Goal: Task Accomplishment & Management: Use online tool/utility

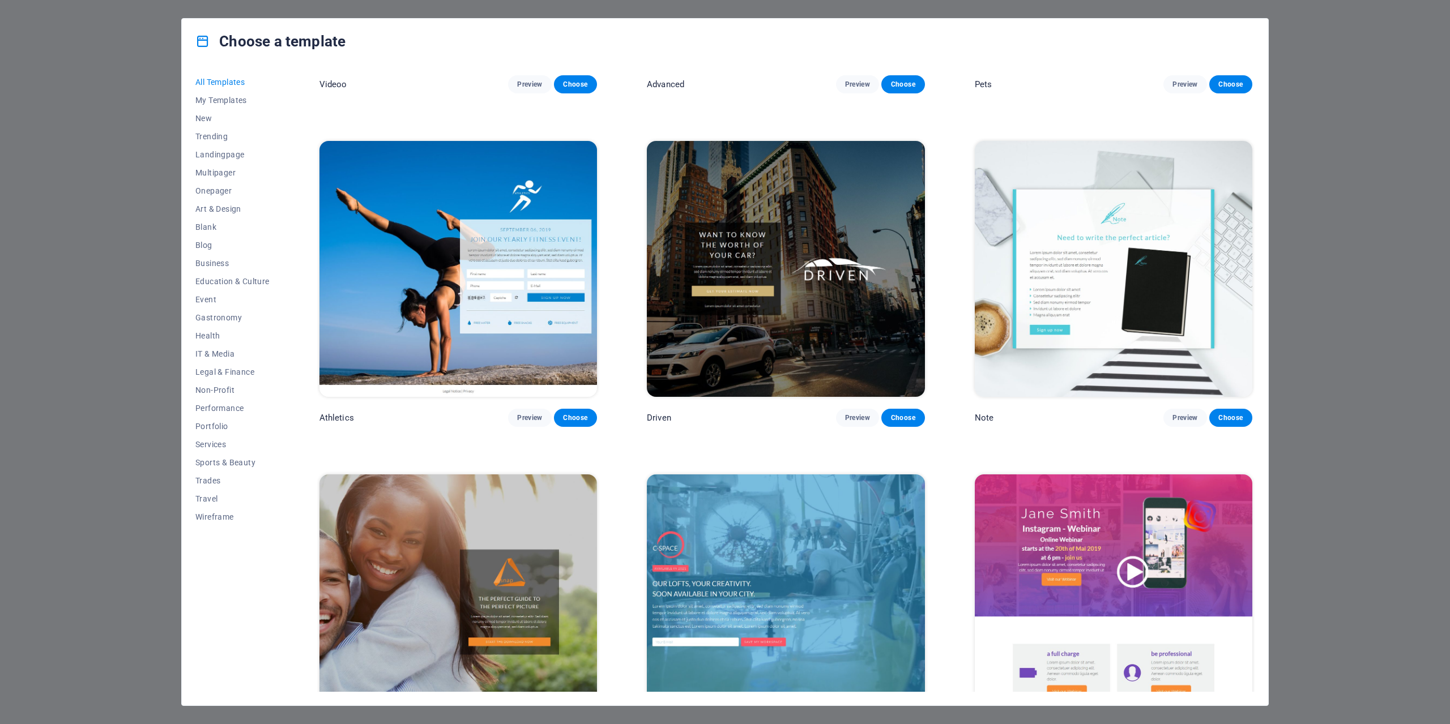
scroll to position [17217, 0]
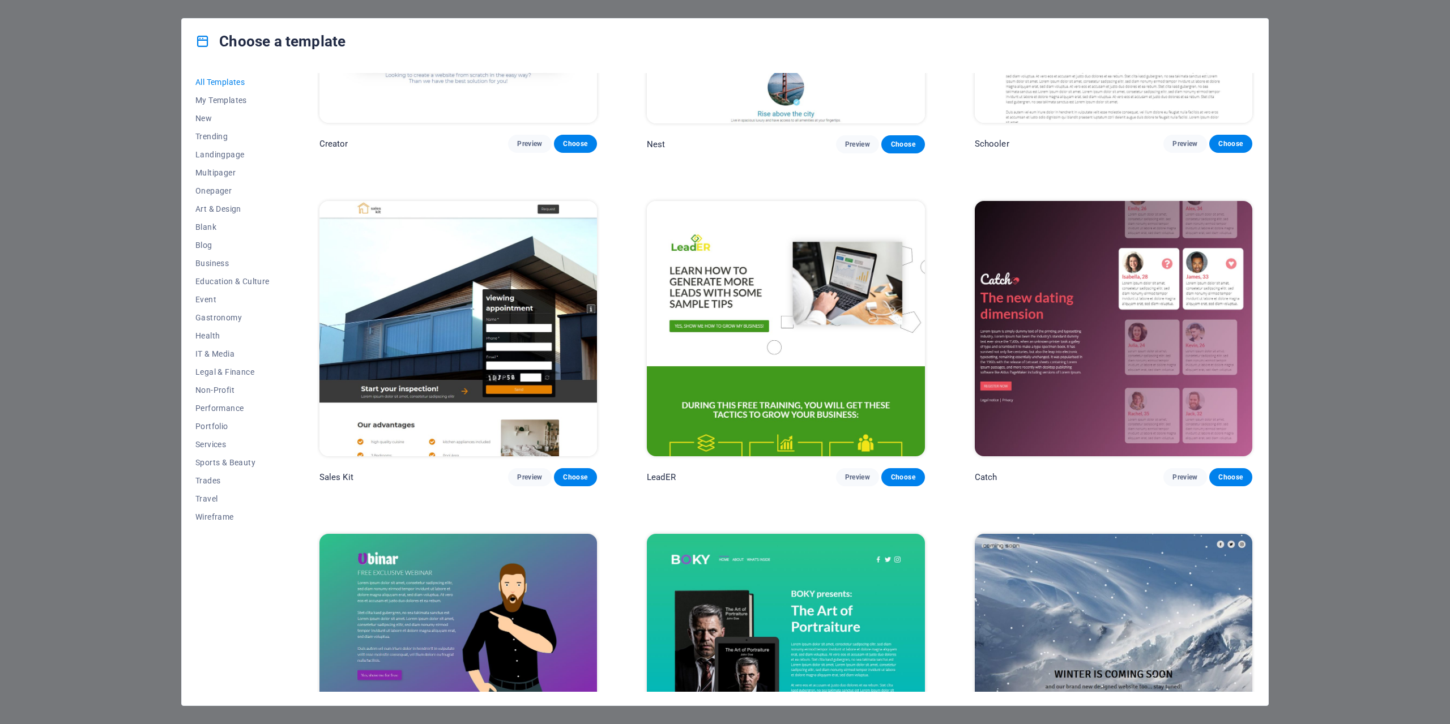
drag, startPoint x: 1255, startPoint y: 658, endPoint x: 1262, endPoint y: 540, distance: 118.0
click at [1260, 543] on div "All Templates My Templates New Trending Landingpage Multipager Onepager Art & D…" at bounding box center [725, 385] width 1086 height 642
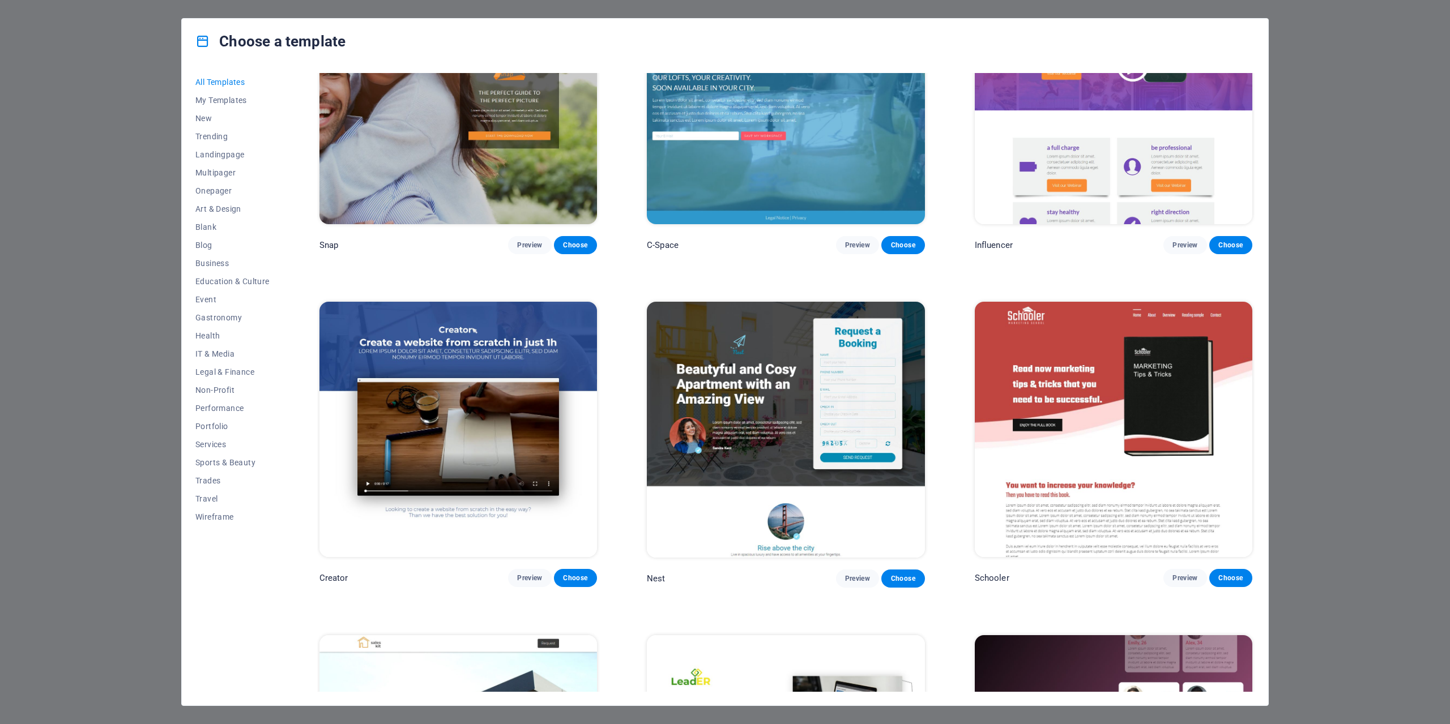
scroll to position [16749, 0]
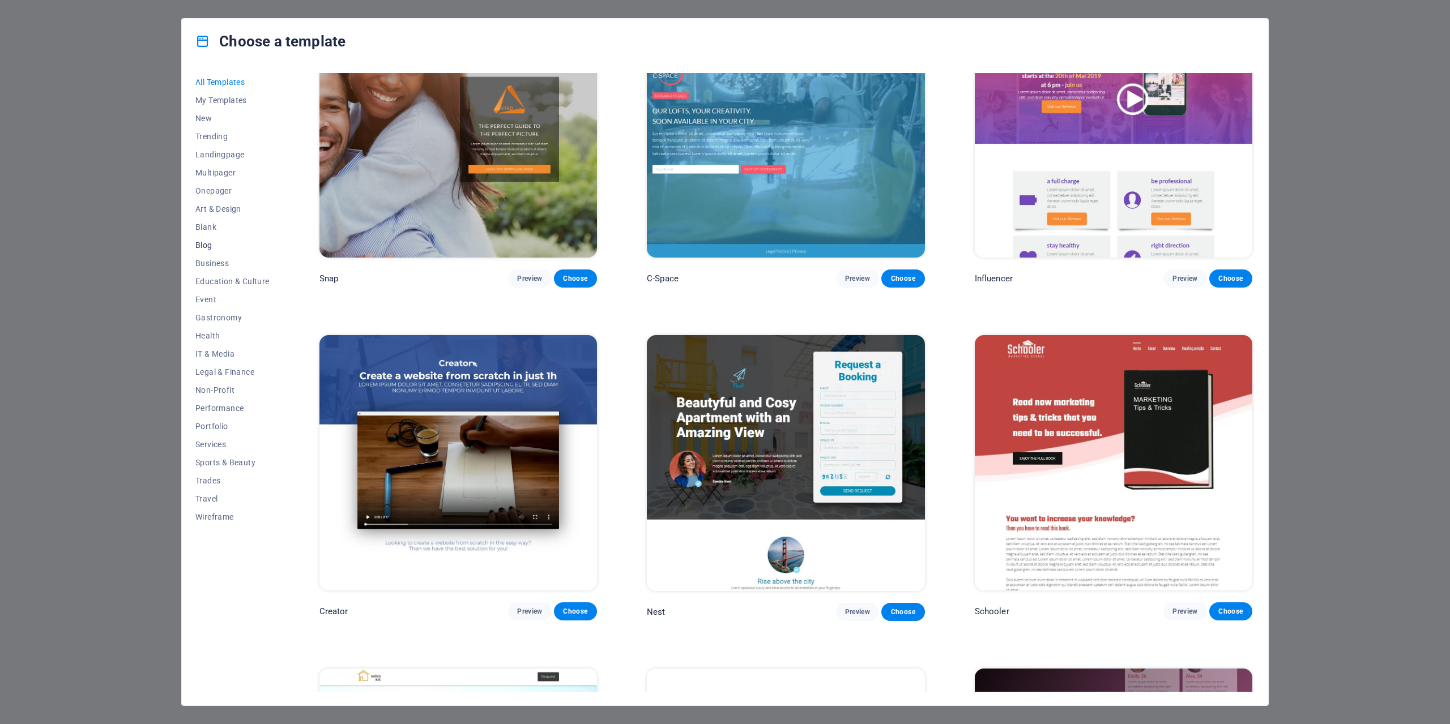
click at [210, 246] on span "Blog" at bounding box center [232, 245] width 74 height 9
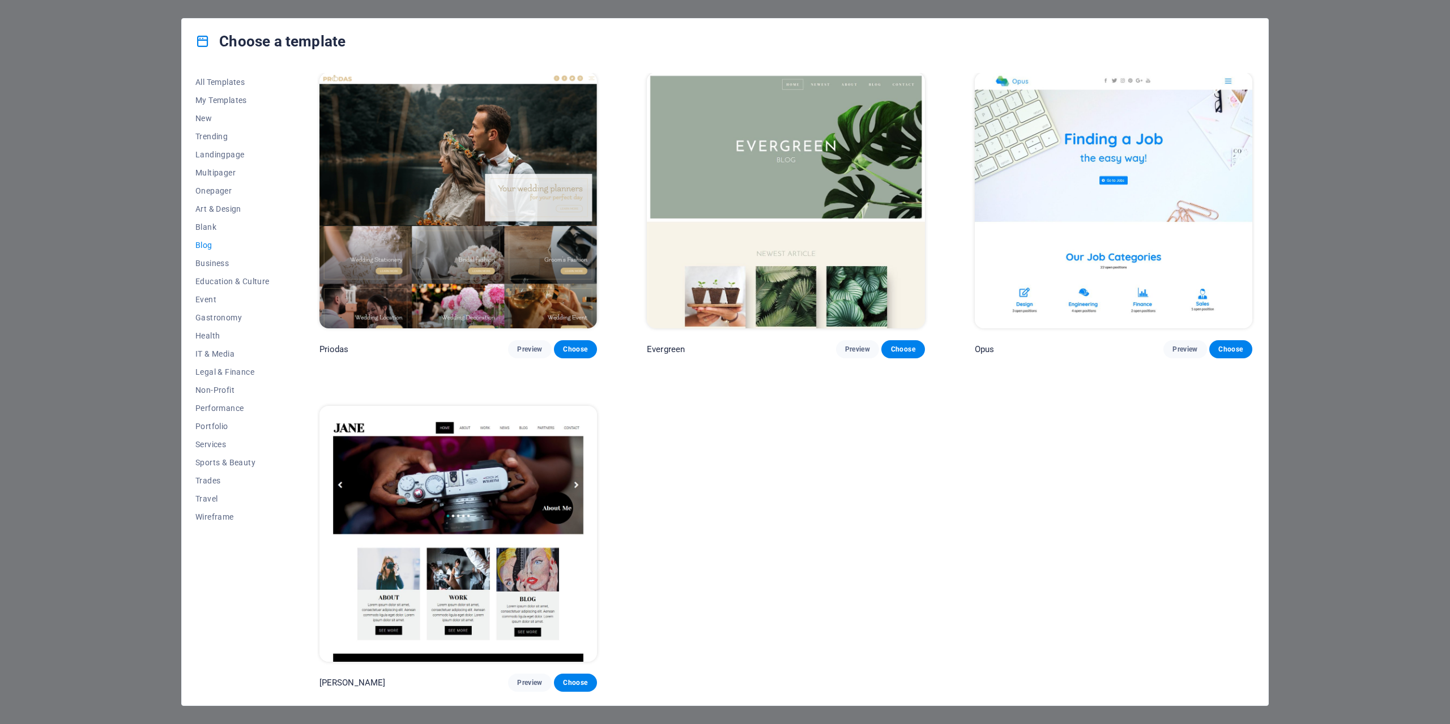
scroll to position [2325, 0]
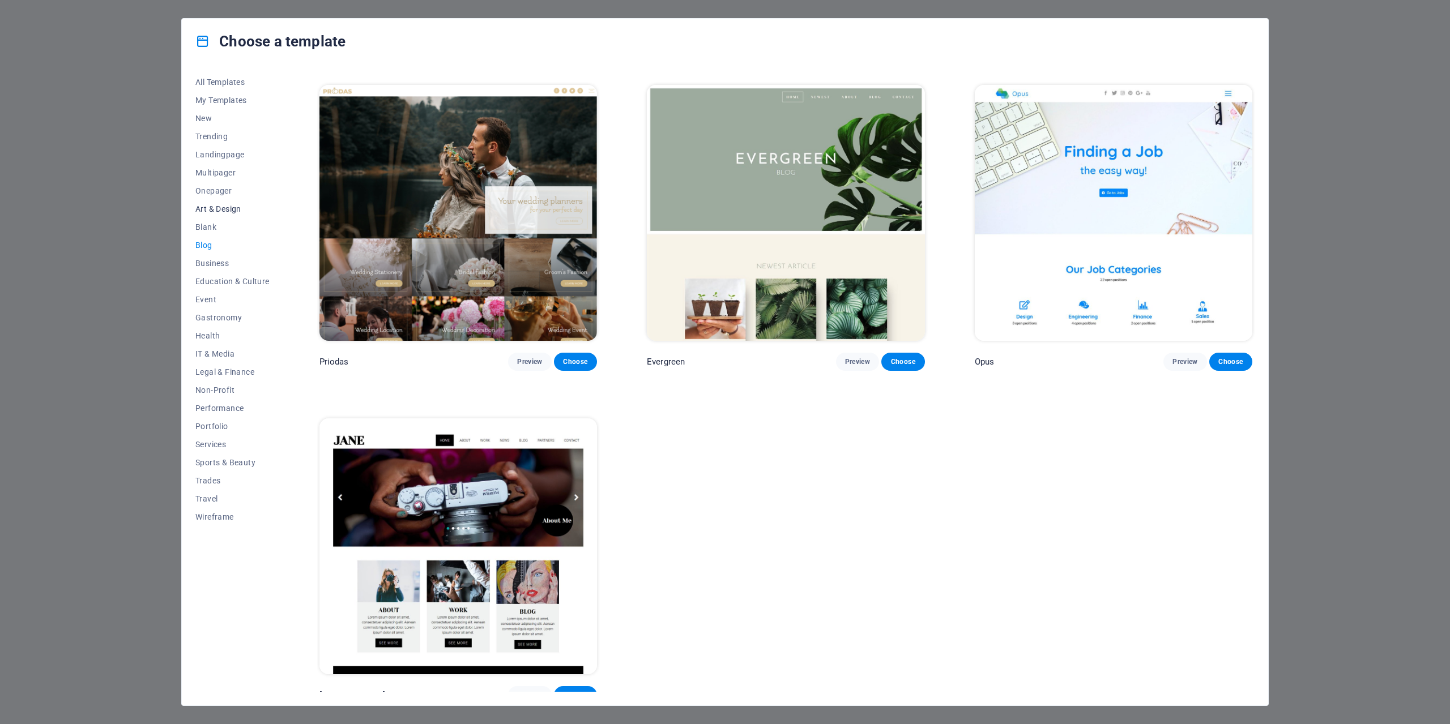
click at [218, 210] on span "Art & Design" at bounding box center [232, 208] width 74 height 9
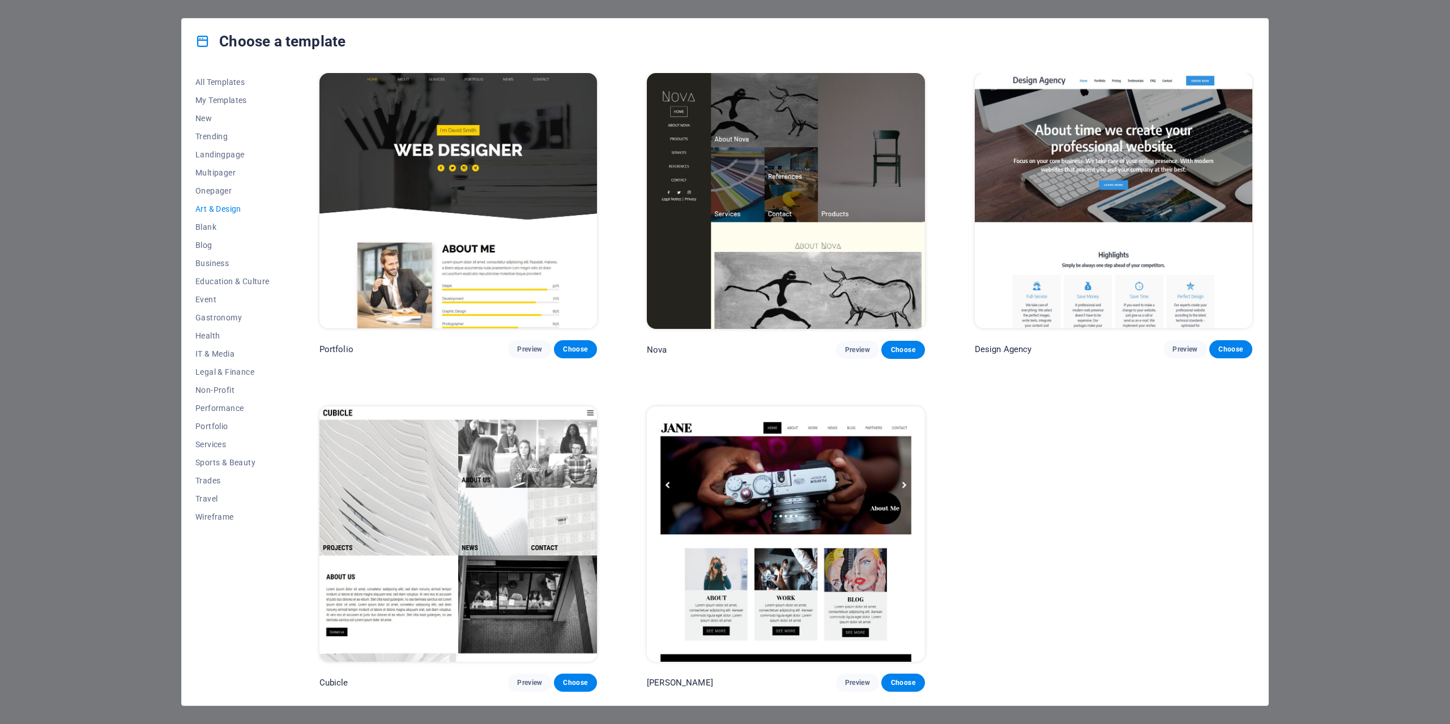
scroll to position [997, 0]
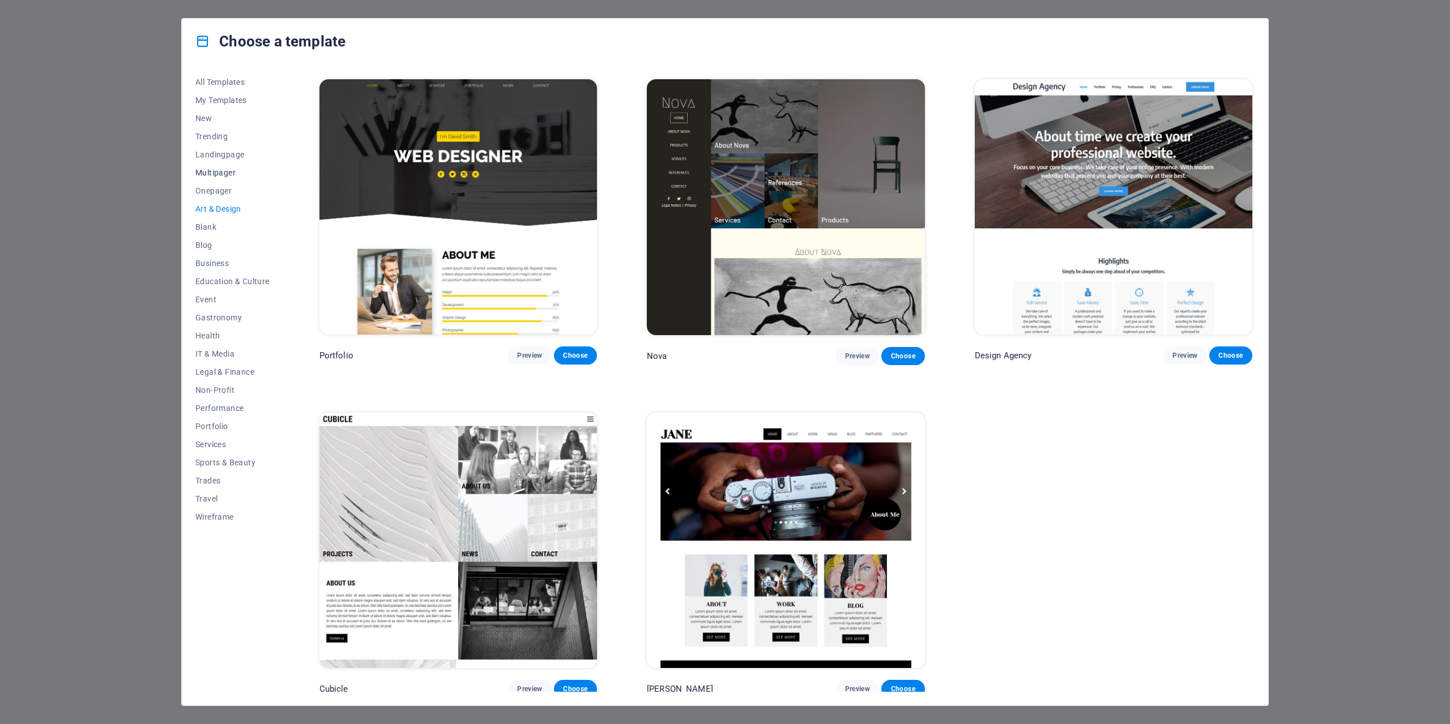
click at [217, 176] on span "Multipager" at bounding box center [232, 172] width 74 height 9
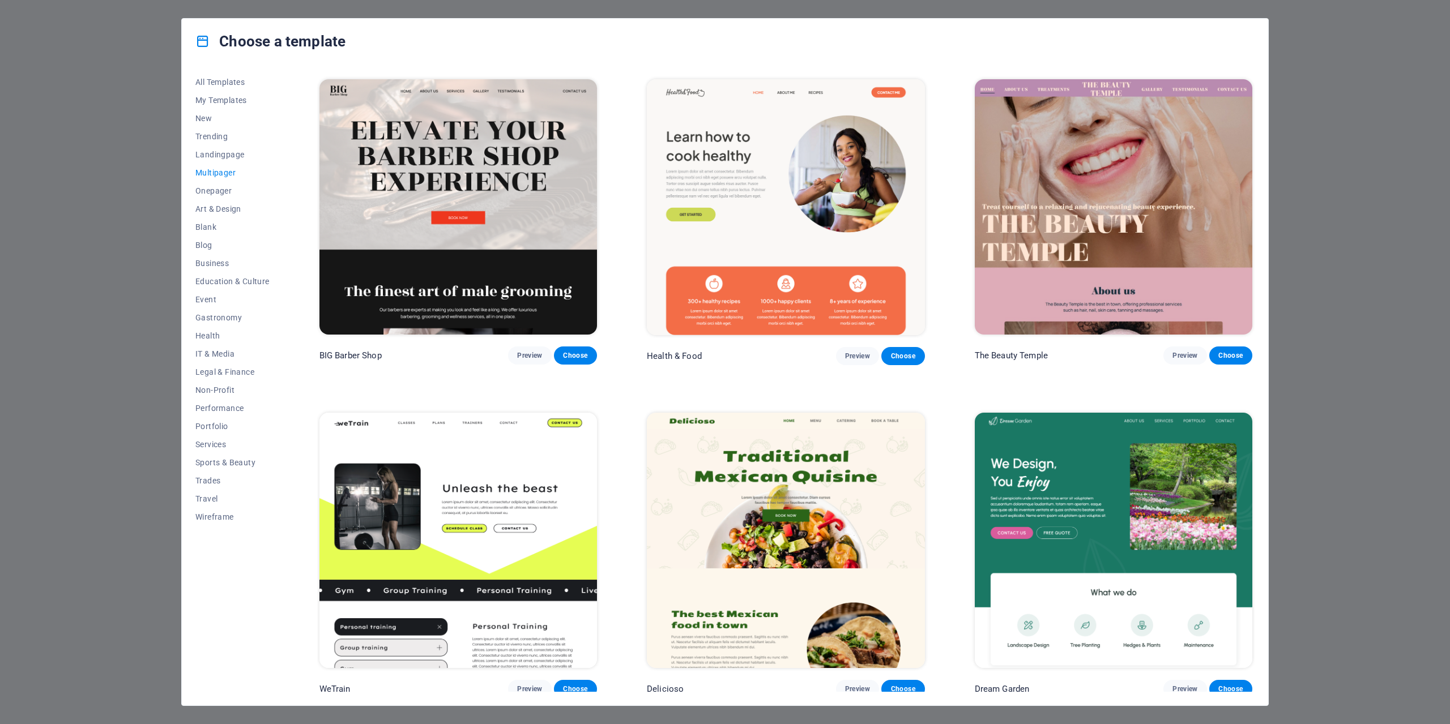
scroll to position [6976, 0]
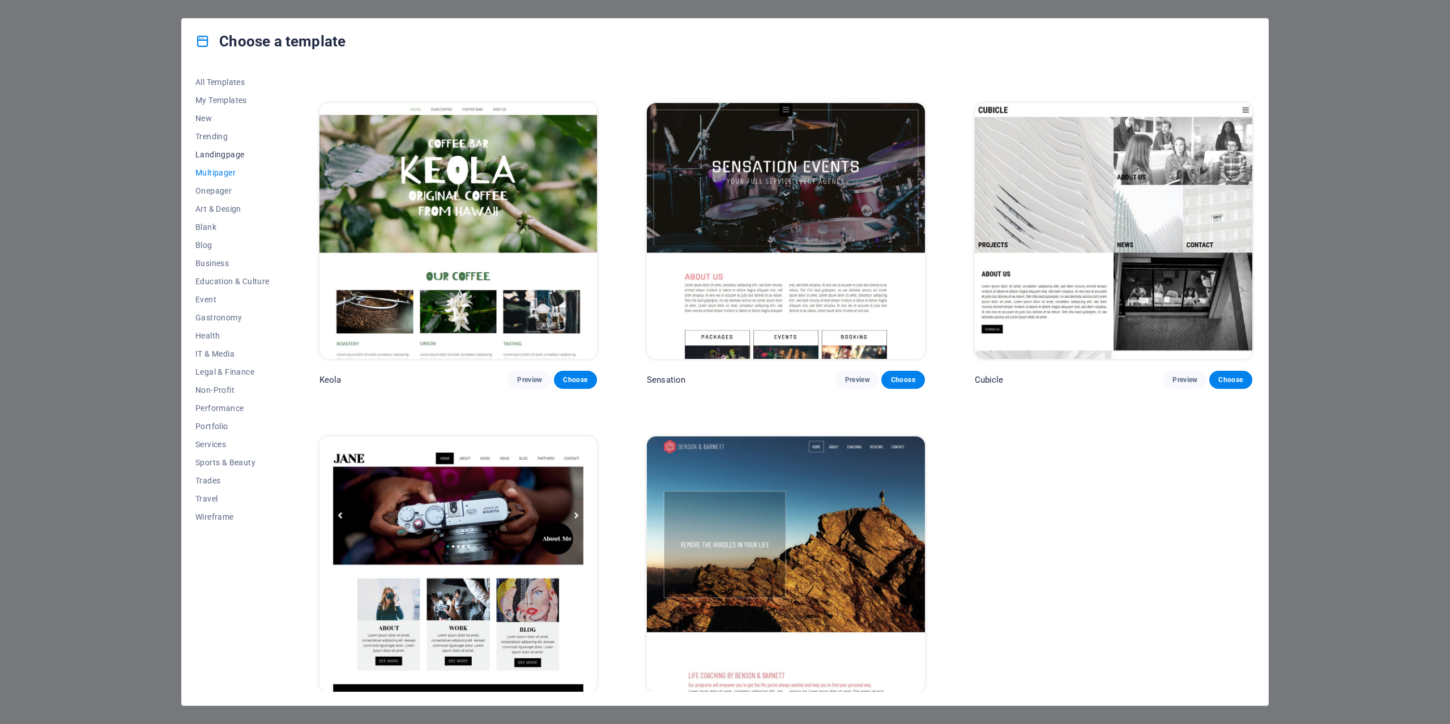
click at [220, 159] on button "Landingpage" at bounding box center [232, 155] width 74 height 18
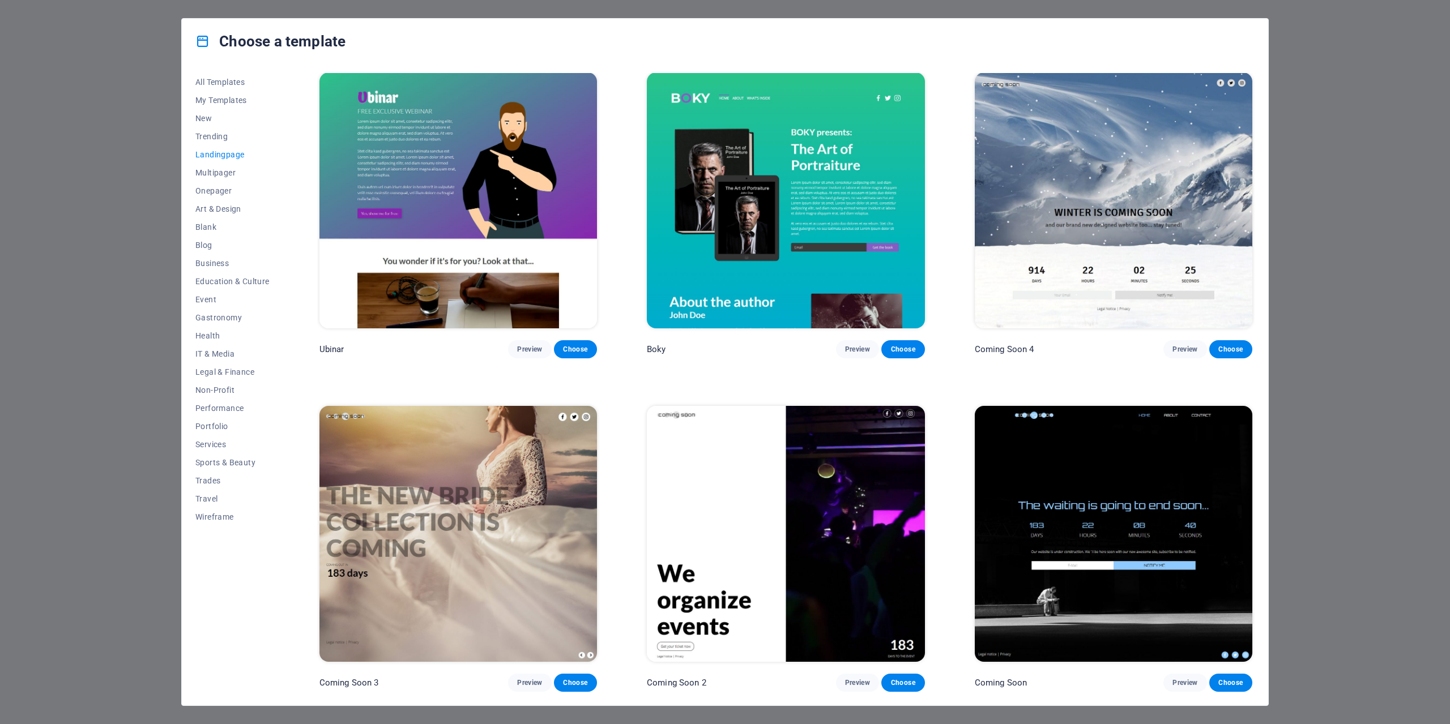
scroll to position [2325, 0]
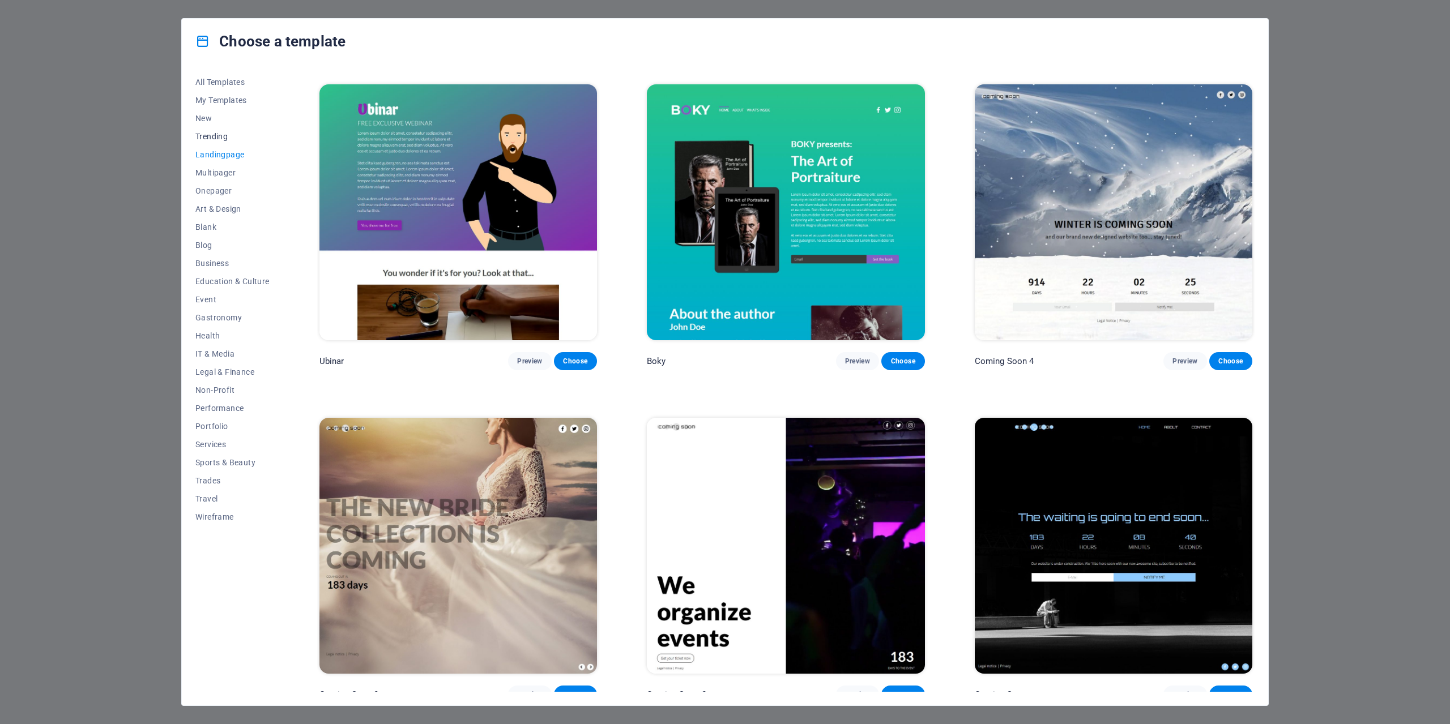
click at [211, 139] on span "Trending" at bounding box center [232, 136] width 74 height 9
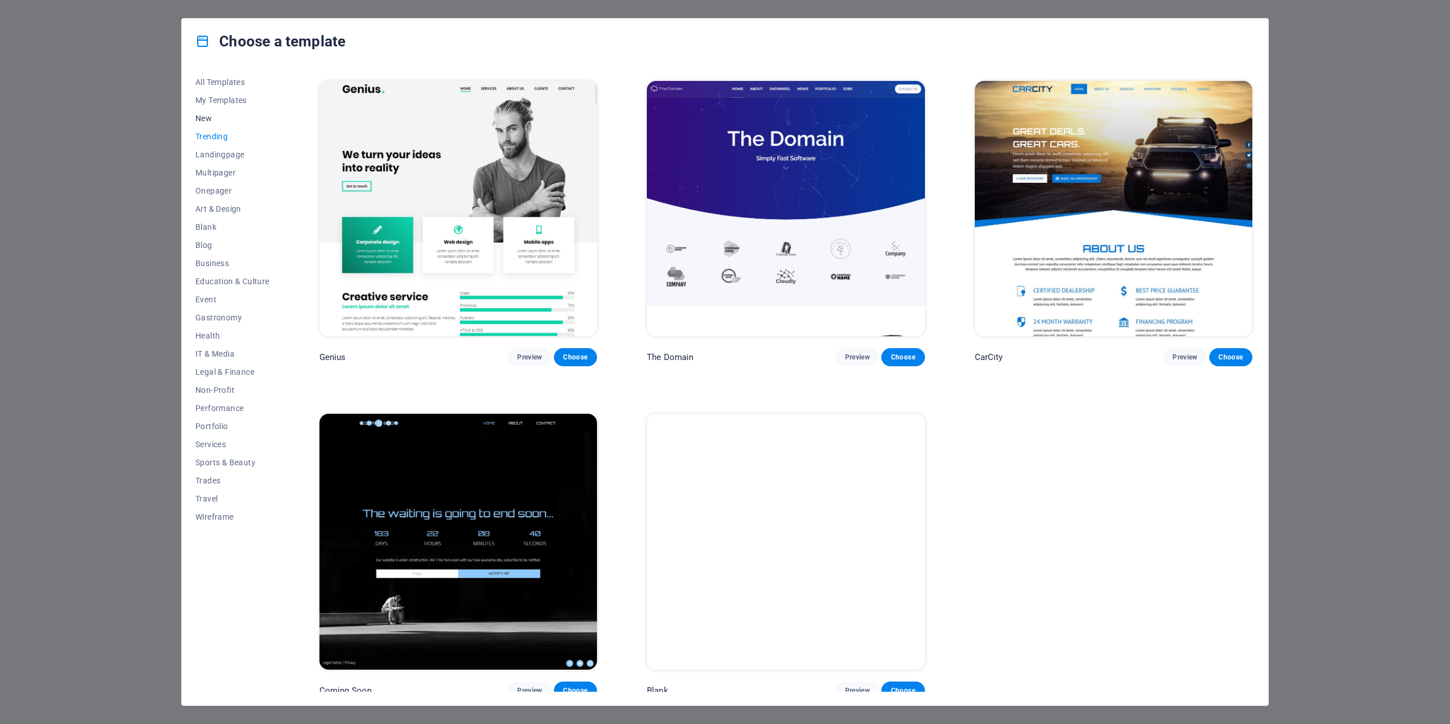
click at [212, 118] on span "New" at bounding box center [232, 118] width 74 height 9
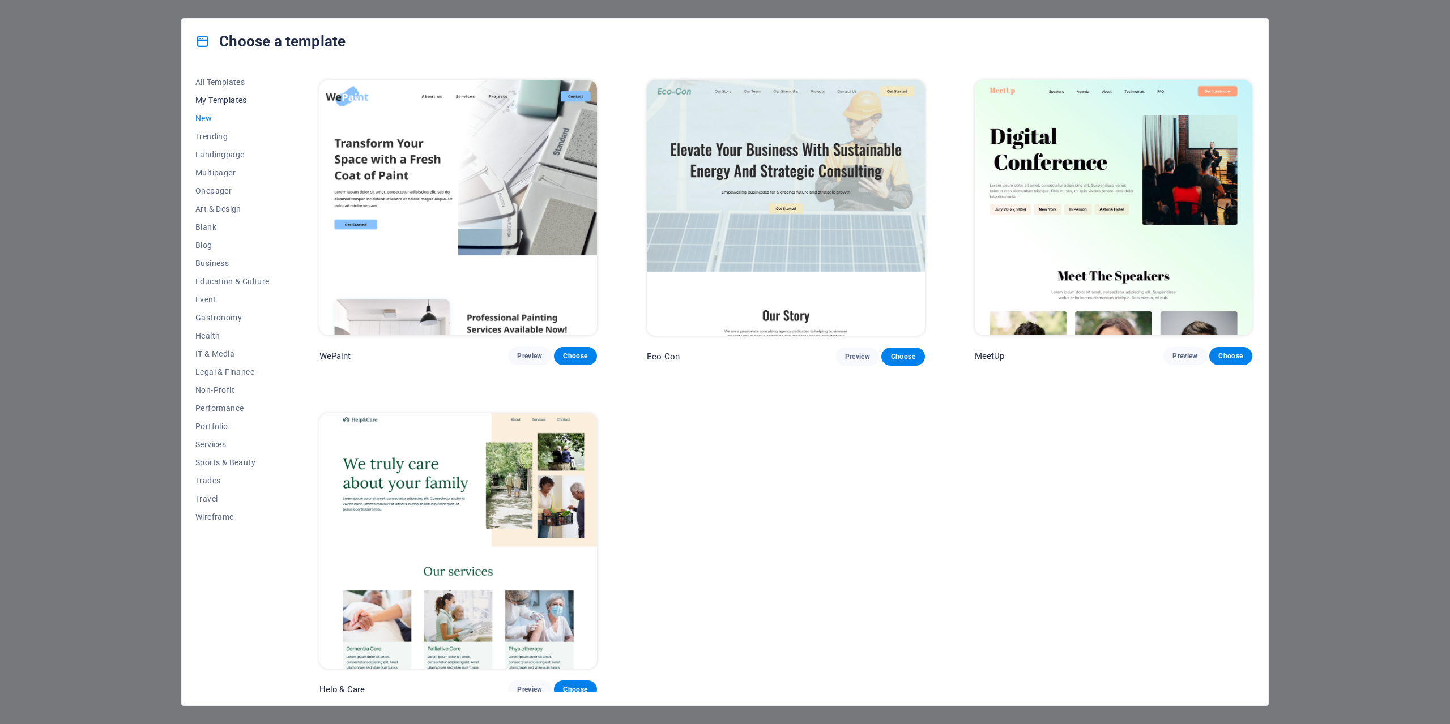
click at [225, 101] on span "My Templates" at bounding box center [232, 100] width 74 height 9
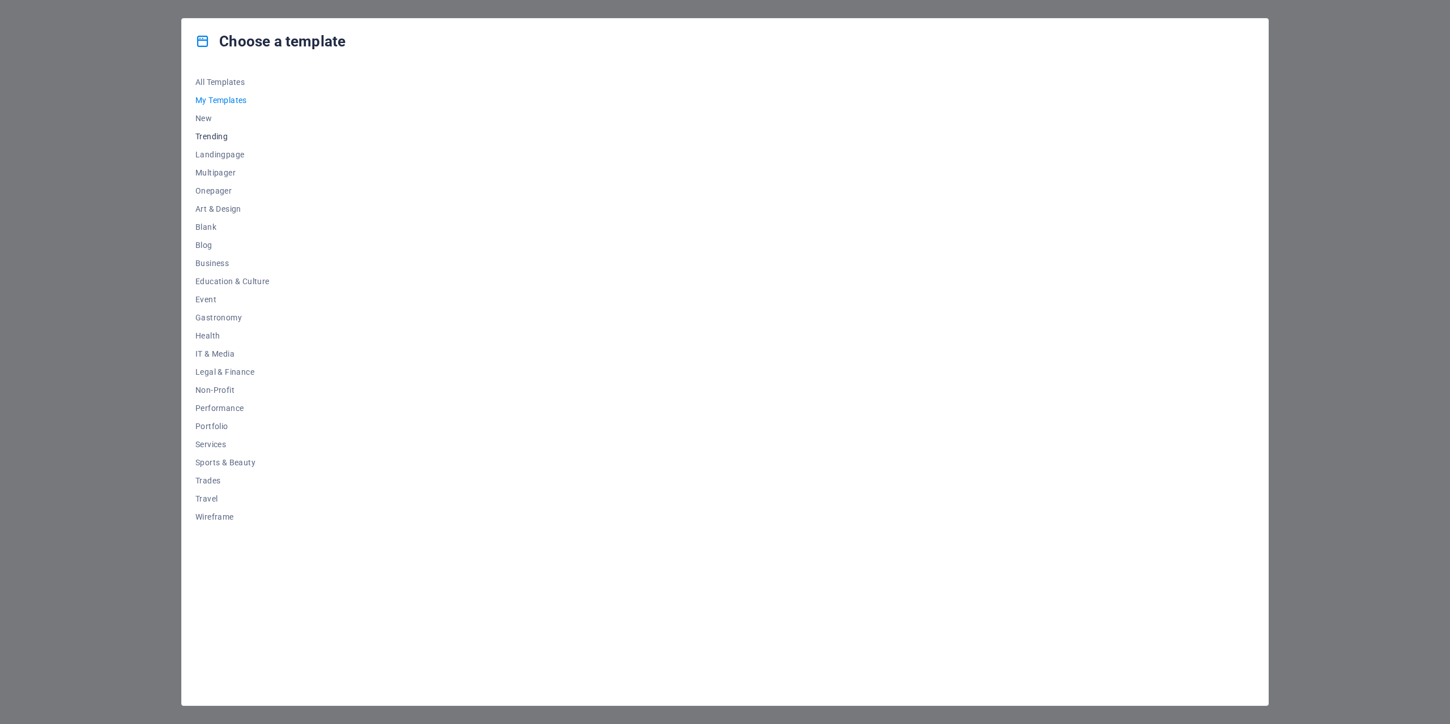
click at [217, 143] on button "Trending" at bounding box center [232, 136] width 74 height 18
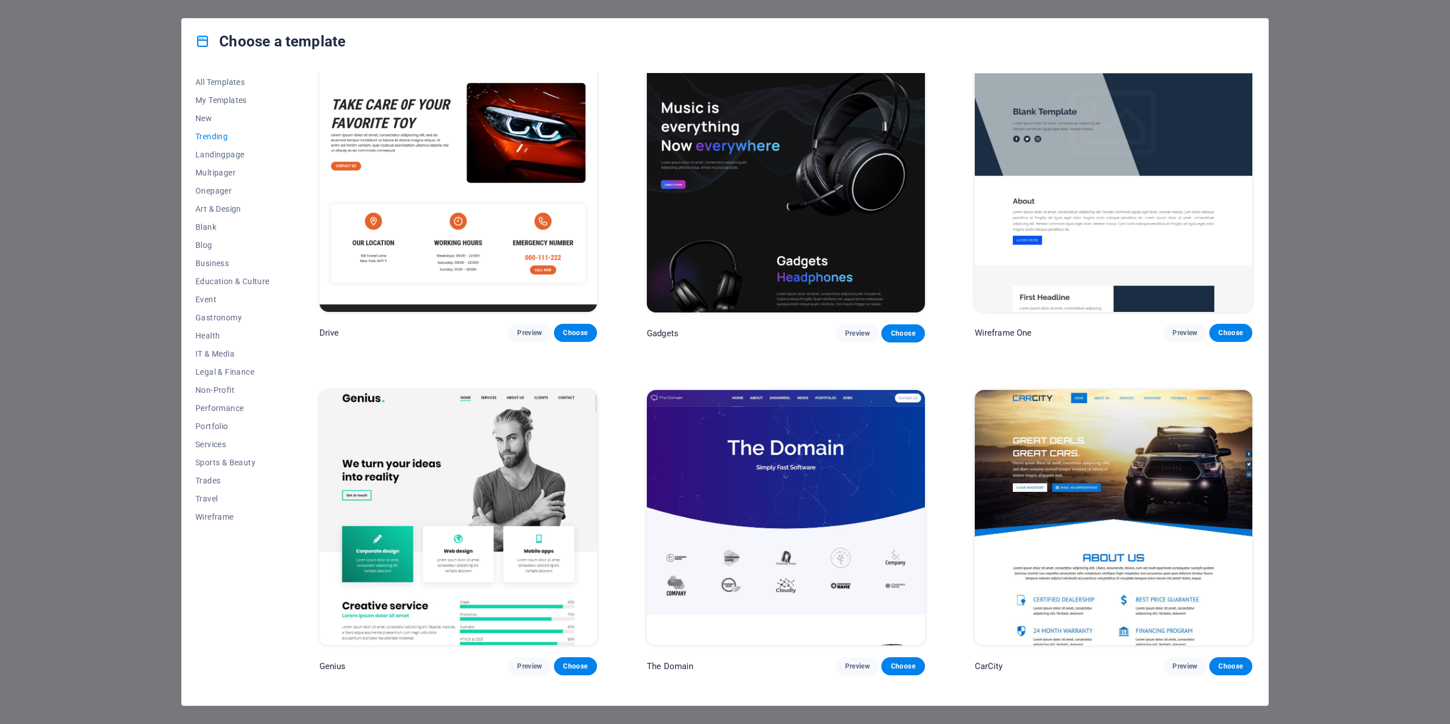
scroll to position [1303, 0]
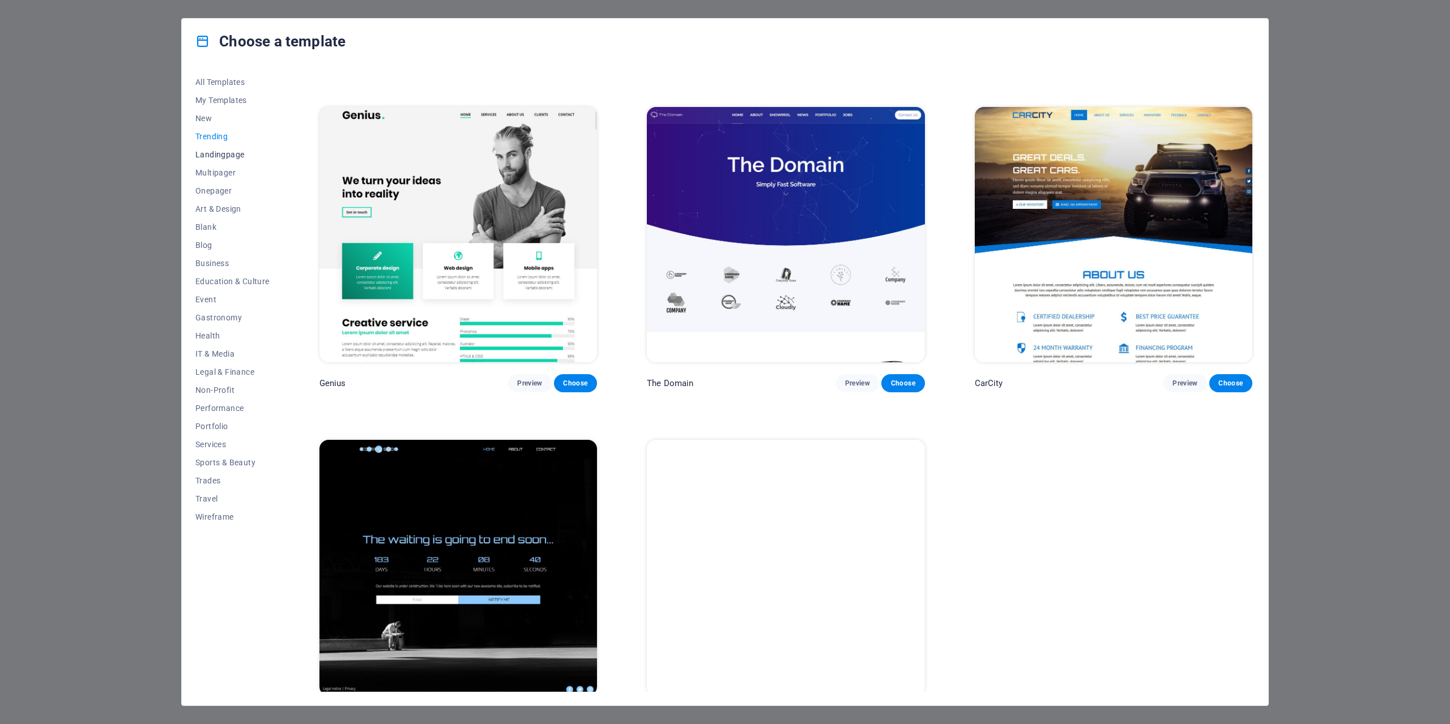
click at [224, 163] on button "Landingpage" at bounding box center [232, 155] width 74 height 18
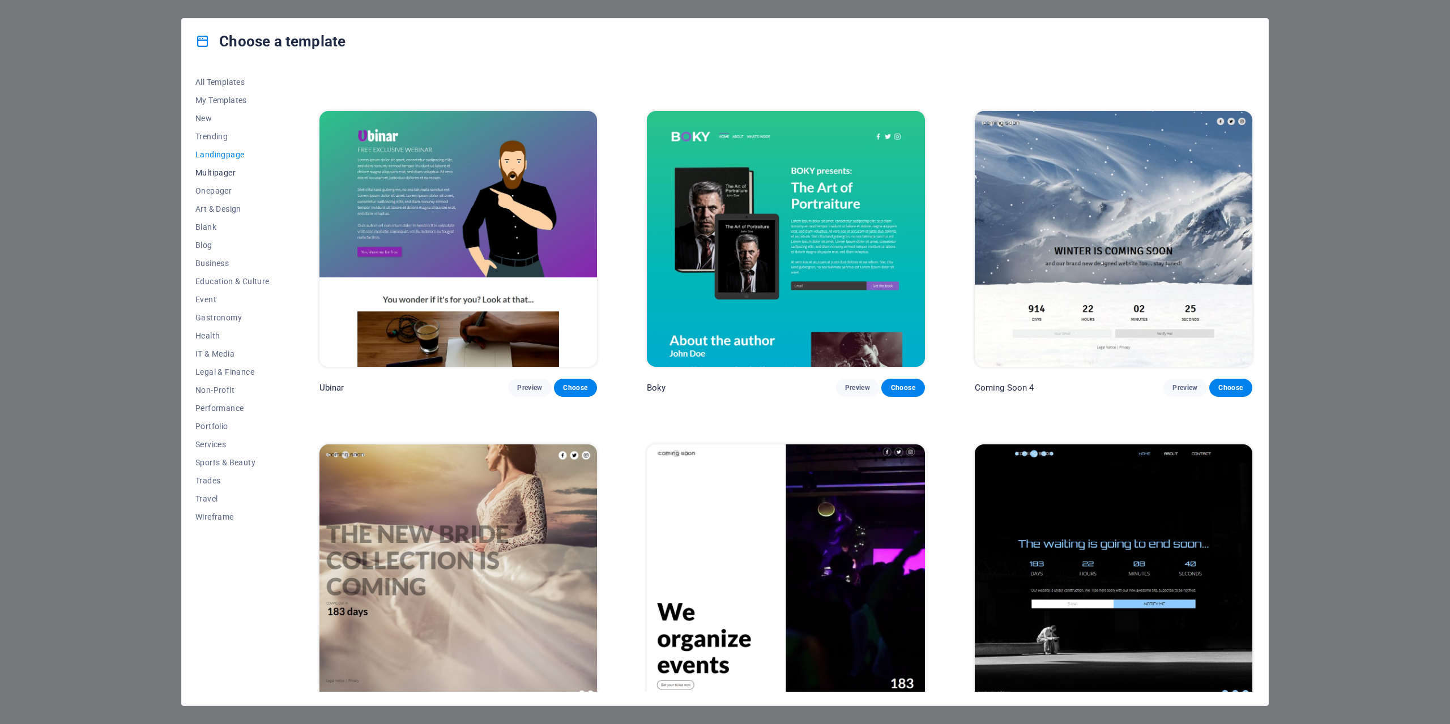
click at [222, 170] on span "Multipager" at bounding box center [232, 172] width 74 height 9
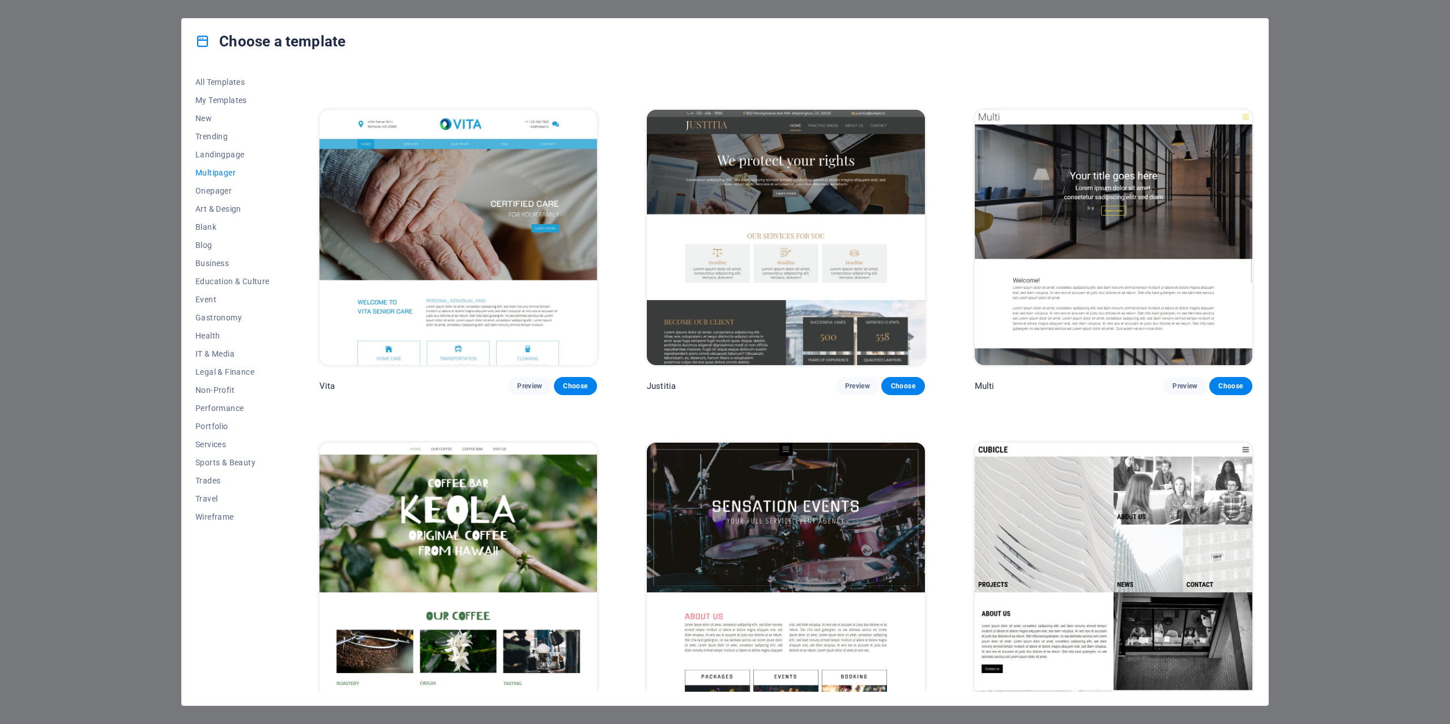
scroll to position [6579, 0]
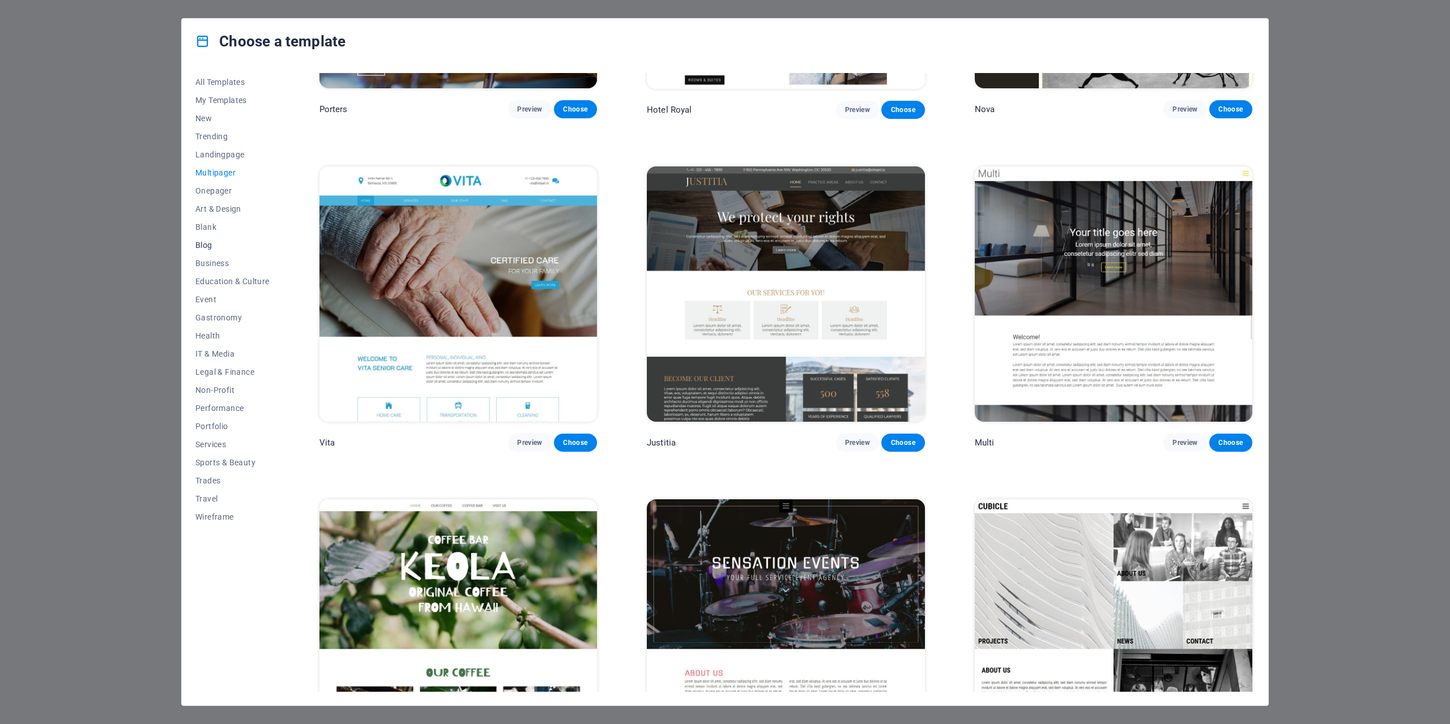
click at [198, 247] on span "Blog" at bounding box center [232, 245] width 74 height 9
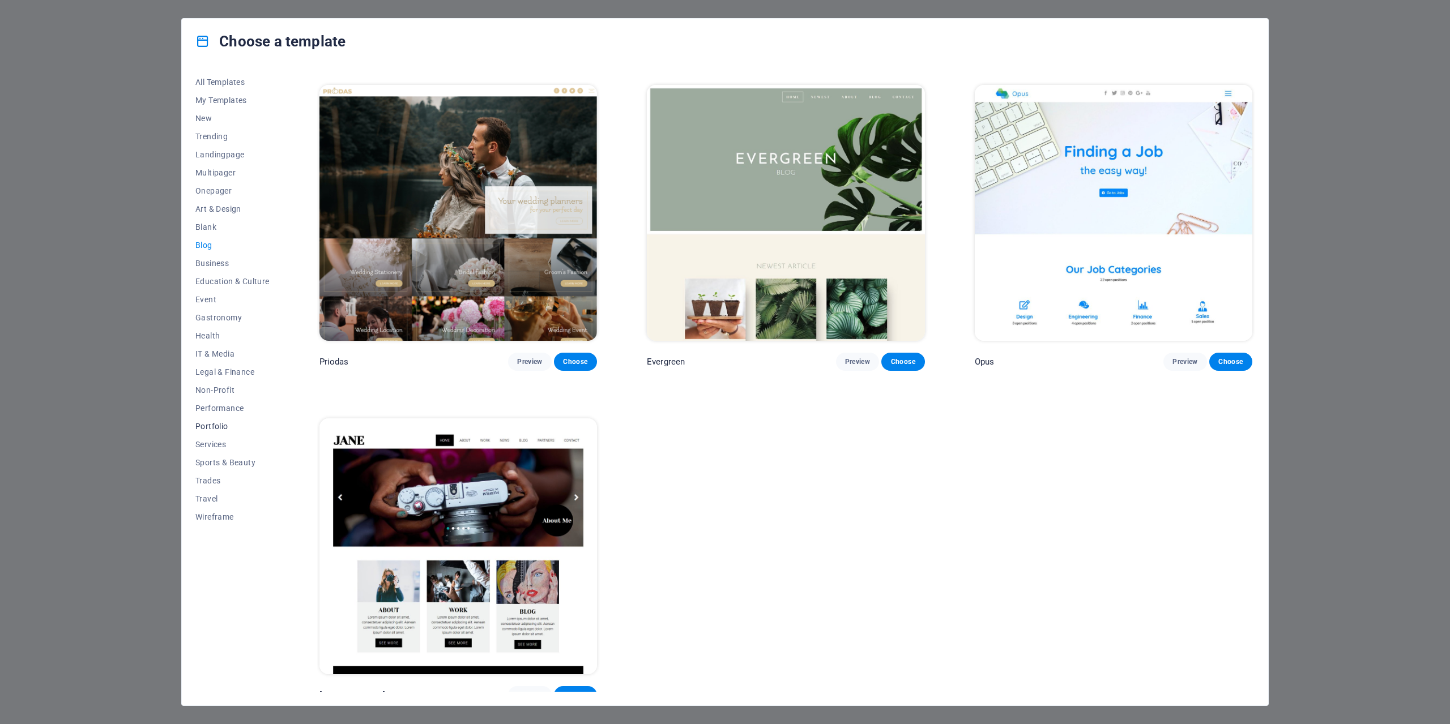
click at [228, 424] on span "Portfolio" at bounding box center [232, 426] width 74 height 9
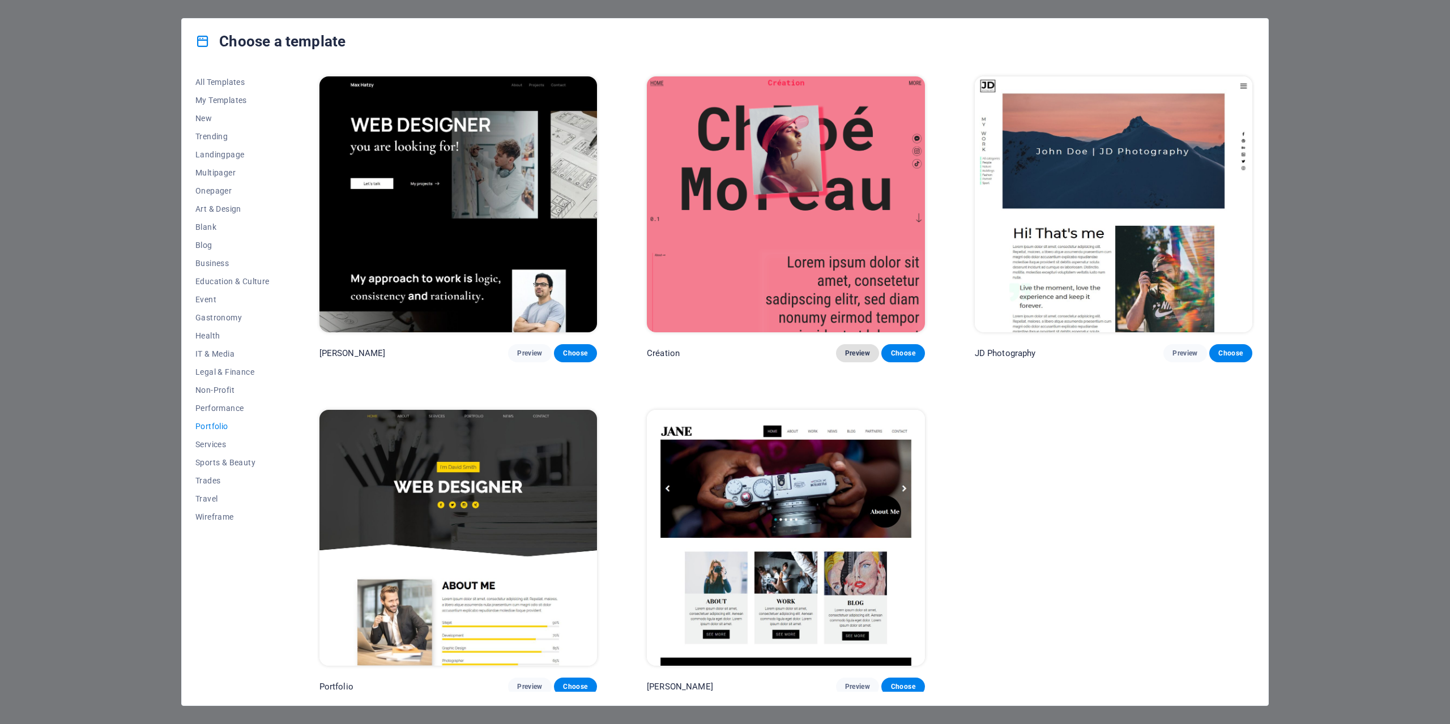
click at [855, 349] on span "Preview" at bounding box center [857, 353] width 25 height 9
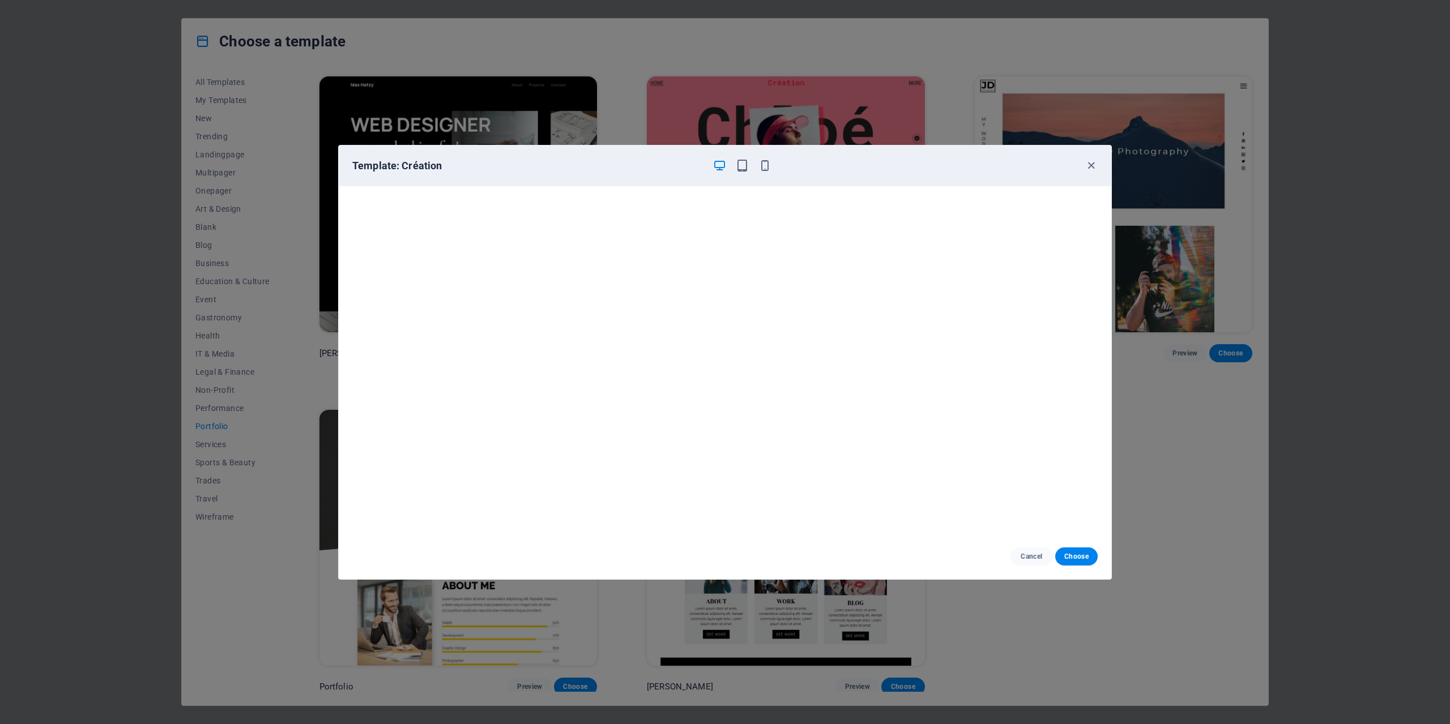
click at [732, 164] on div at bounding box center [741, 166] width 59 height 14
click at [737, 166] on icon "button" at bounding box center [742, 165] width 13 height 13
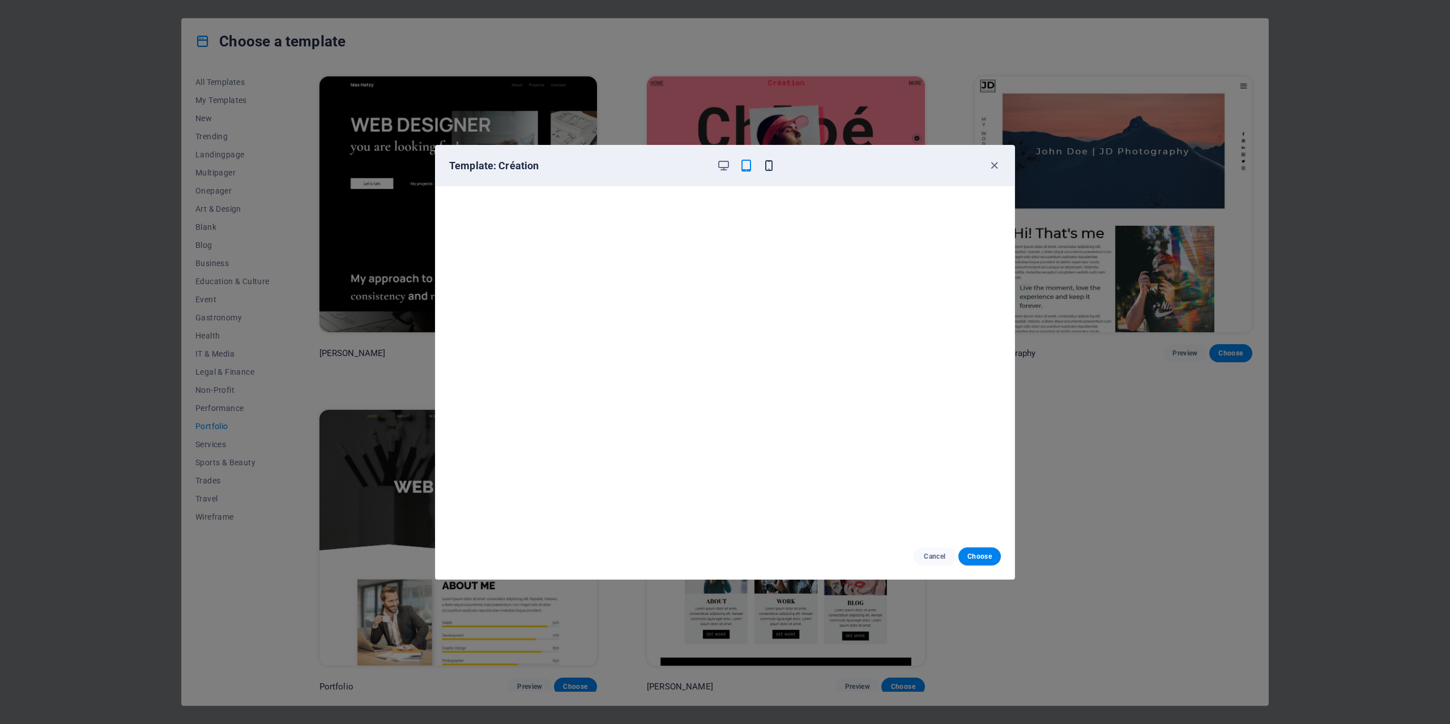
click at [767, 166] on icon "button" at bounding box center [768, 165] width 13 height 13
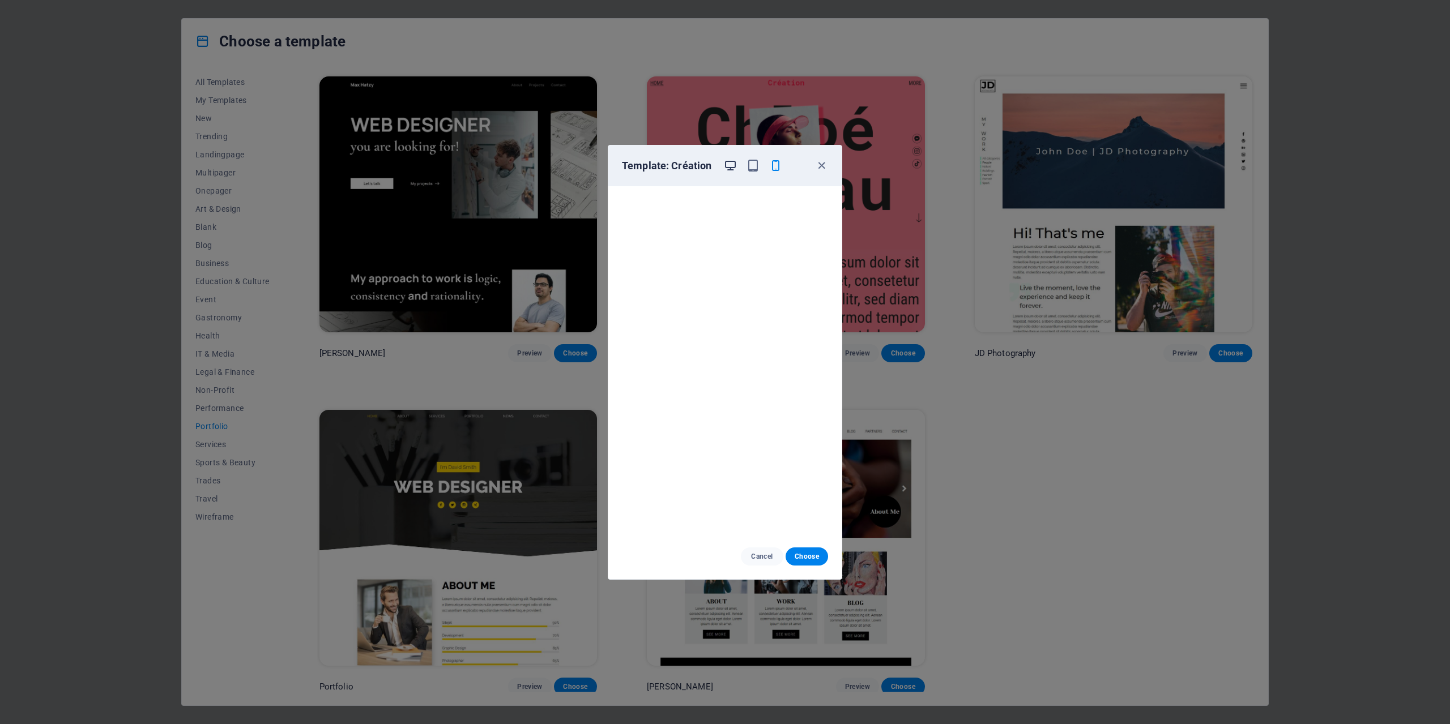
click at [725, 167] on icon "button" at bounding box center [730, 165] width 13 height 13
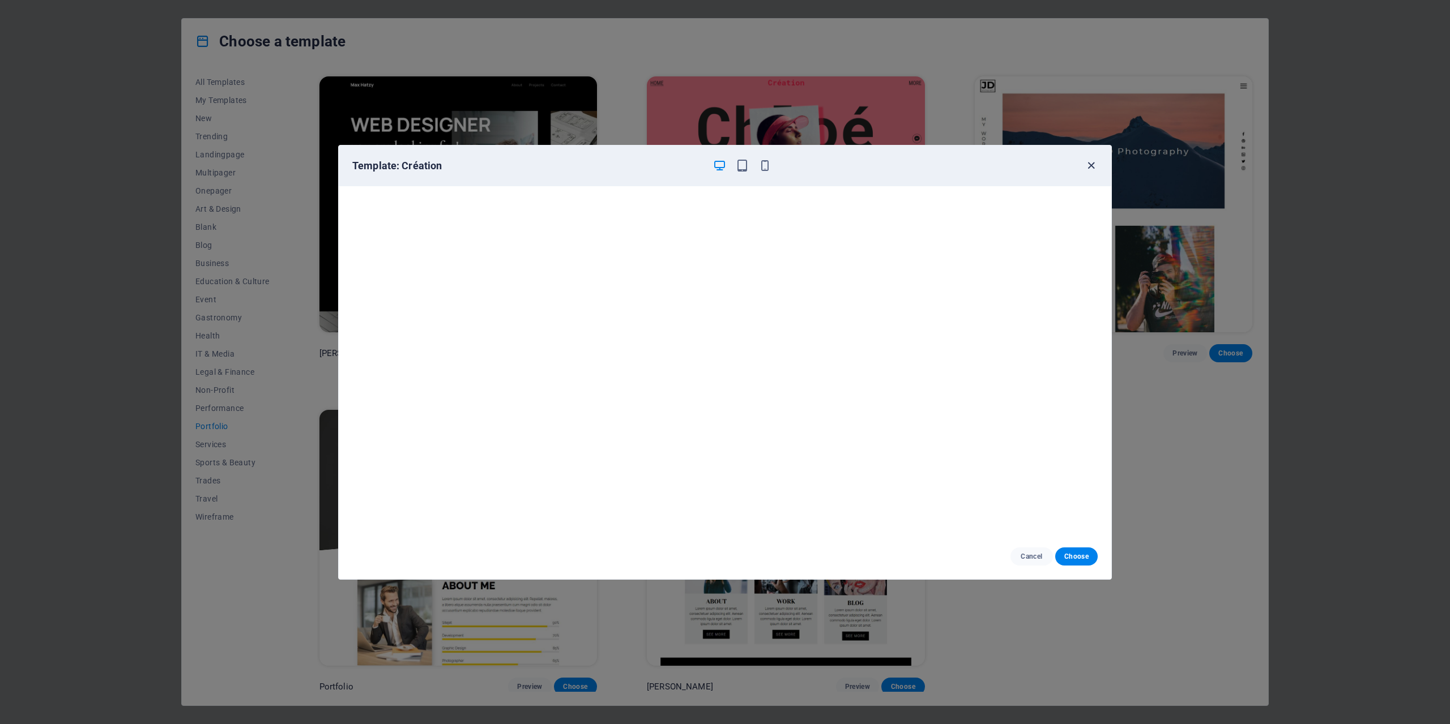
click at [1087, 165] on icon "button" at bounding box center [1091, 165] width 13 height 13
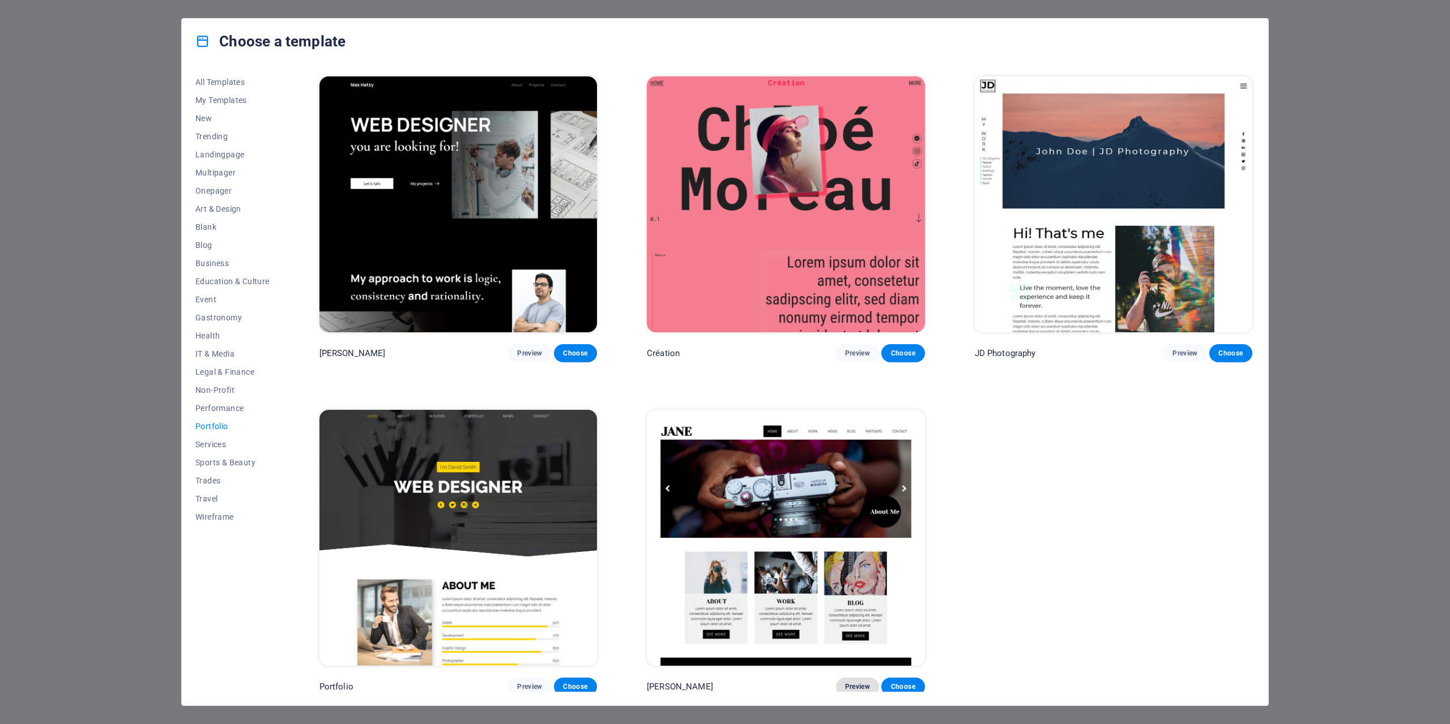
click at [851, 682] on span "Preview" at bounding box center [857, 686] width 25 height 9
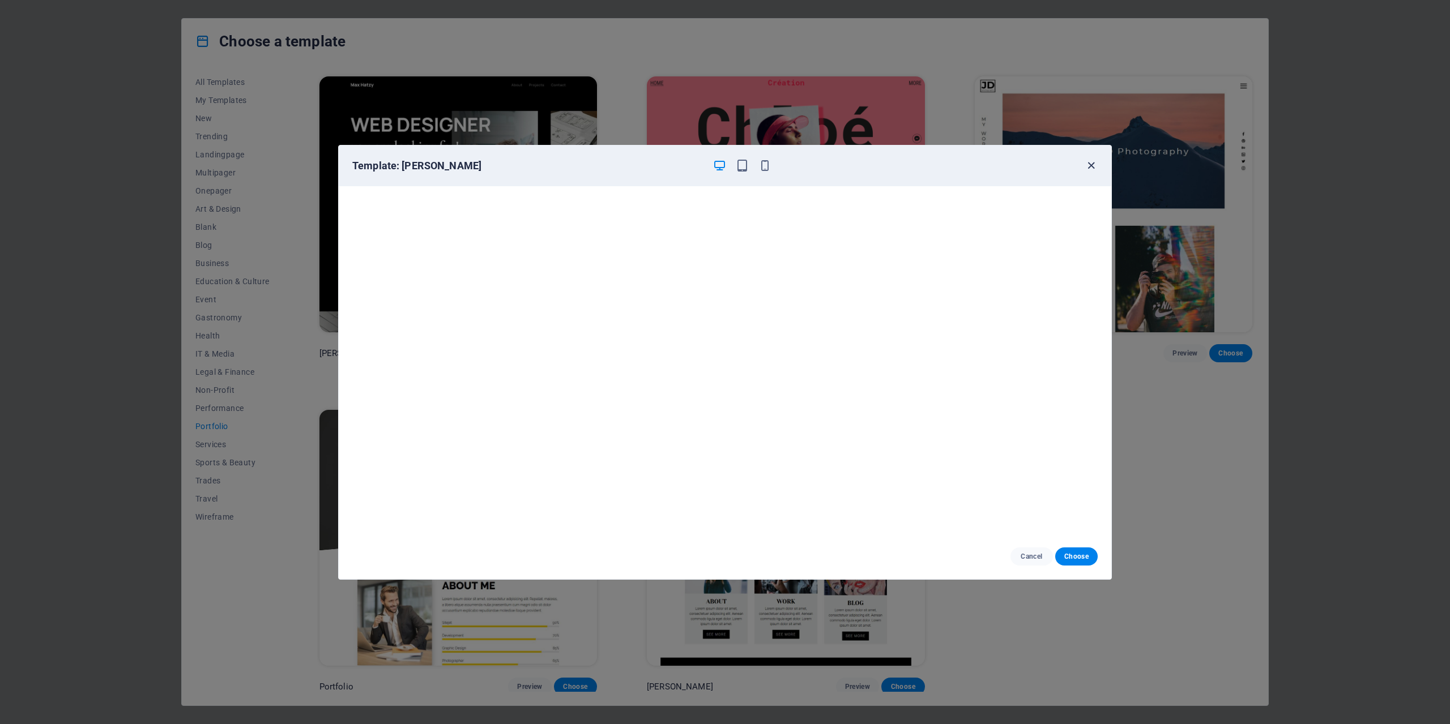
click at [1089, 167] on icon "button" at bounding box center [1091, 165] width 13 height 13
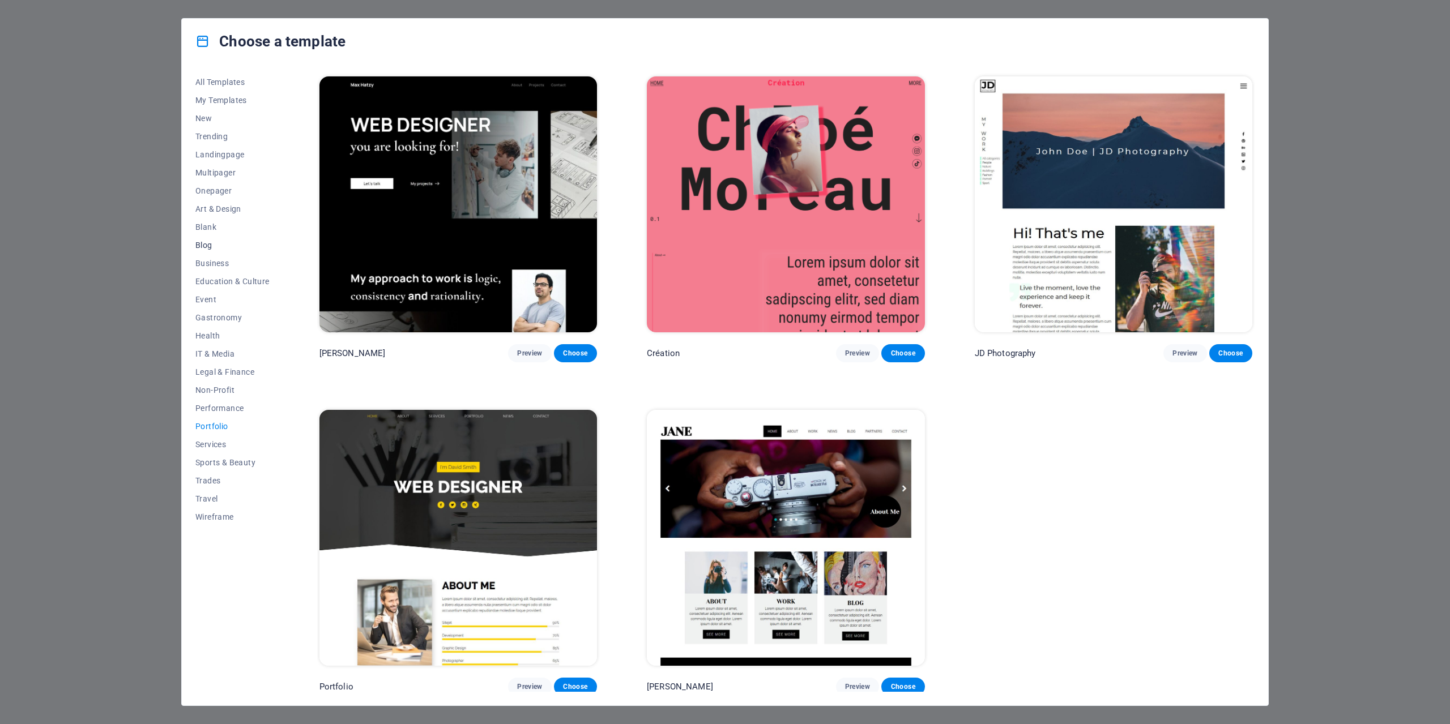
click at [235, 247] on span "Blog" at bounding box center [232, 245] width 74 height 9
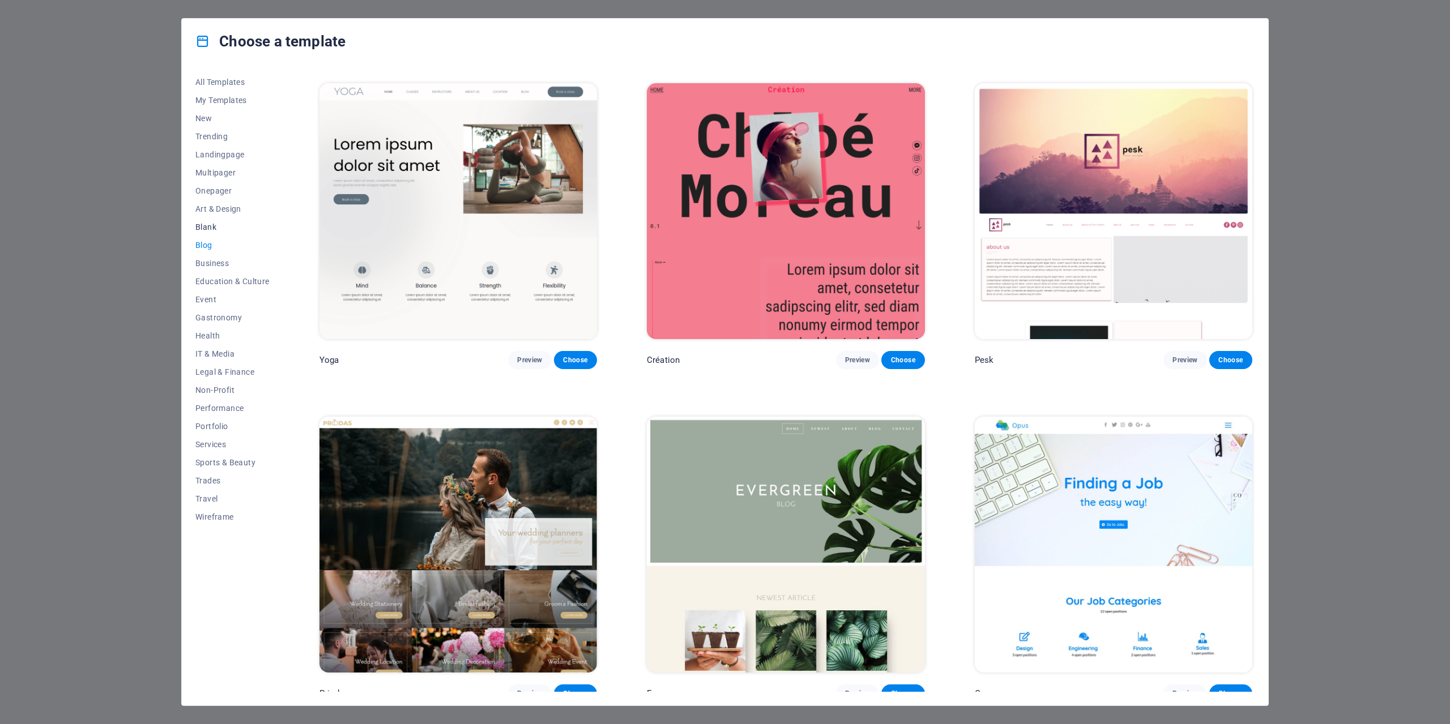
click at [249, 226] on span "Blank" at bounding box center [232, 227] width 74 height 9
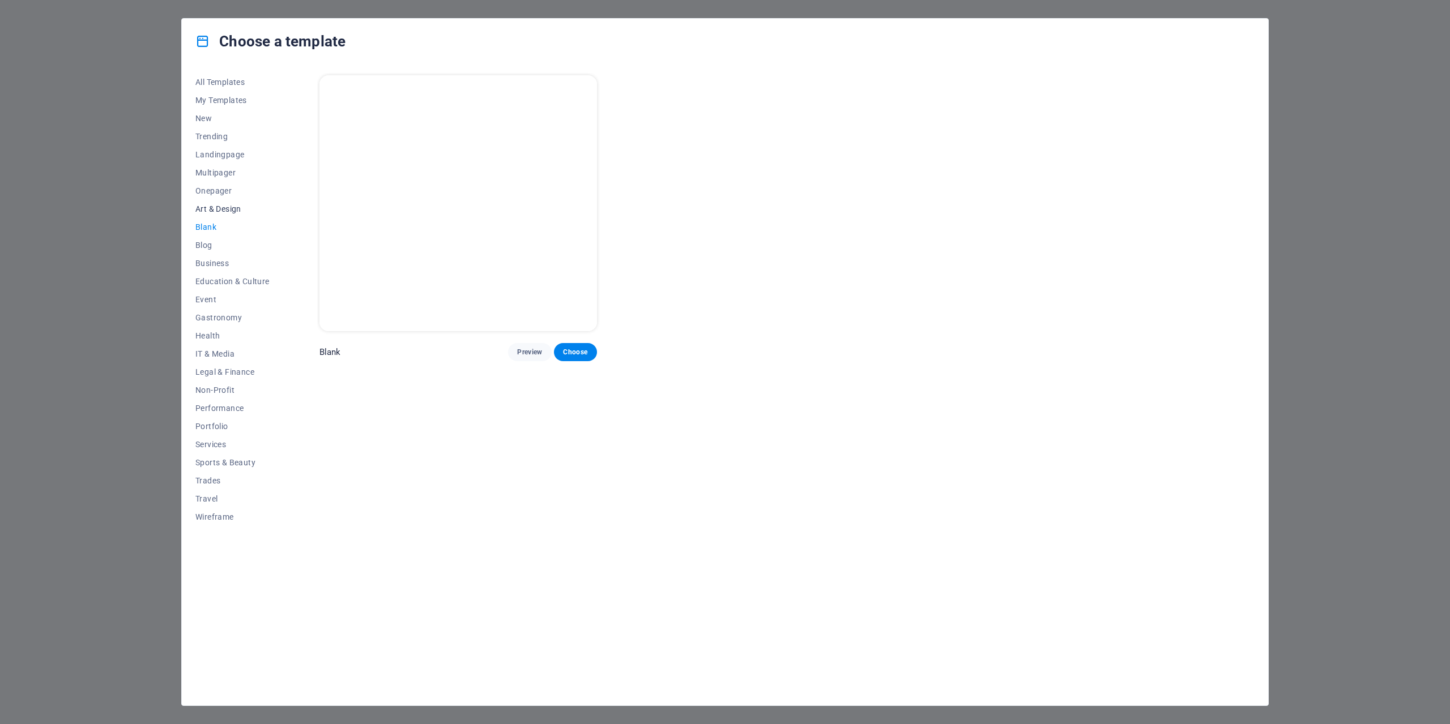
click at [254, 214] on button "Art & Design" at bounding box center [232, 209] width 74 height 18
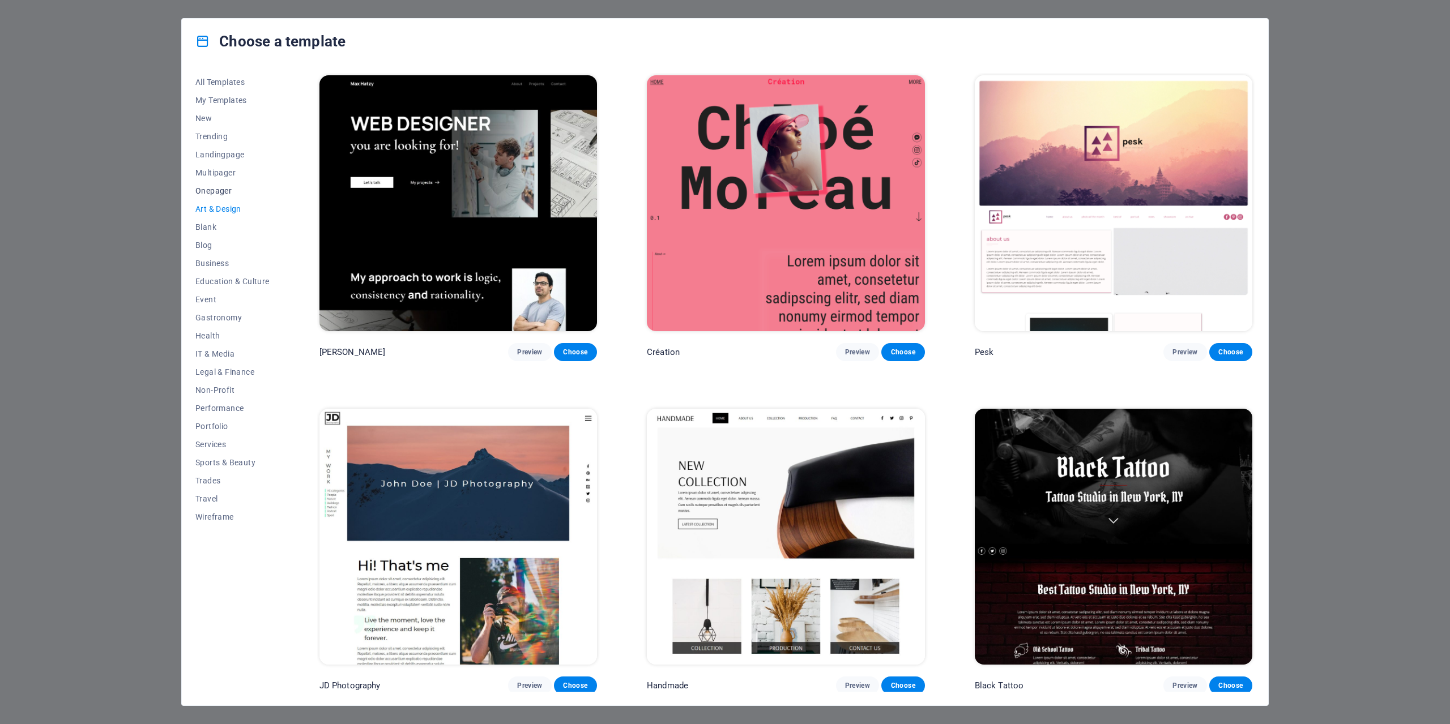
click at [259, 197] on button "Onepager" at bounding box center [232, 191] width 74 height 18
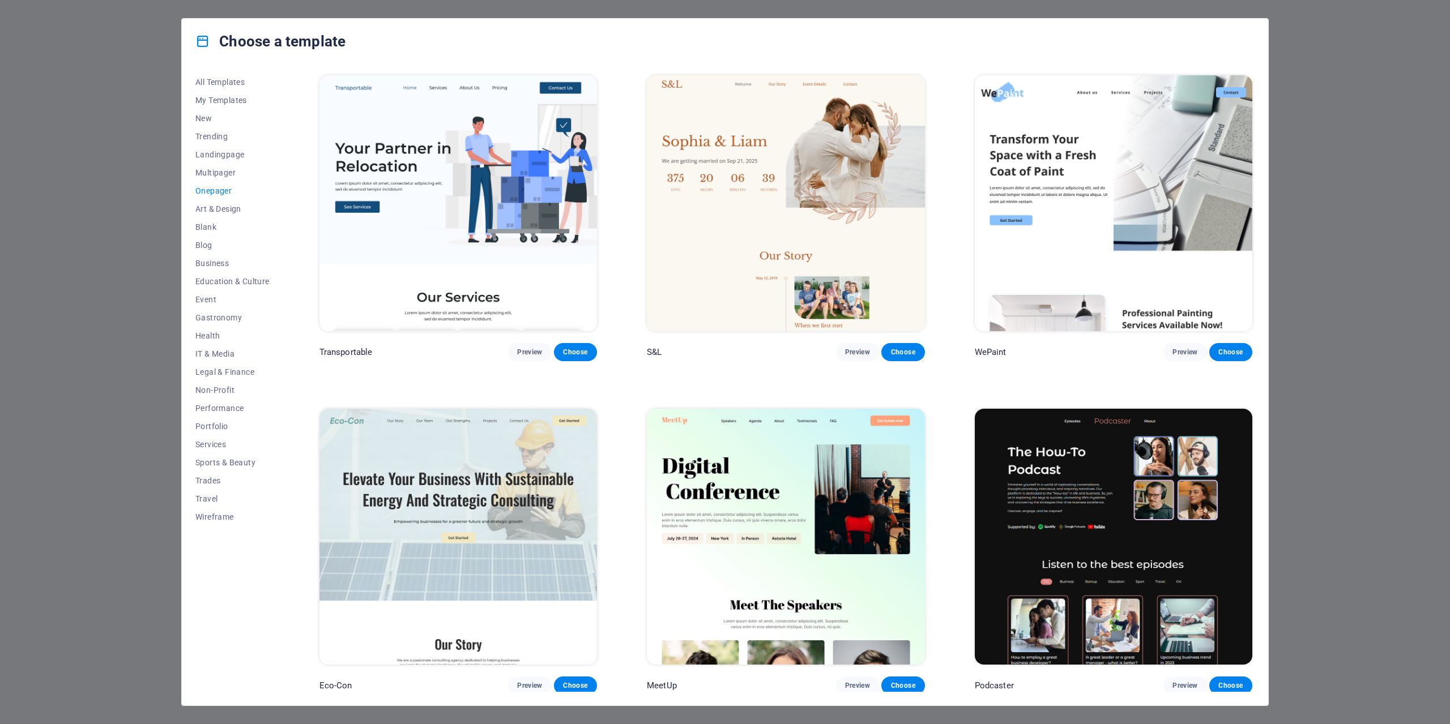
click at [271, 166] on div "All Templates My Templates New Trending Landingpage Multipager Onepager Art & D…" at bounding box center [239, 382] width 88 height 619
click at [255, 172] on span "Multipager" at bounding box center [232, 172] width 74 height 9
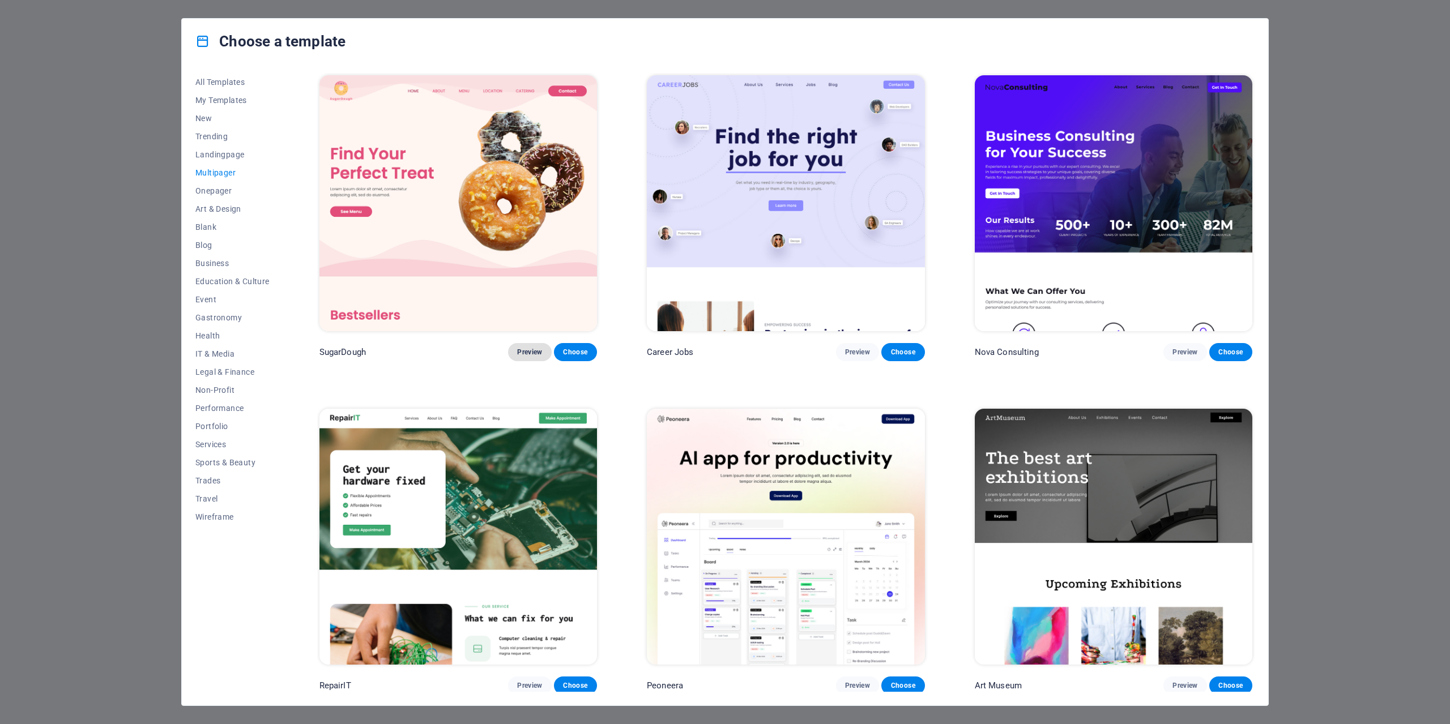
click at [534, 349] on span "Preview" at bounding box center [529, 352] width 25 height 9
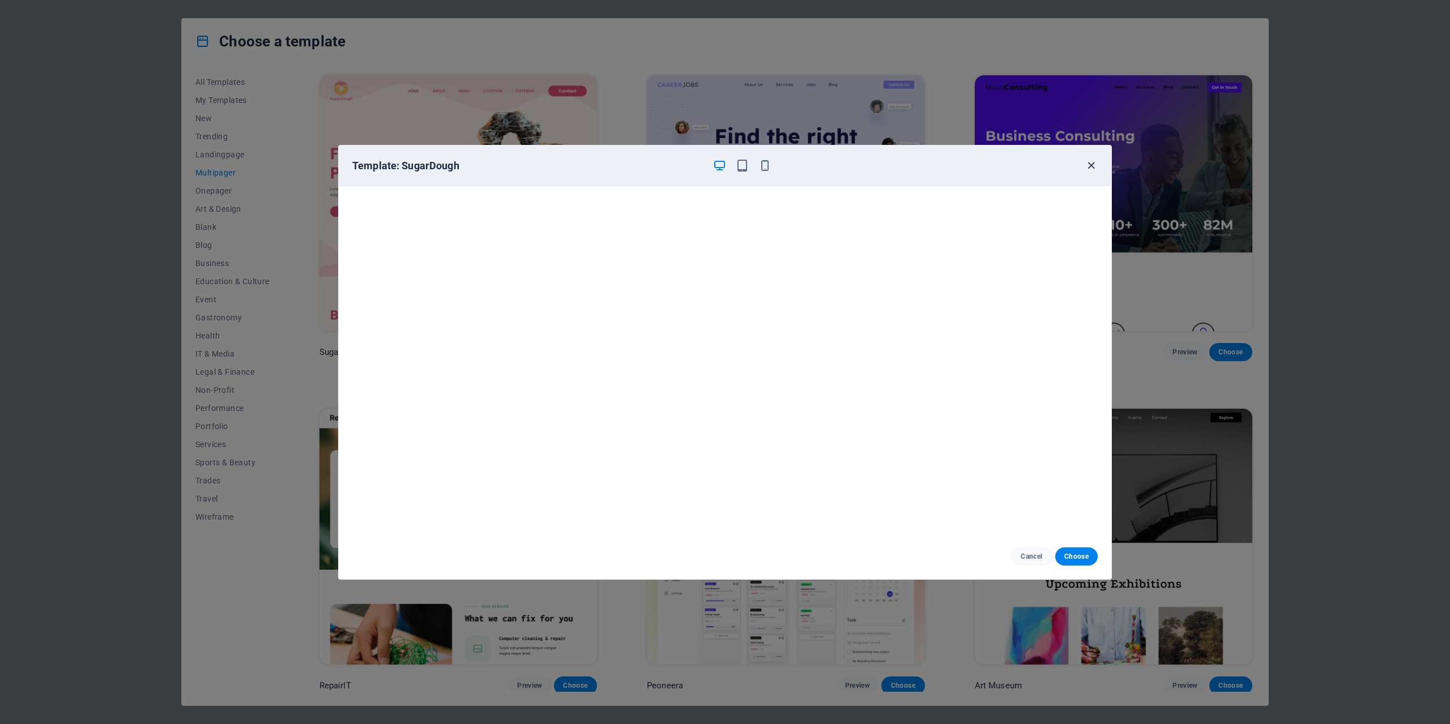
click at [1092, 161] on icon "button" at bounding box center [1091, 165] width 13 height 13
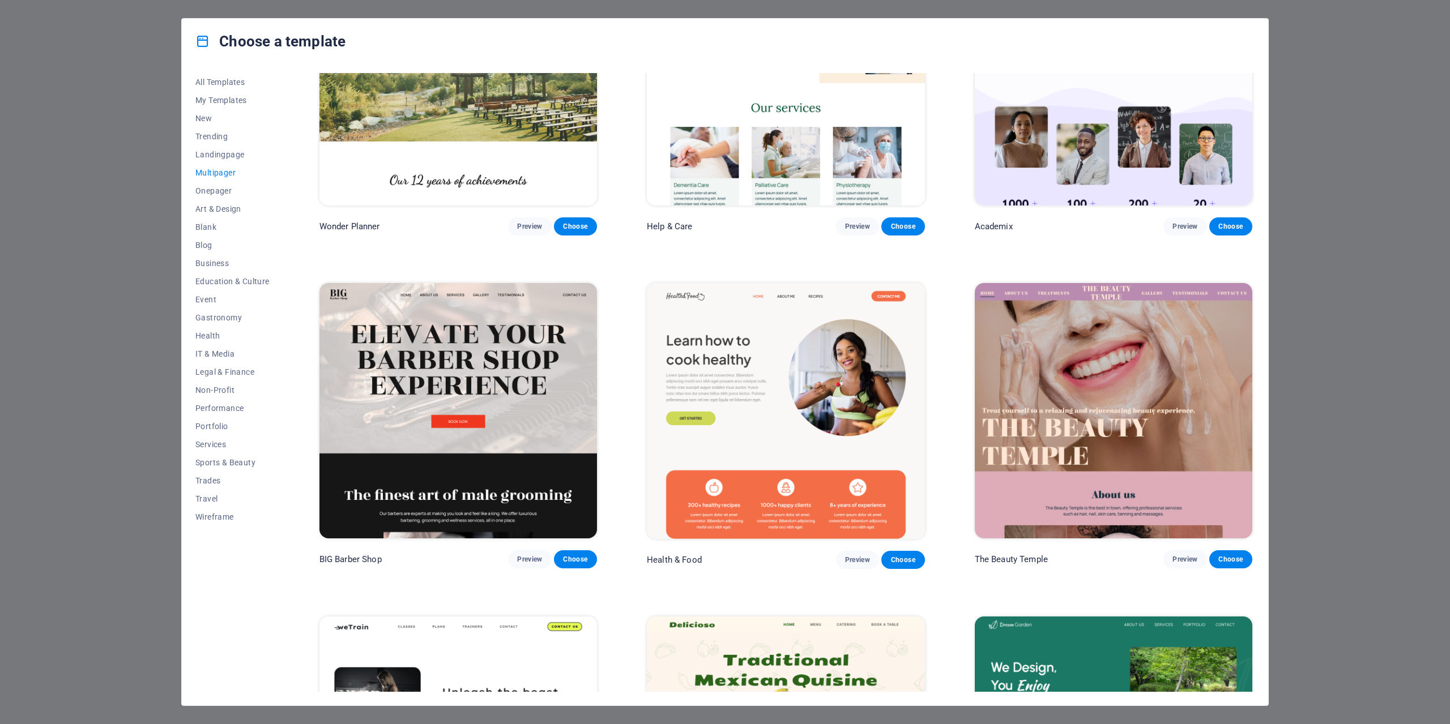
scroll to position [906, 0]
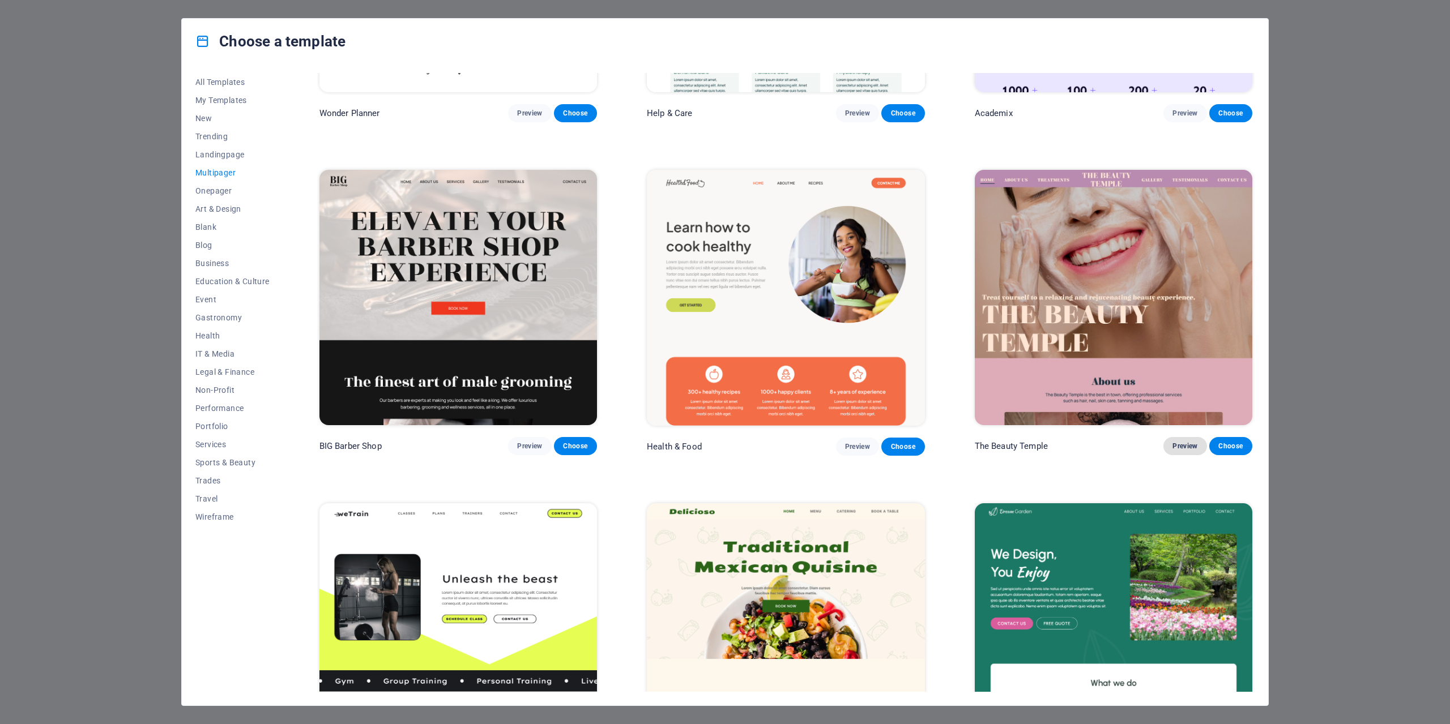
click at [1189, 446] on button "Preview" at bounding box center [1184, 446] width 43 height 18
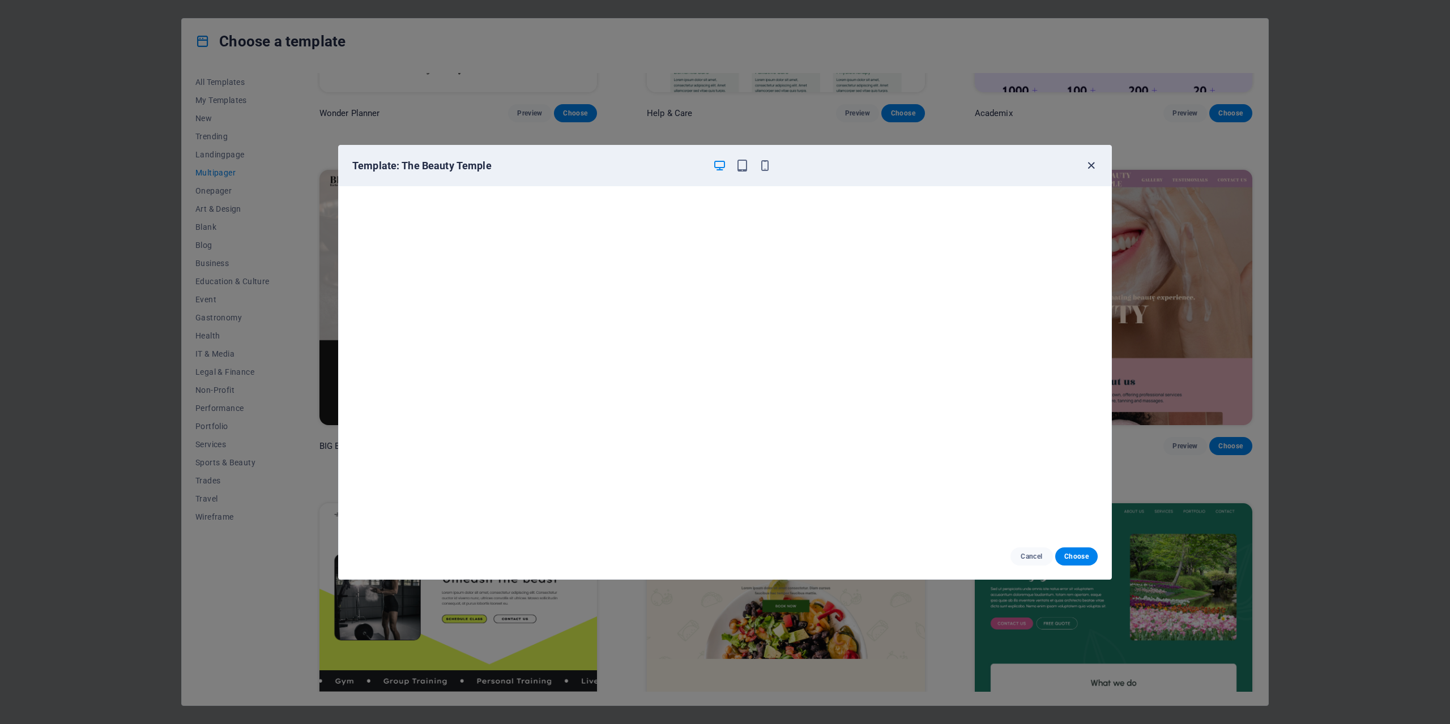
click at [1095, 167] on icon "button" at bounding box center [1091, 165] width 13 height 13
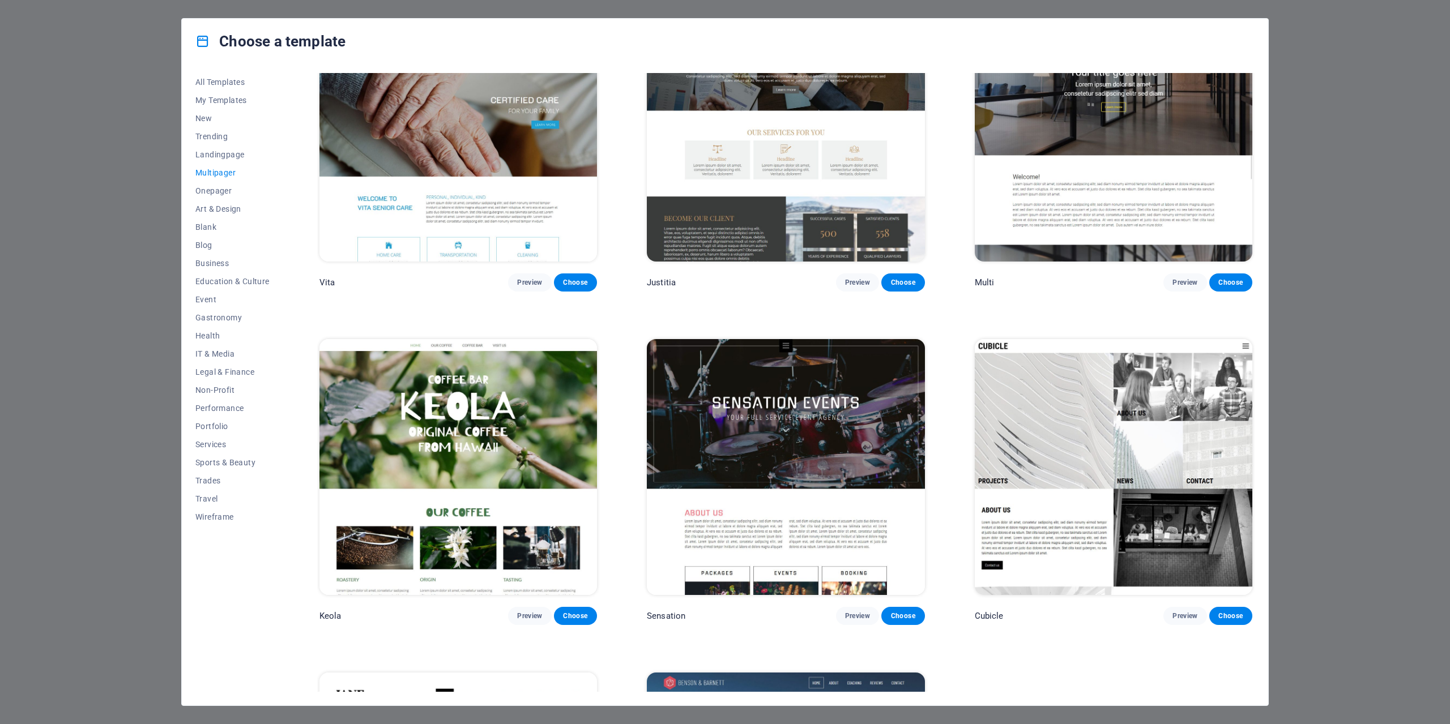
scroll to position [6976, 0]
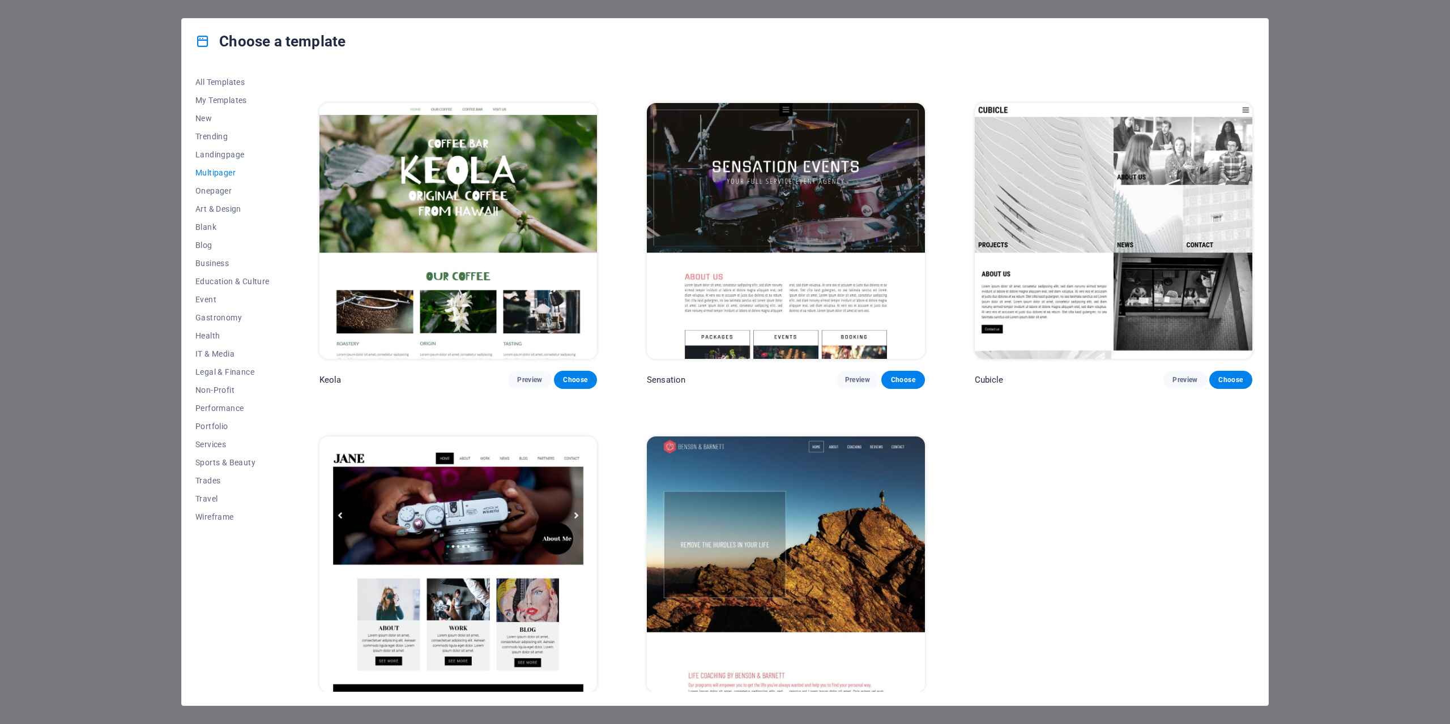
click at [537, 705] on button "Preview" at bounding box center [529, 714] width 43 height 18
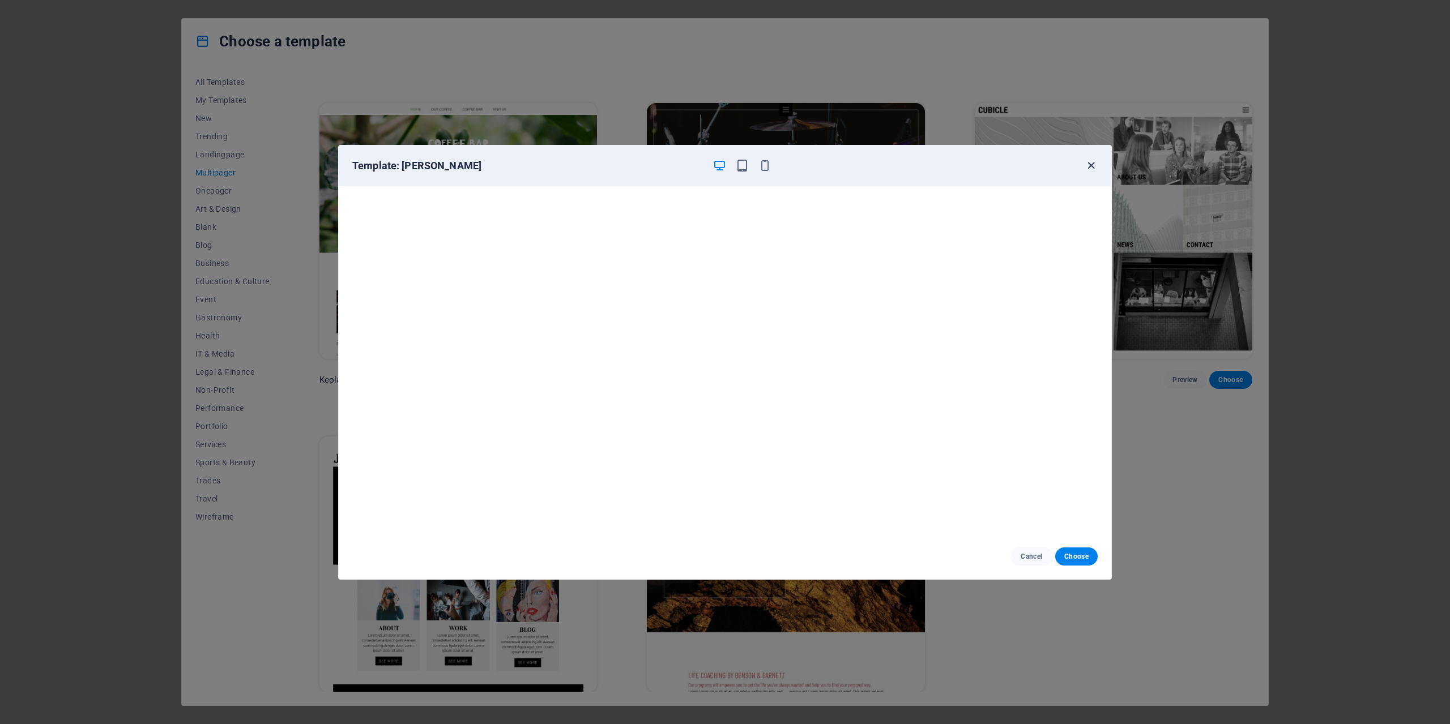
click at [1087, 161] on icon "button" at bounding box center [1091, 165] width 13 height 13
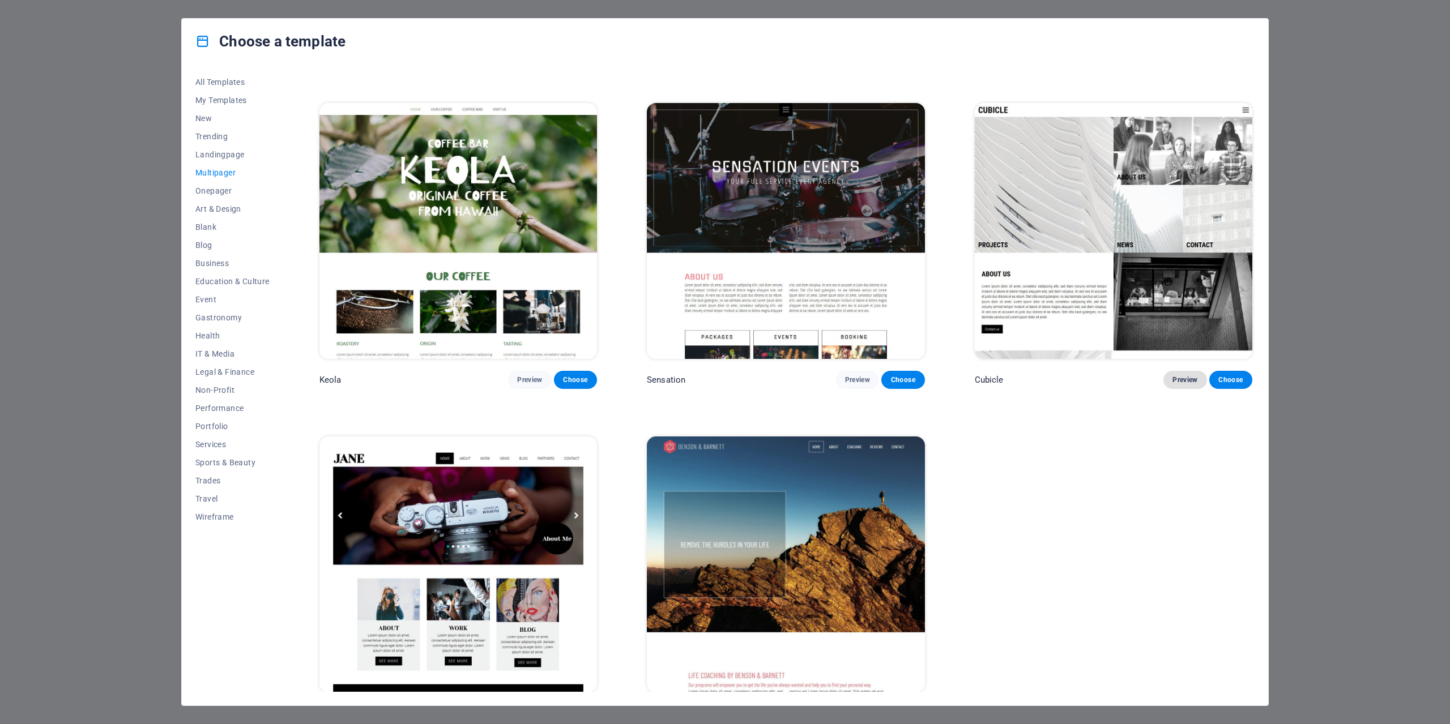
click at [1175, 375] on span "Preview" at bounding box center [1184, 379] width 25 height 9
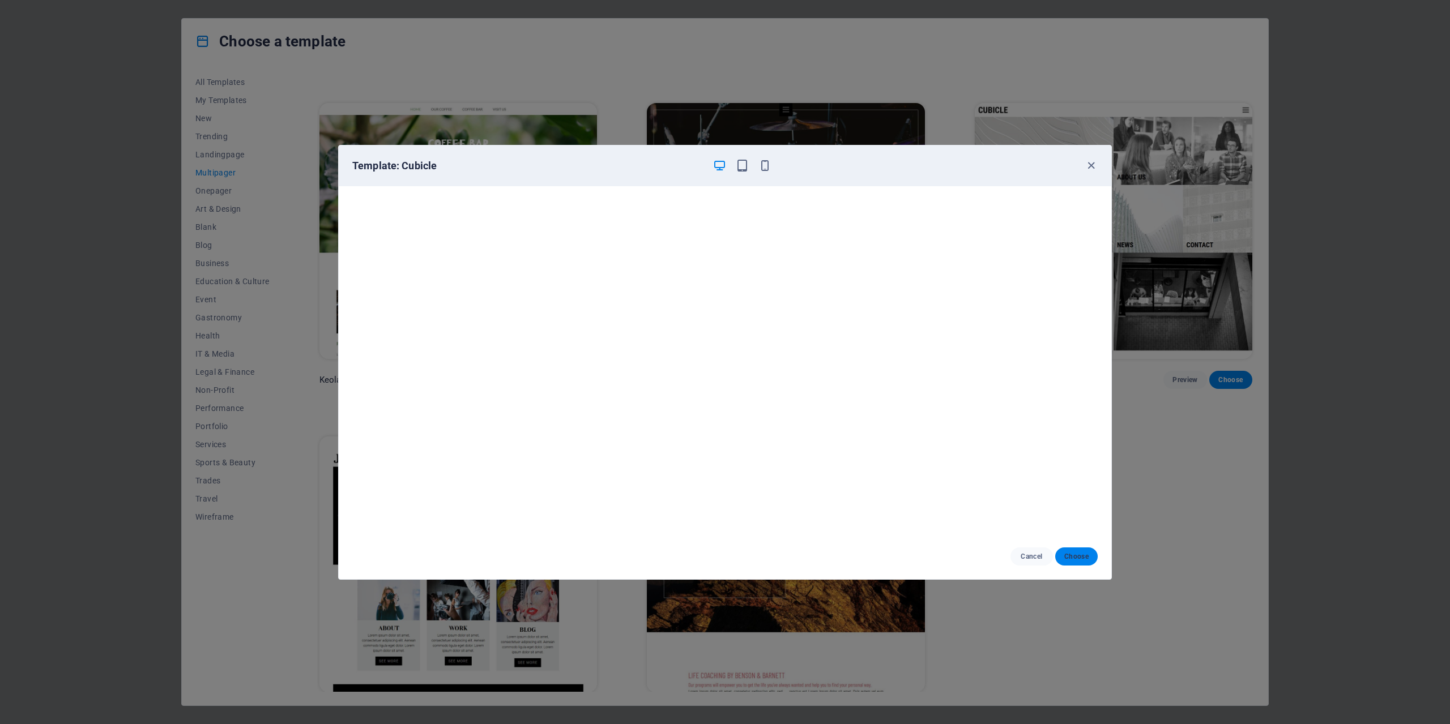
click at [1076, 560] on span "Choose" at bounding box center [1076, 556] width 24 height 9
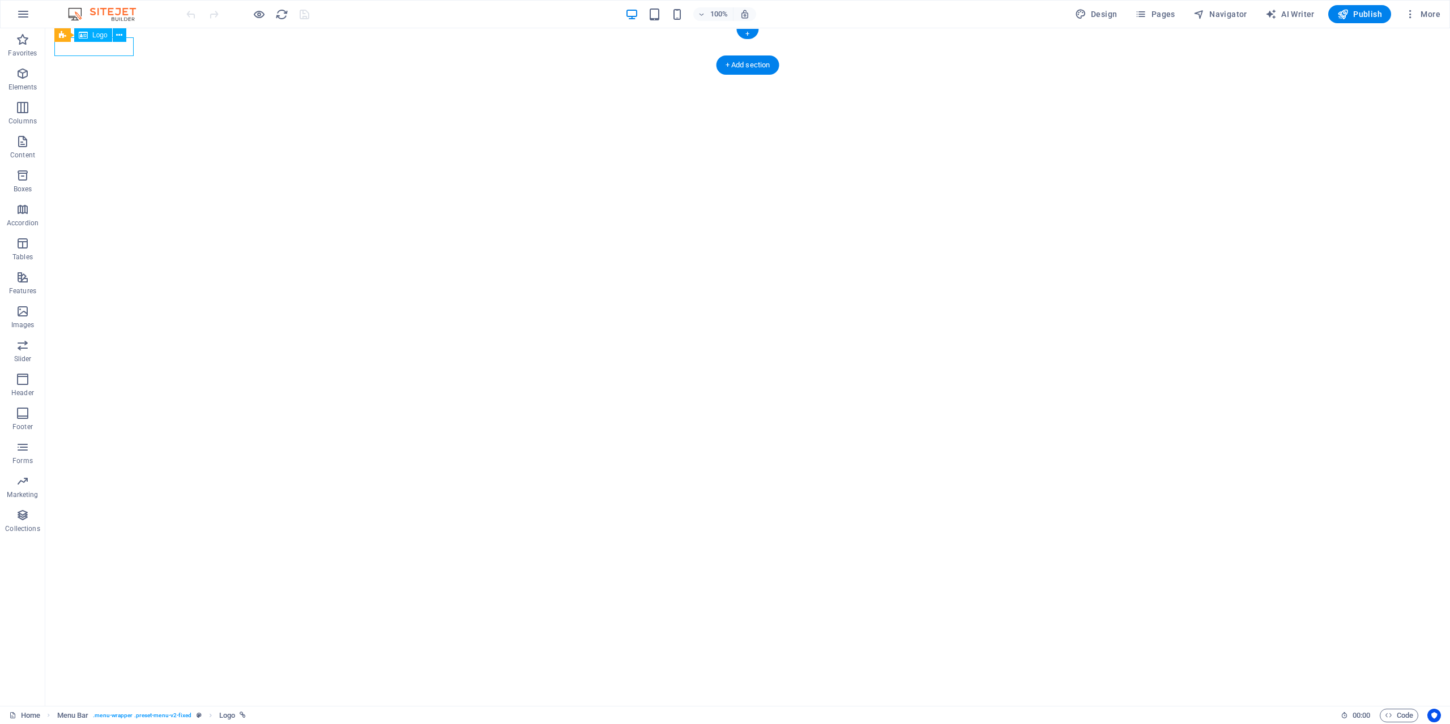
select select "px"
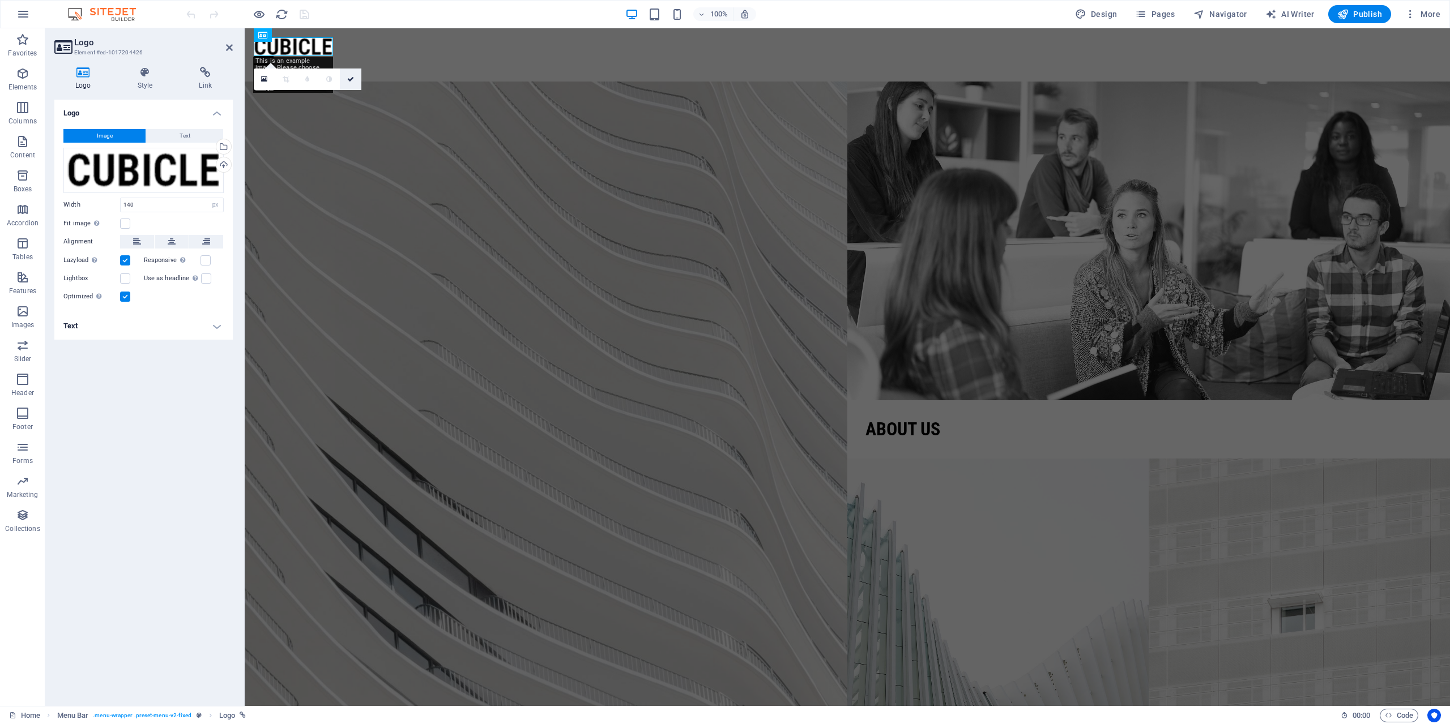
click at [353, 84] on link at bounding box center [351, 80] width 22 height 22
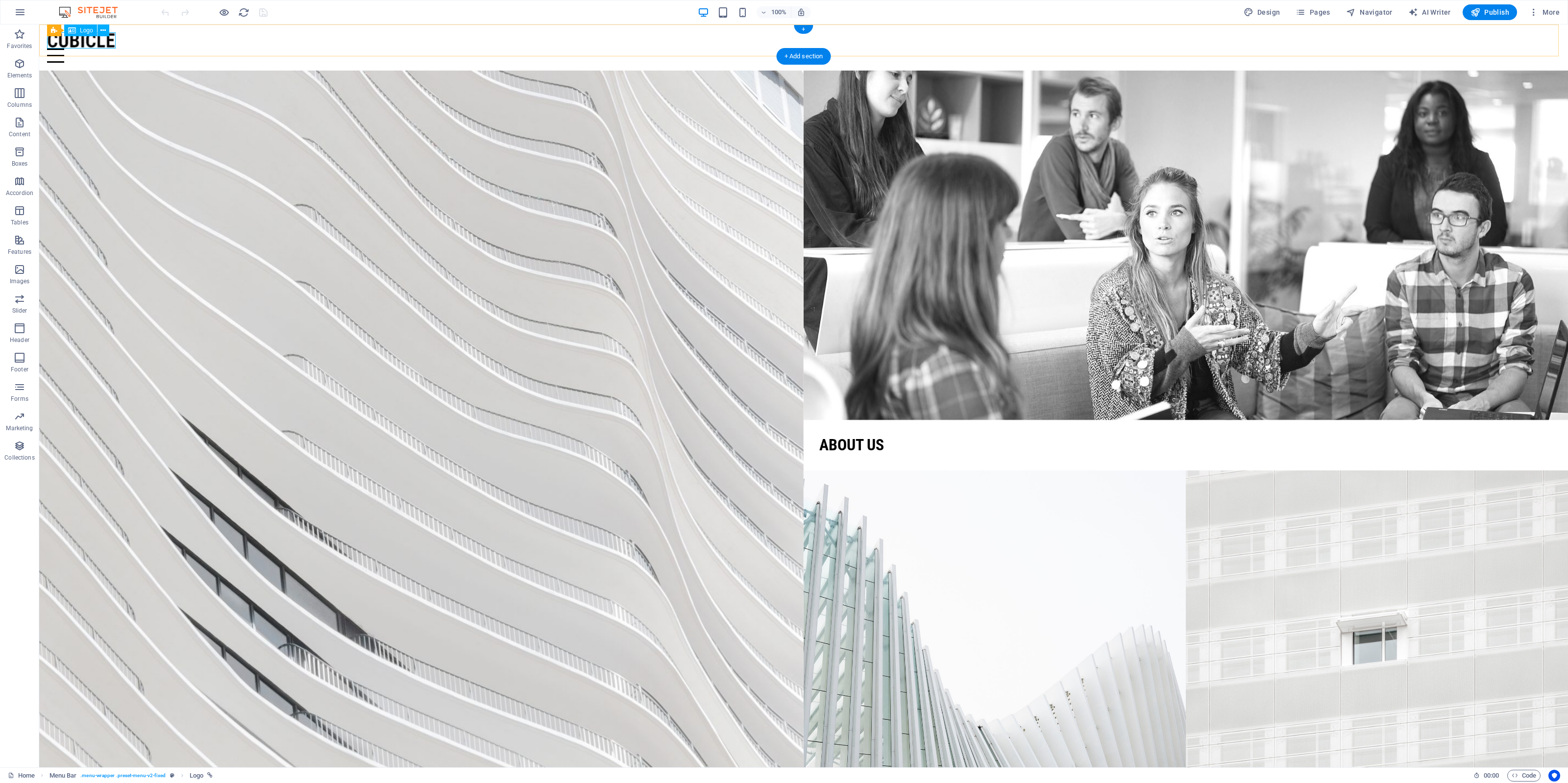
click at [72, 42] on div at bounding box center [803, 40] width 1513 height 16
select select "px"
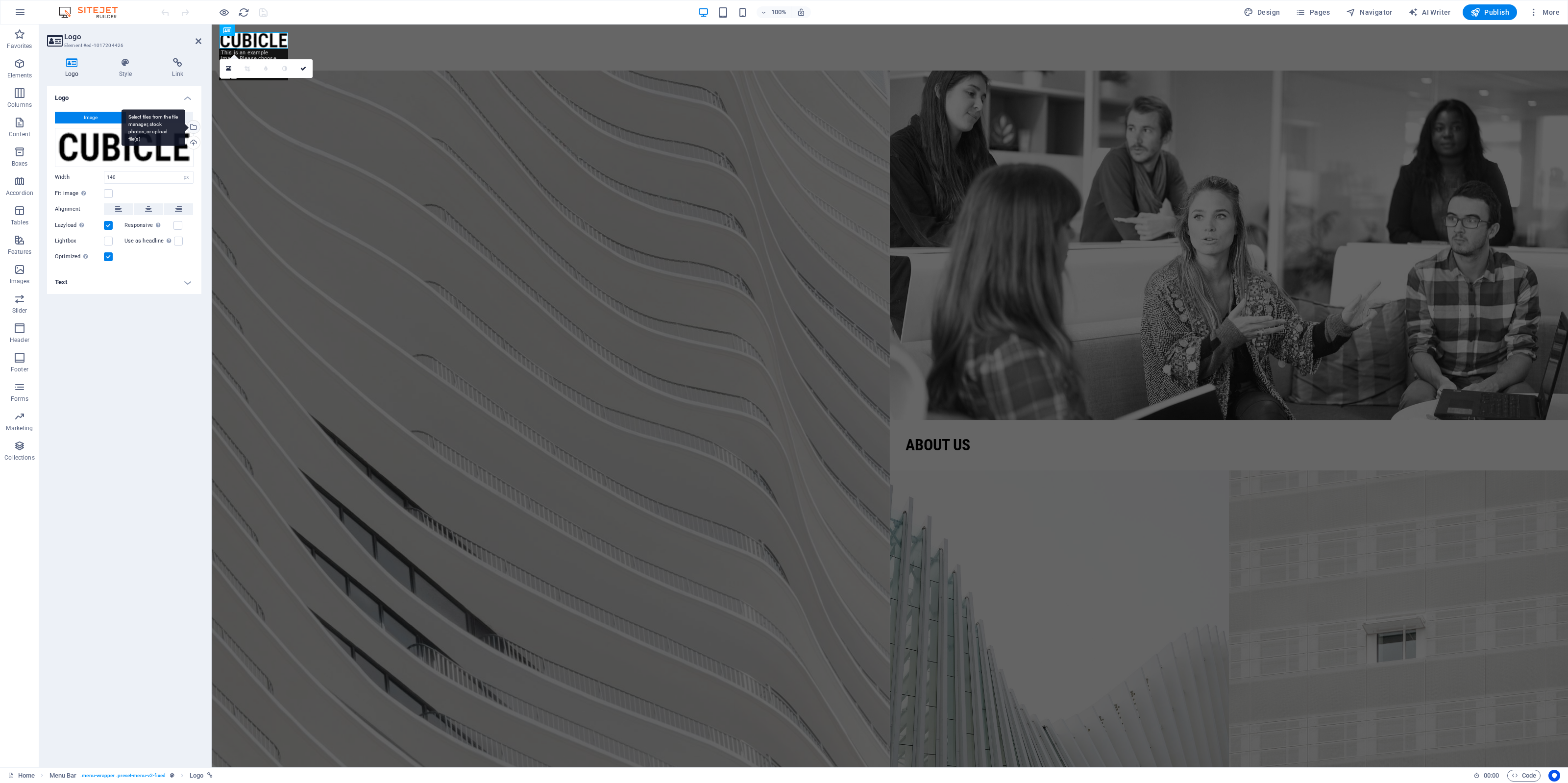
click at [191, 125] on div "Select files from the file manager, stock photos, or upload file(s)" at bounding box center [192, 127] width 15 height 15
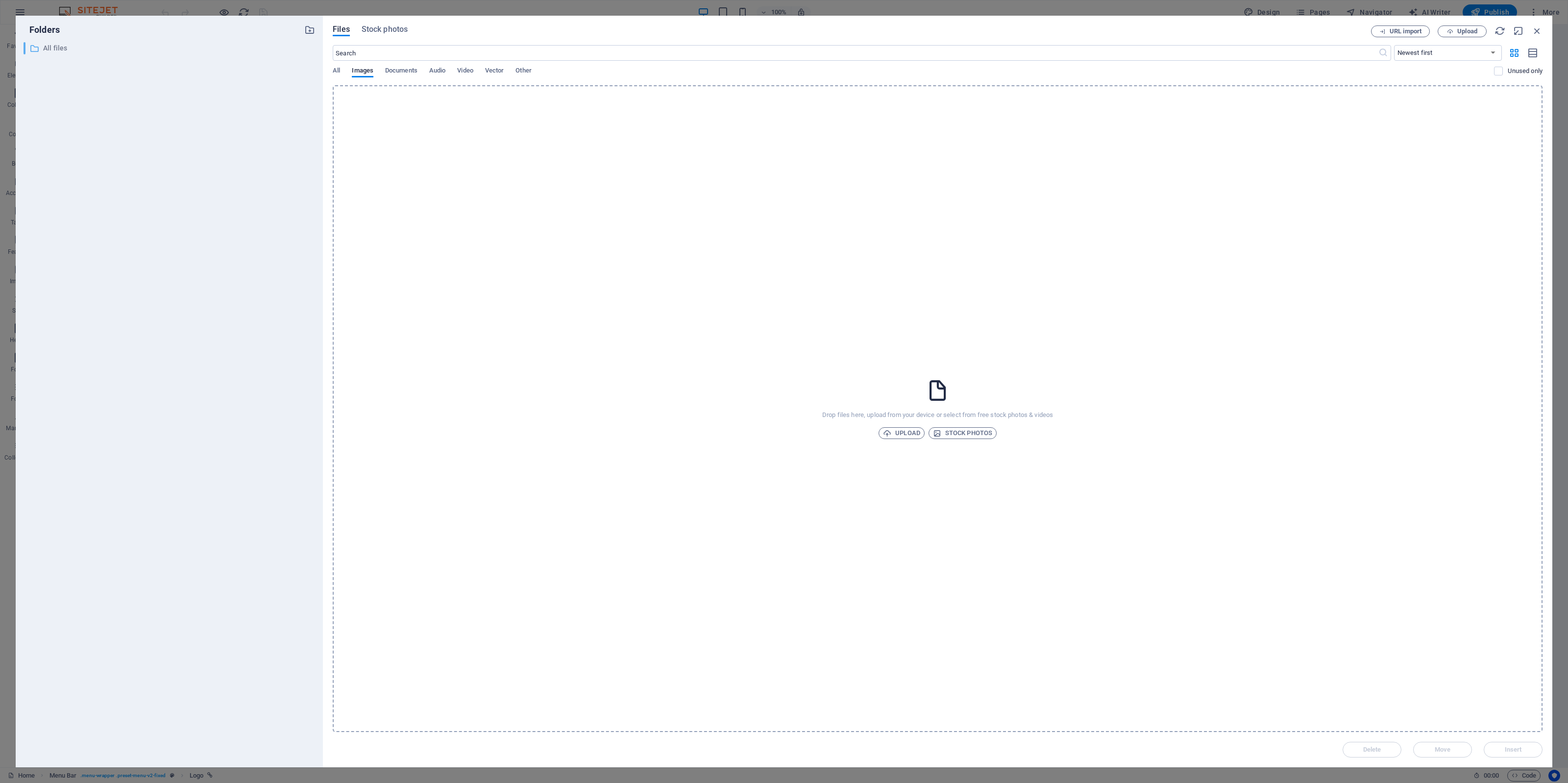
click at [100, 47] on p "All files" at bounding box center [170, 48] width 254 height 11
click at [336, 72] on span "All" at bounding box center [337, 72] width 7 height 14
click at [370, 74] on span "Images" at bounding box center [363, 72] width 22 height 14
click at [915, 433] on span "Upload" at bounding box center [902, 433] width 37 height 12
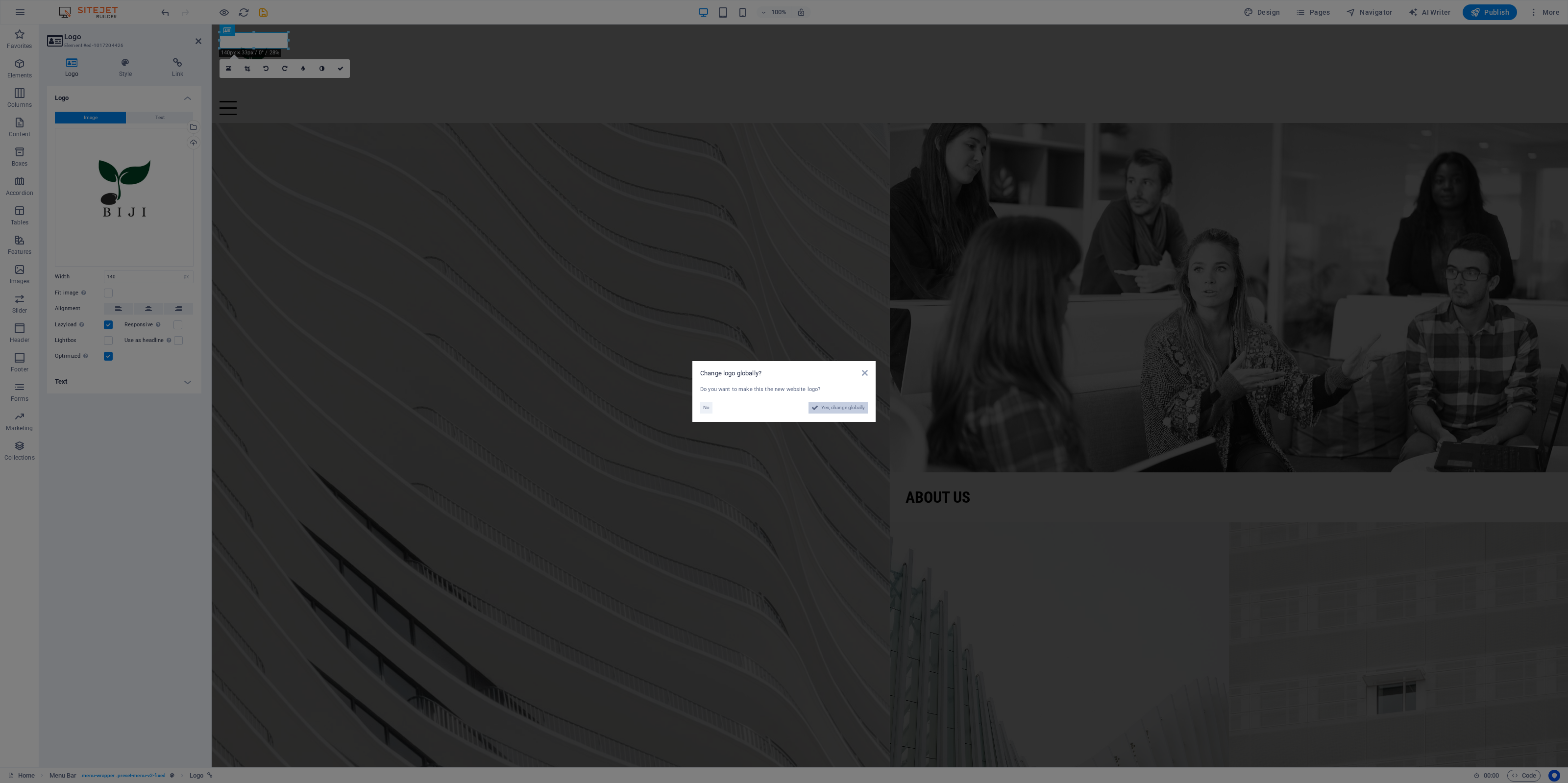
click at [832, 408] on span "Yes, change globally" at bounding box center [843, 408] width 43 height 12
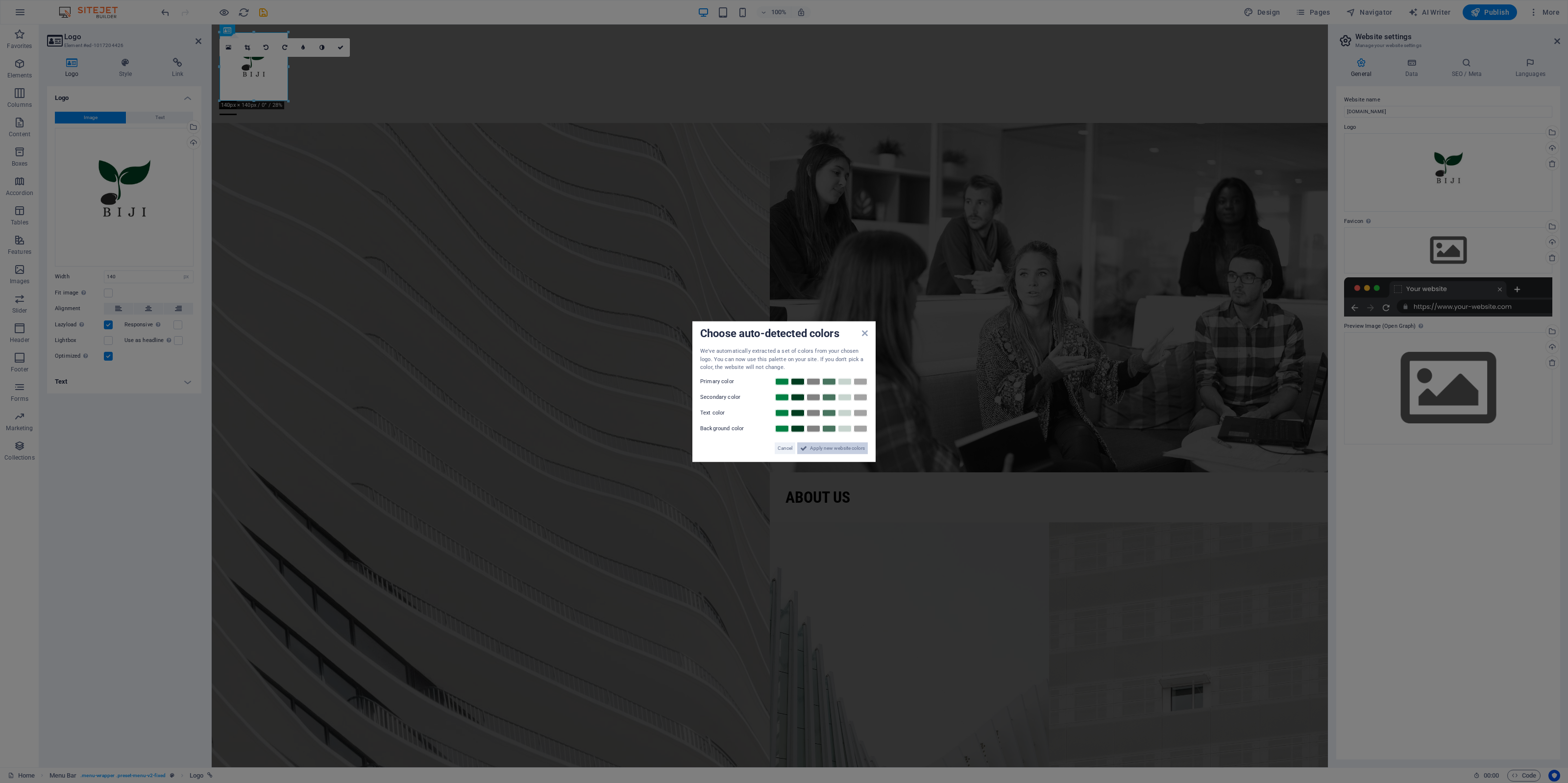
click at [837, 452] on span "Apply new website colors" at bounding box center [837, 448] width 55 height 12
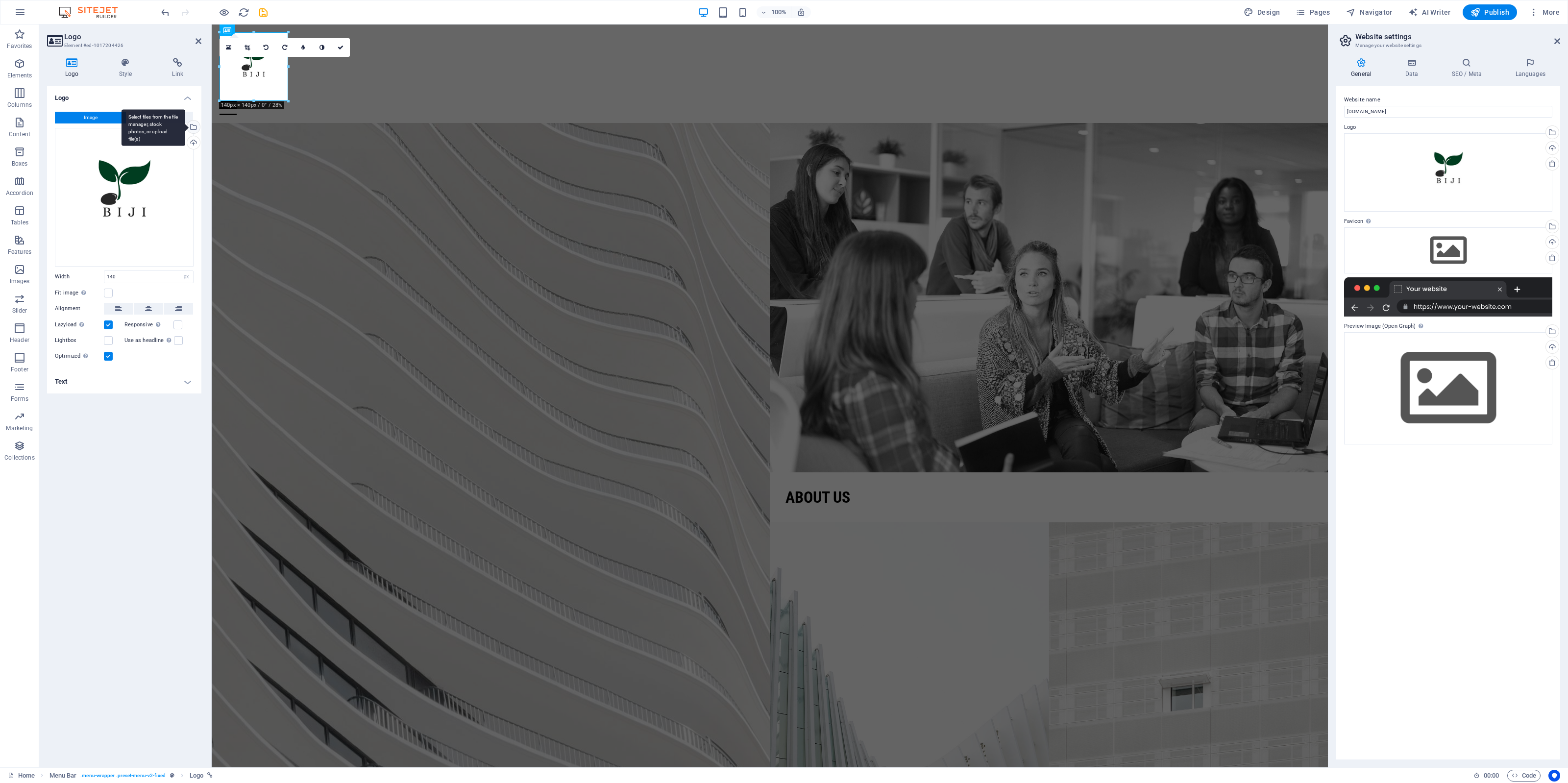
click at [194, 125] on div "Select files from the file manager, stock photos, or upload file(s)" at bounding box center [192, 127] width 15 height 15
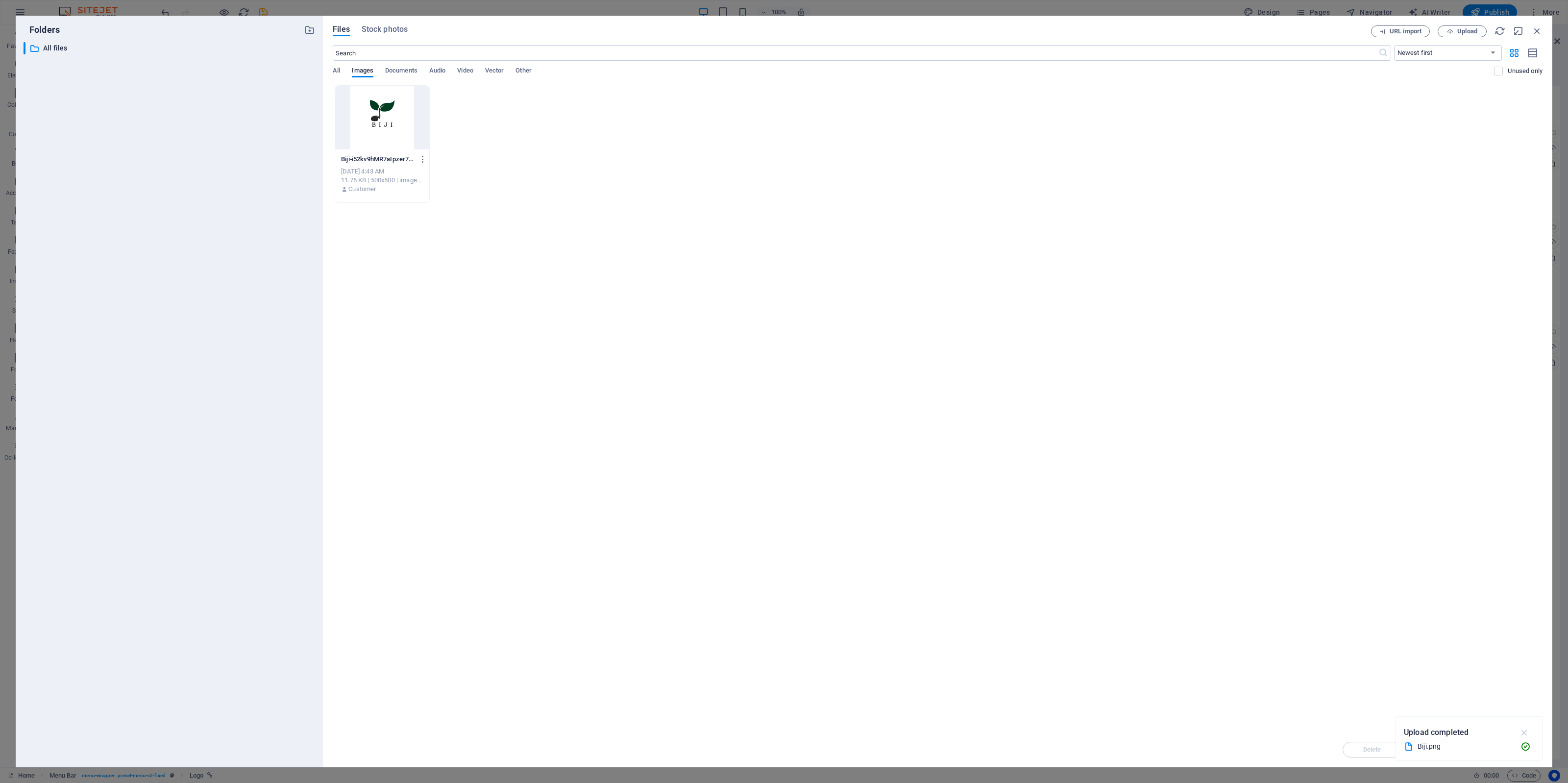
click at [1254, 626] on icon "button" at bounding box center [1525, 732] width 11 height 10
click at [1254, 29] on span "Upload" at bounding box center [1467, 31] width 20 height 6
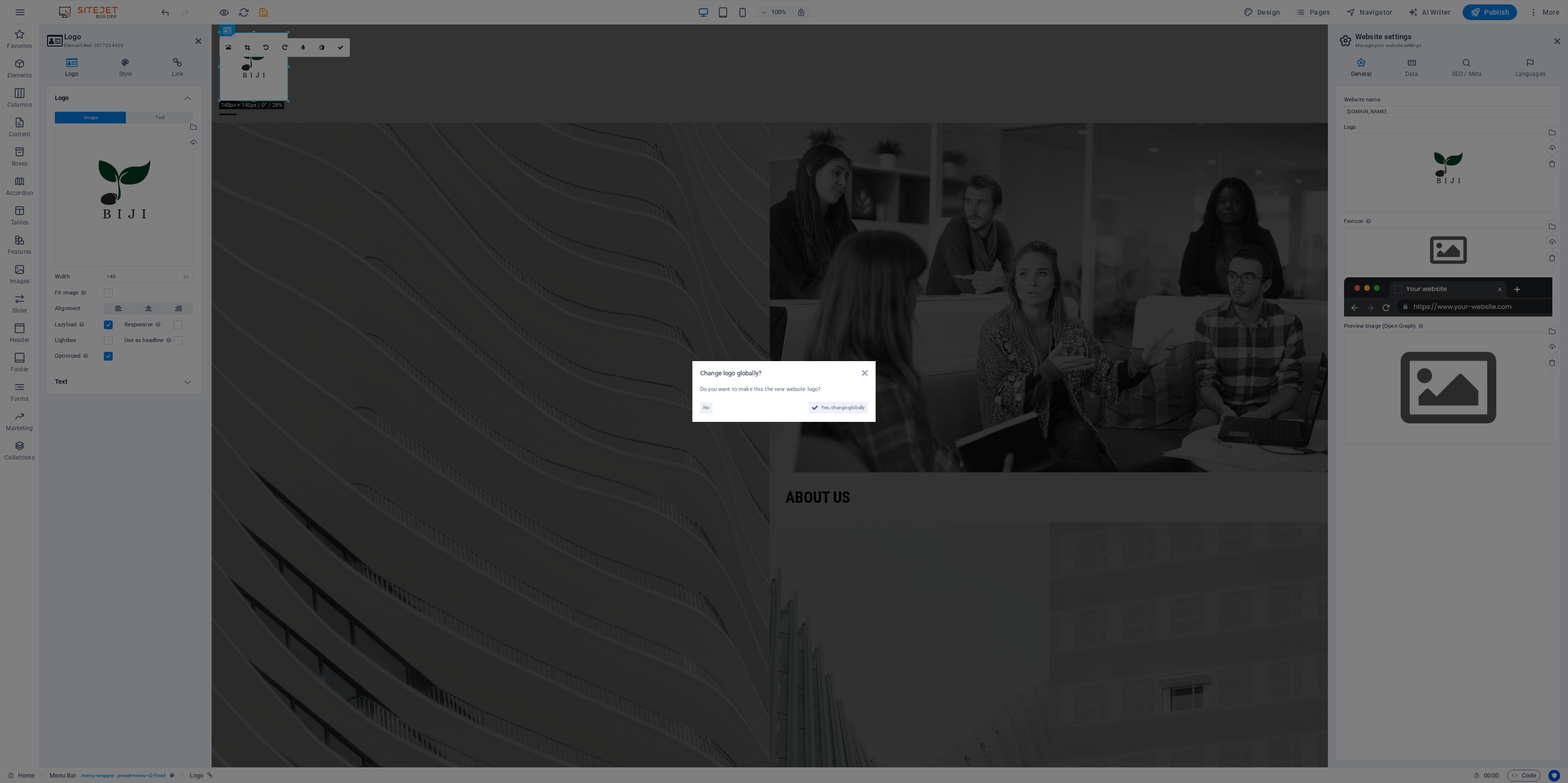
click at [827, 401] on div "No Yes, change globally" at bounding box center [784, 406] width 168 height 16
click at [832, 405] on span "Yes, change globally" at bounding box center [843, 408] width 43 height 12
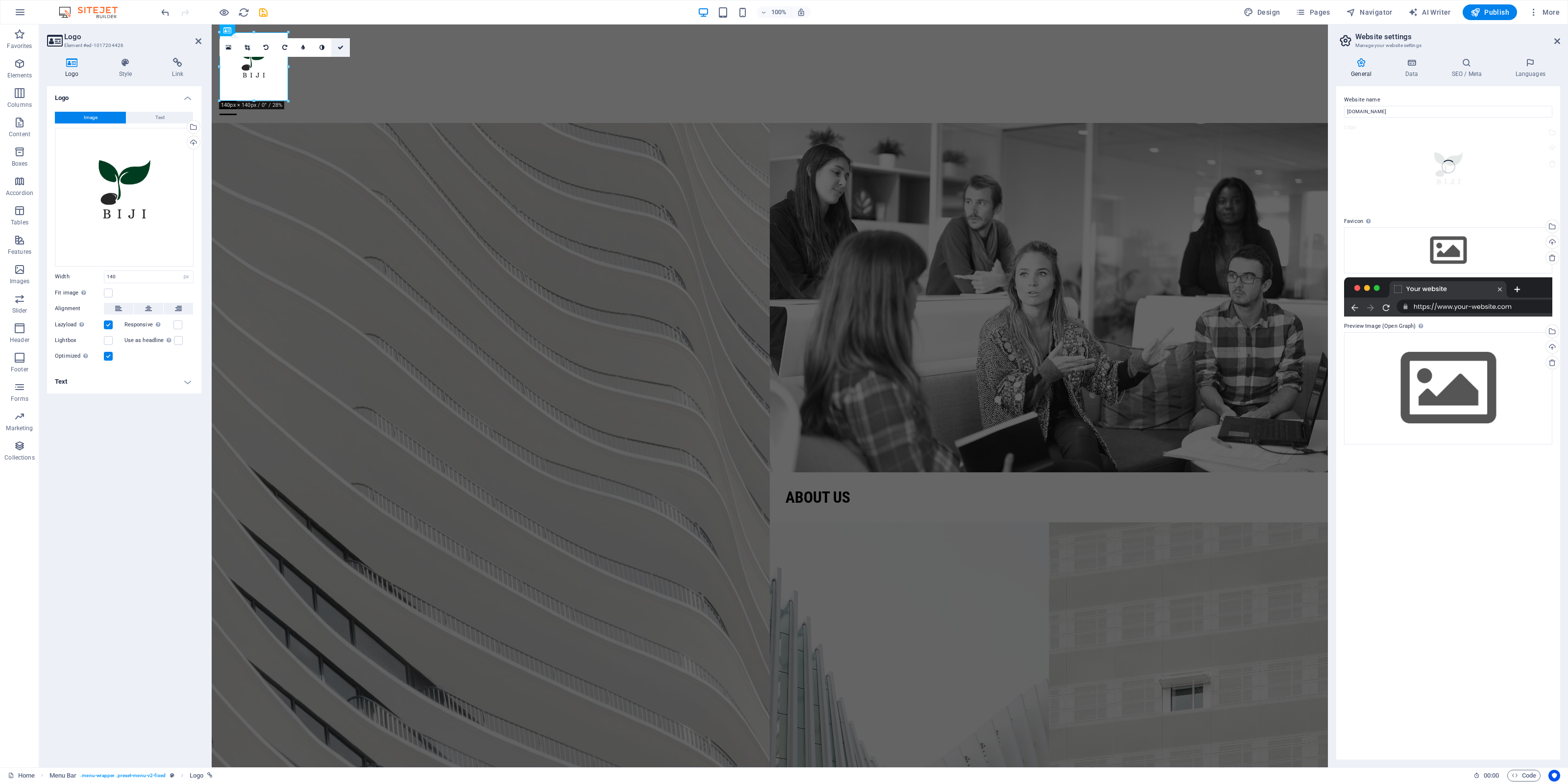
click at [341, 49] on icon at bounding box center [340, 48] width 6 height 6
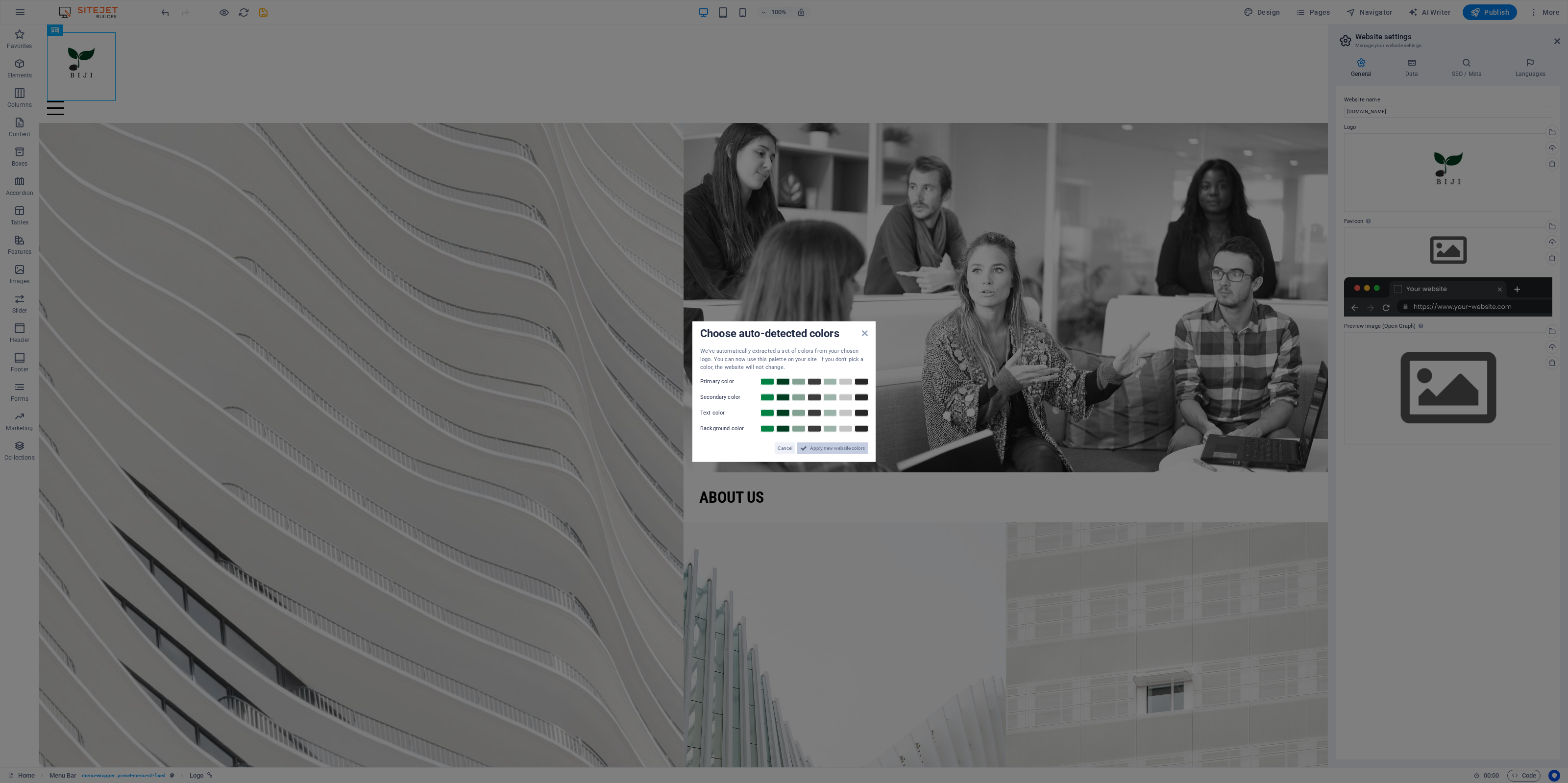
click at [836, 452] on span "Apply new website colors" at bounding box center [837, 448] width 55 height 12
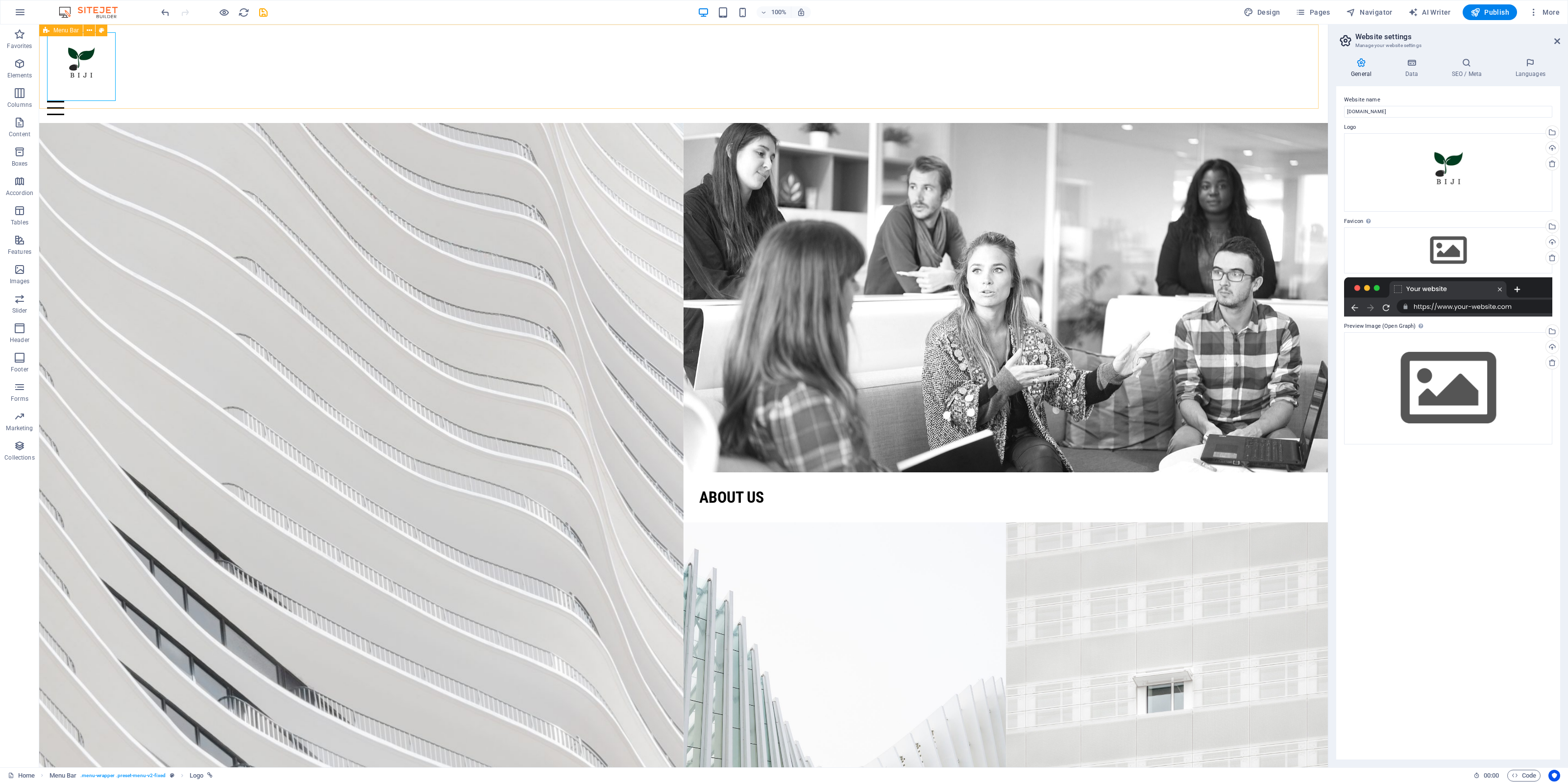
click at [48, 30] on icon at bounding box center [46, 30] width 6 height 12
select select "header"
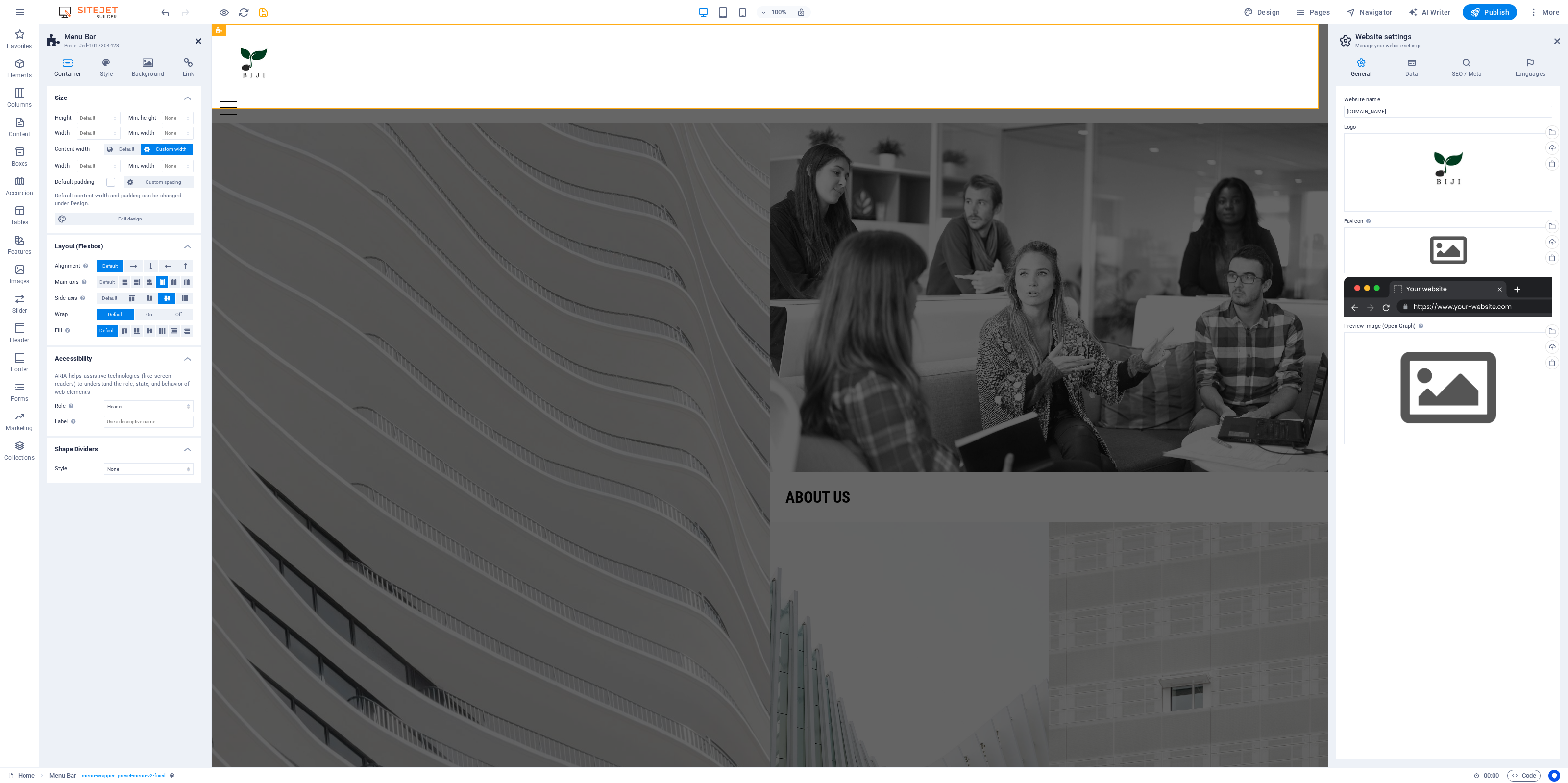
click at [200, 41] on icon at bounding box center [198, 41] width 6 height 8
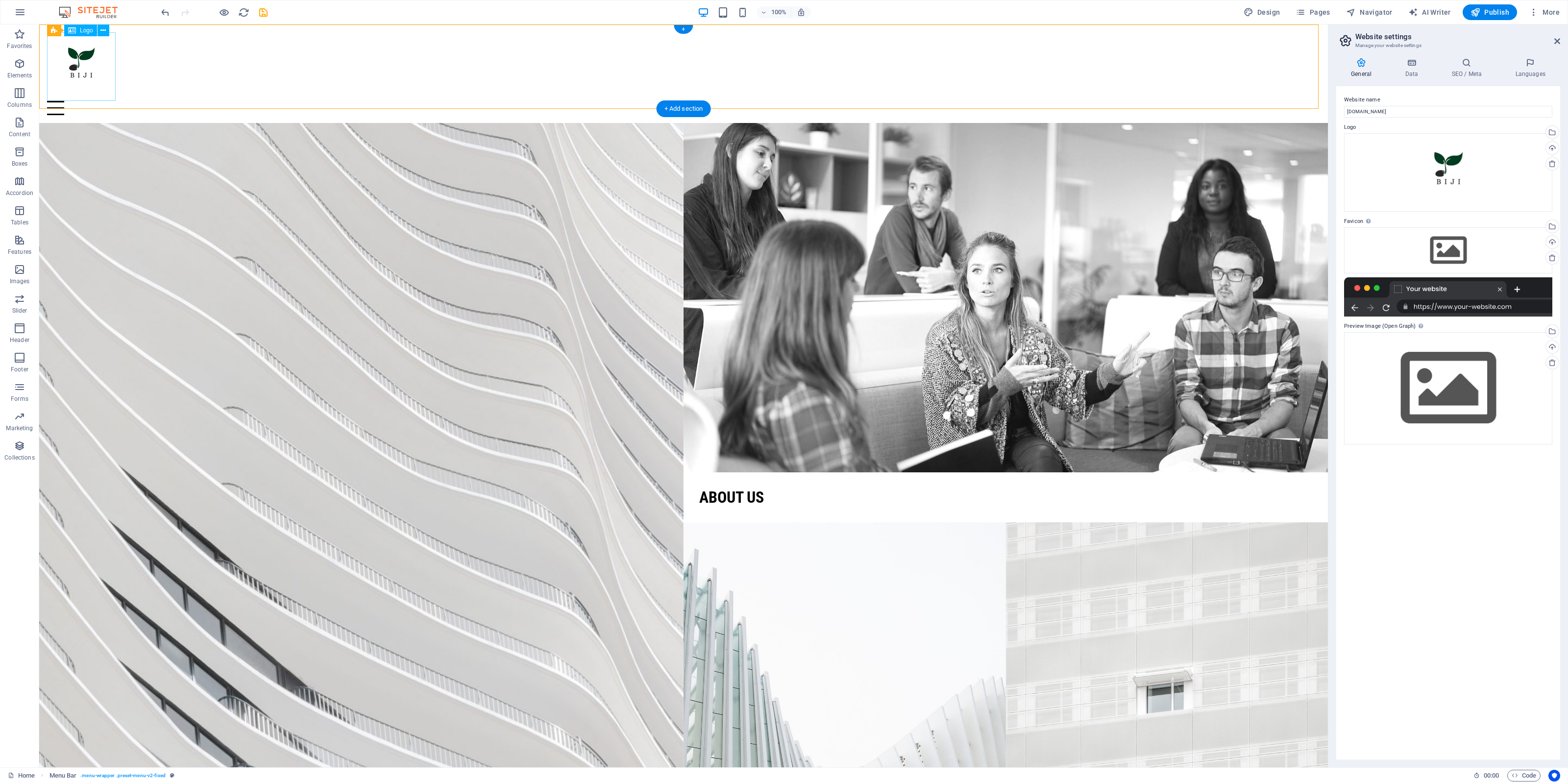
click at [94, 72] on div at bounding box center [683, 66] width 1273 height 68
select select "px"
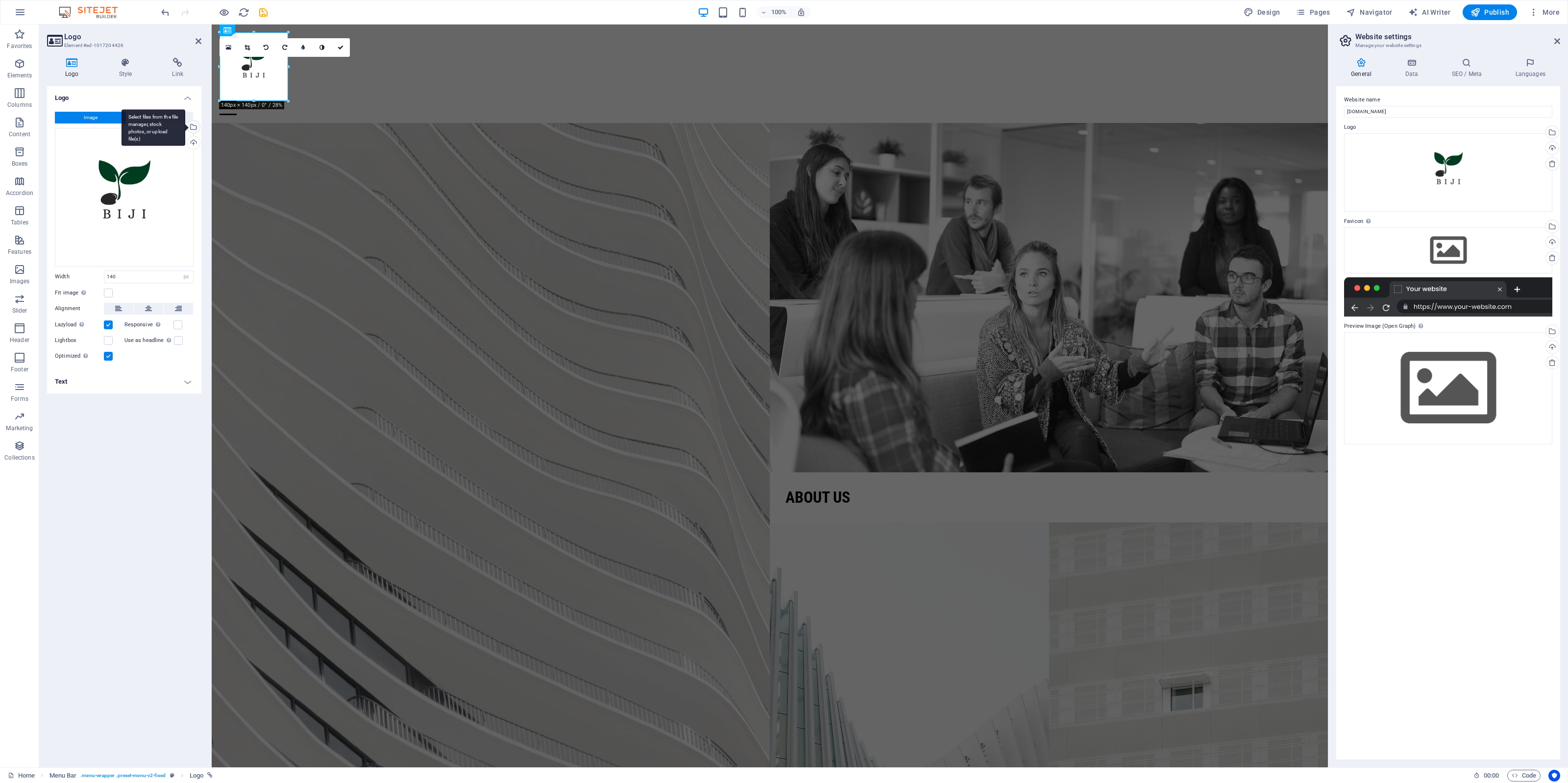
click at [185, 128] on div "Select files from the file manager, stock photos, or upload file(s)" at bounding box center [153, 127] width 64 height 36
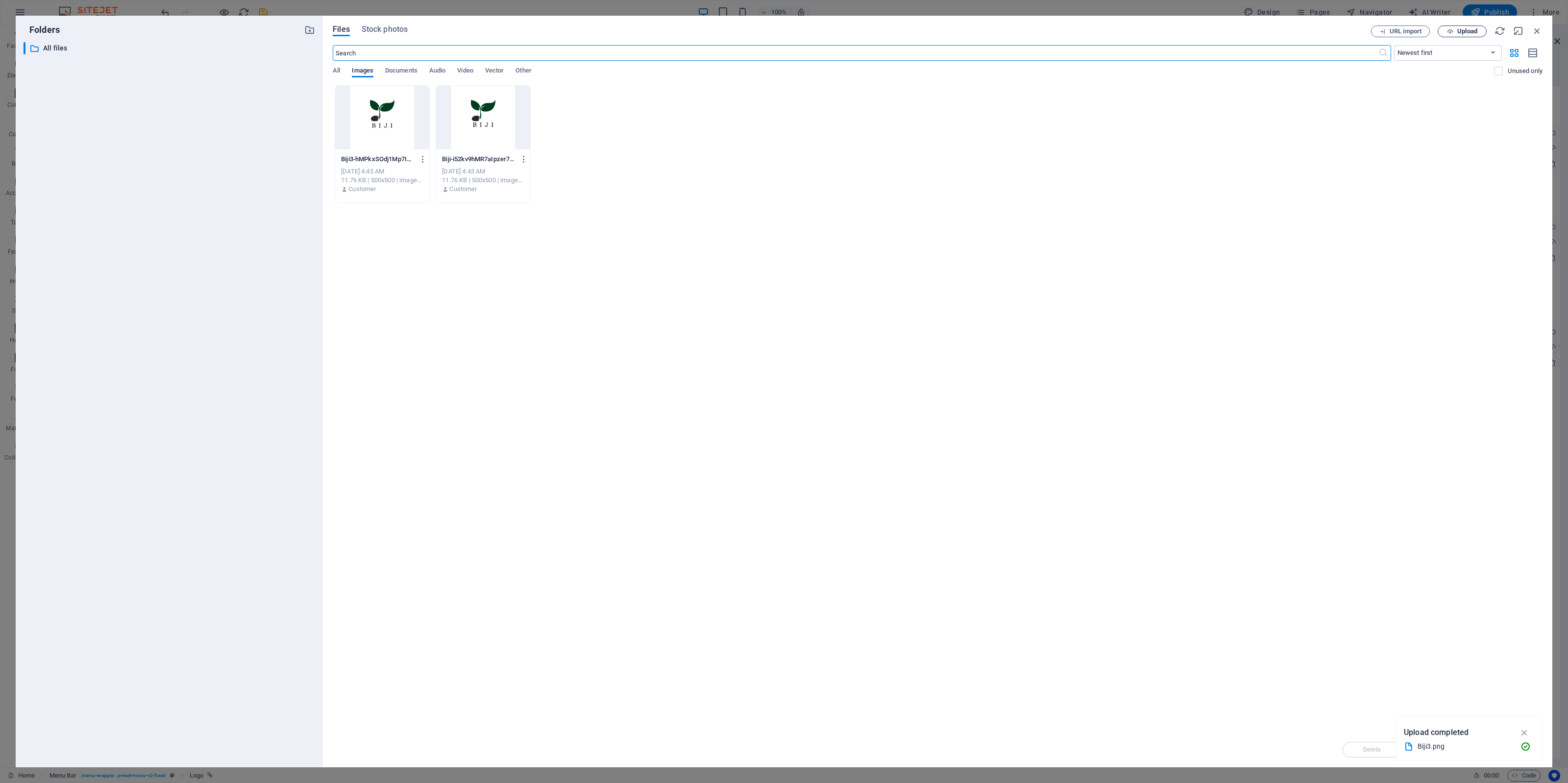
click at [1254, 35] on button "Upload" at bounding box center [1462, 31] width 49 height 12
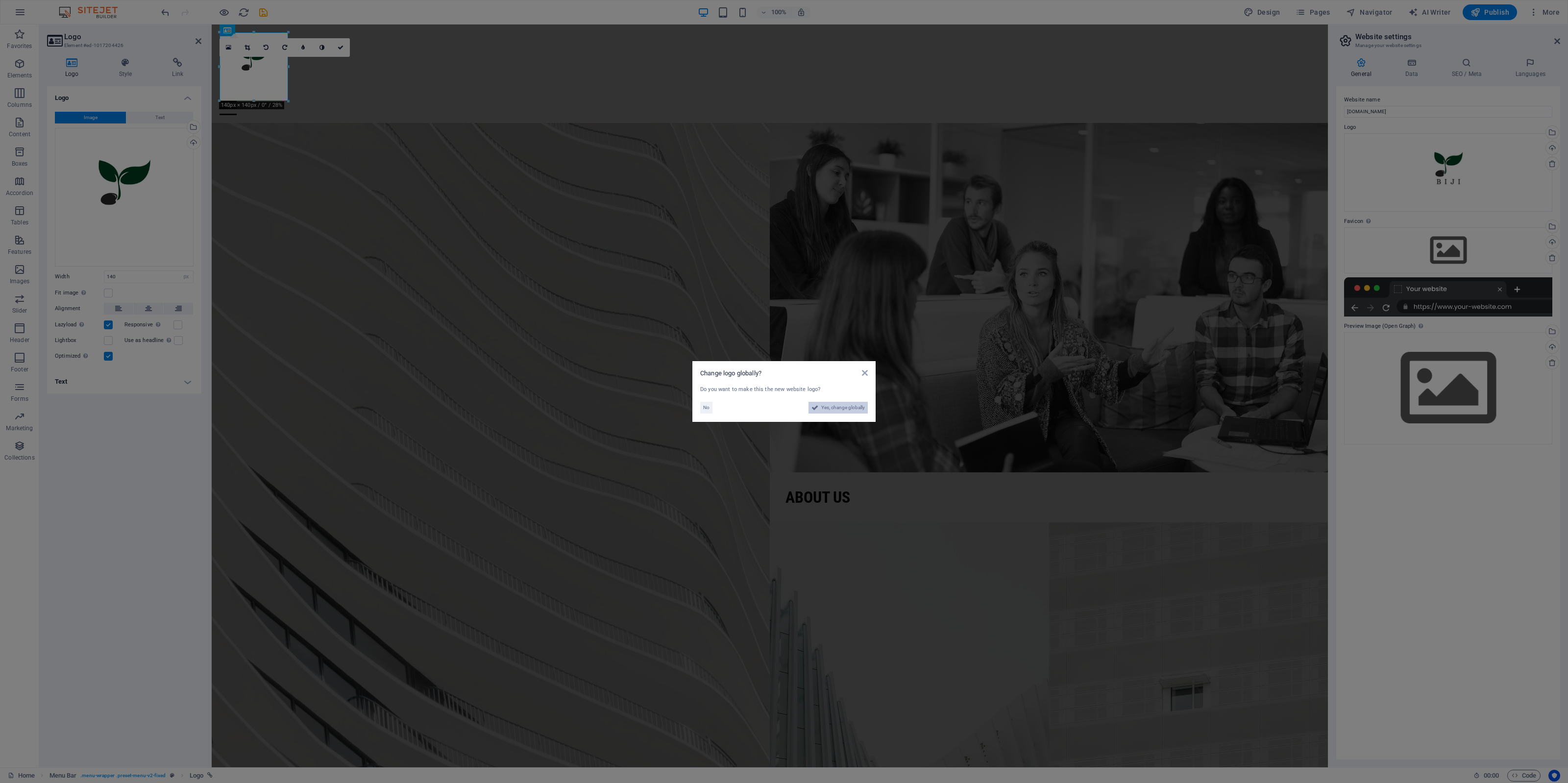
click at [843, 410] on span "Yes, change globally" at bounding box center [843, 408] width 43 height 12
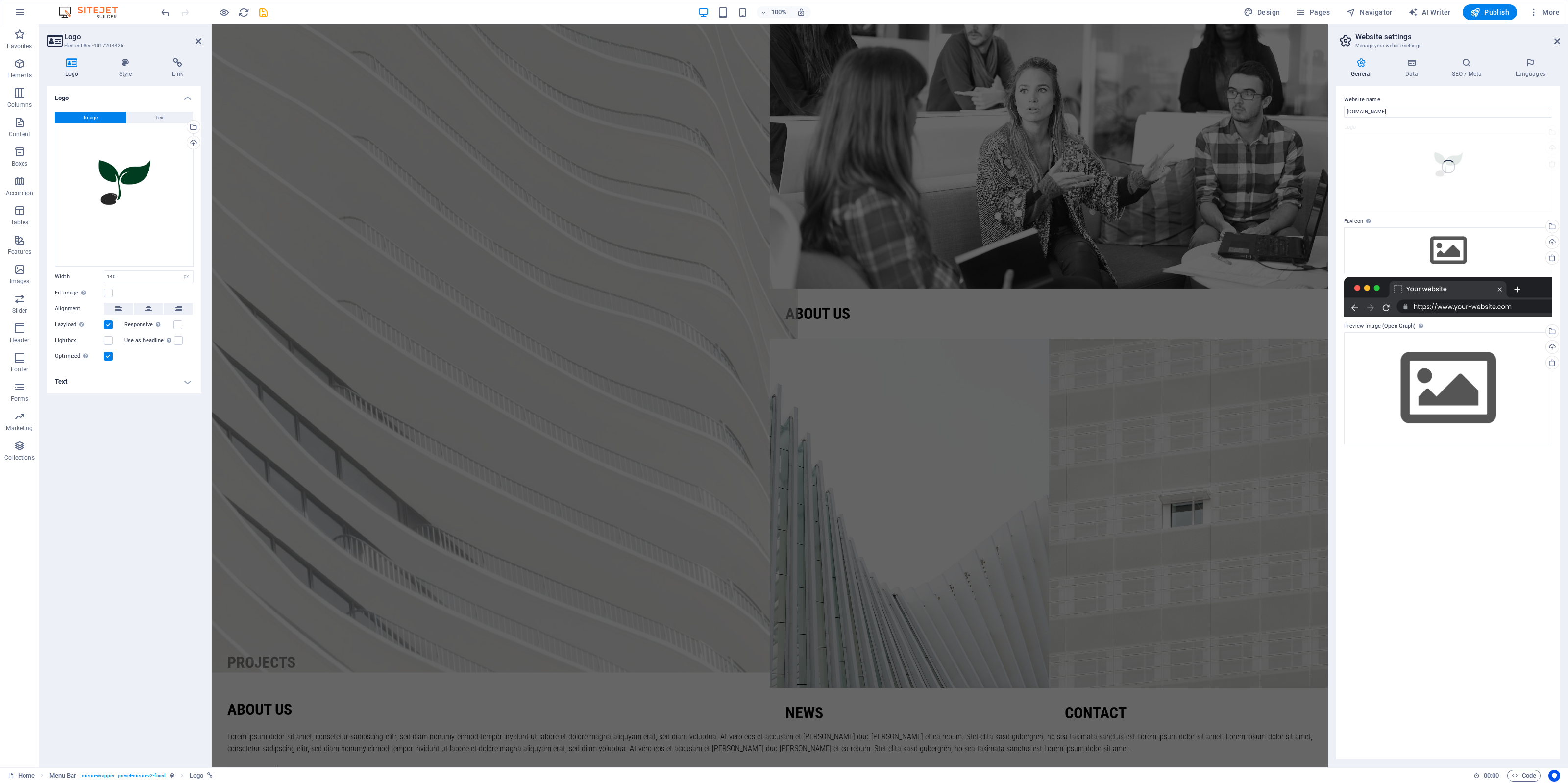
scroll to position [61, 0]
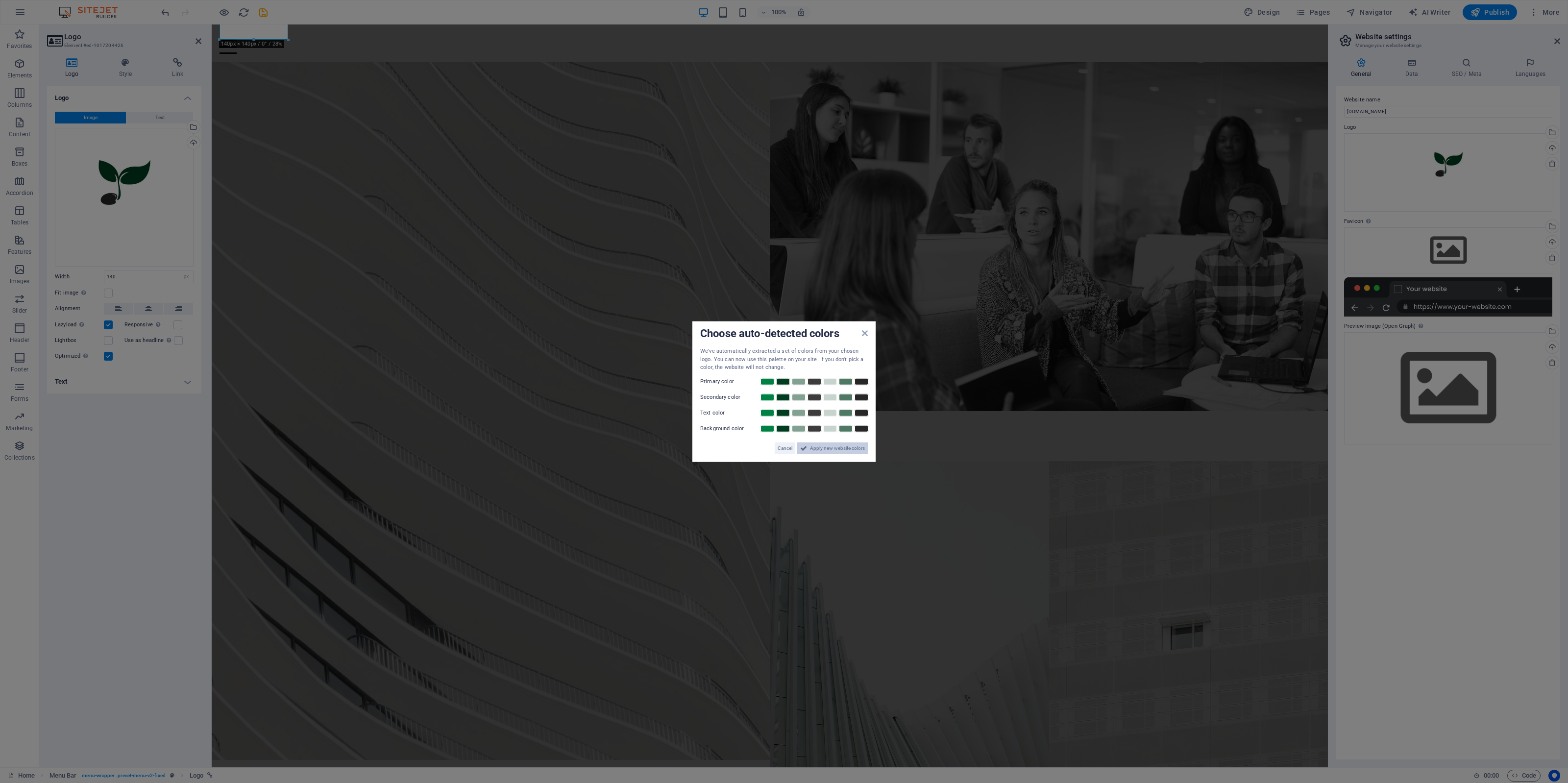
click at [839, 452] on span "Apply new website colors" at bounding box center [837, 448] width 55 height 12
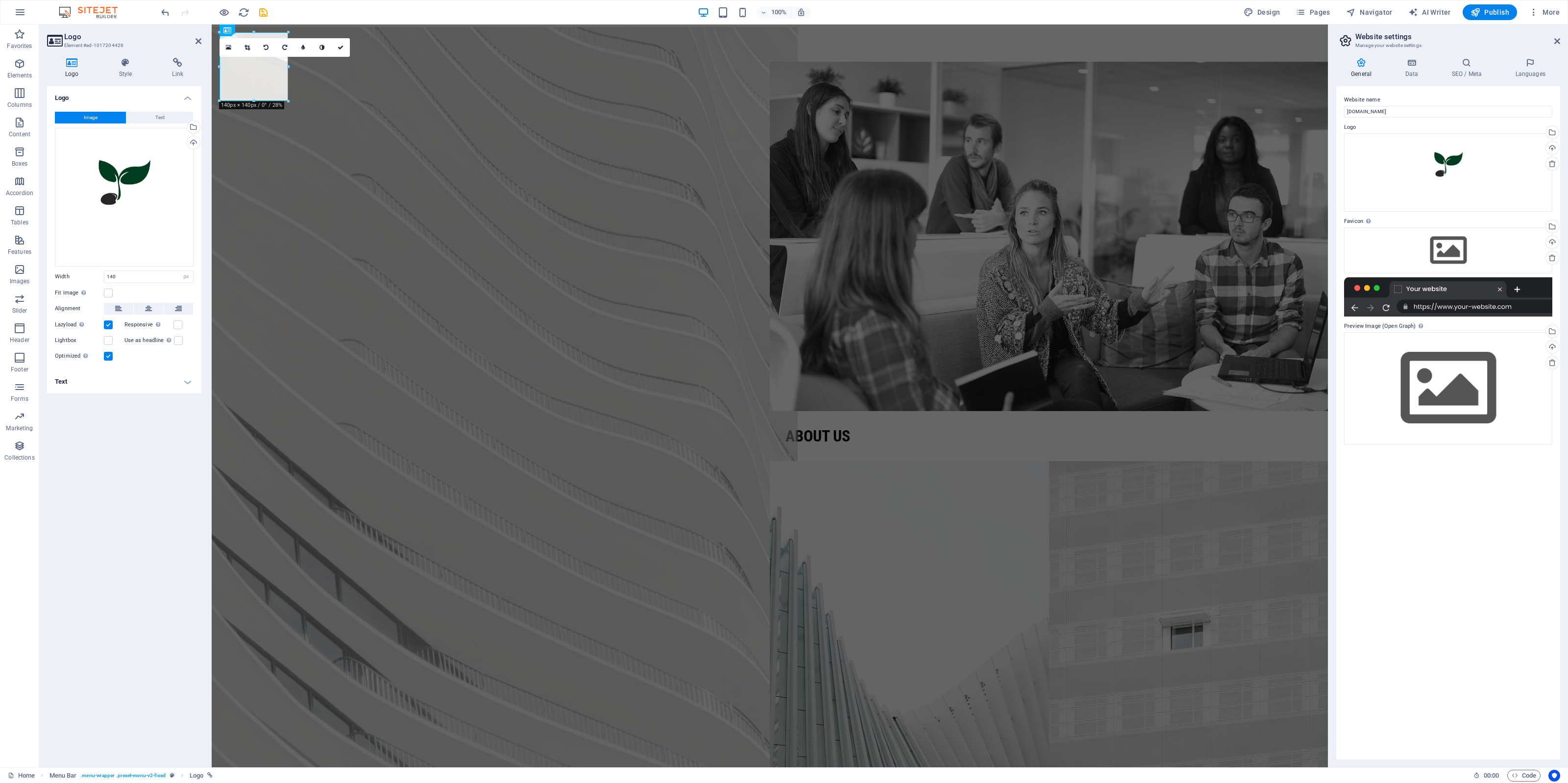
scroll to position [0, 0]
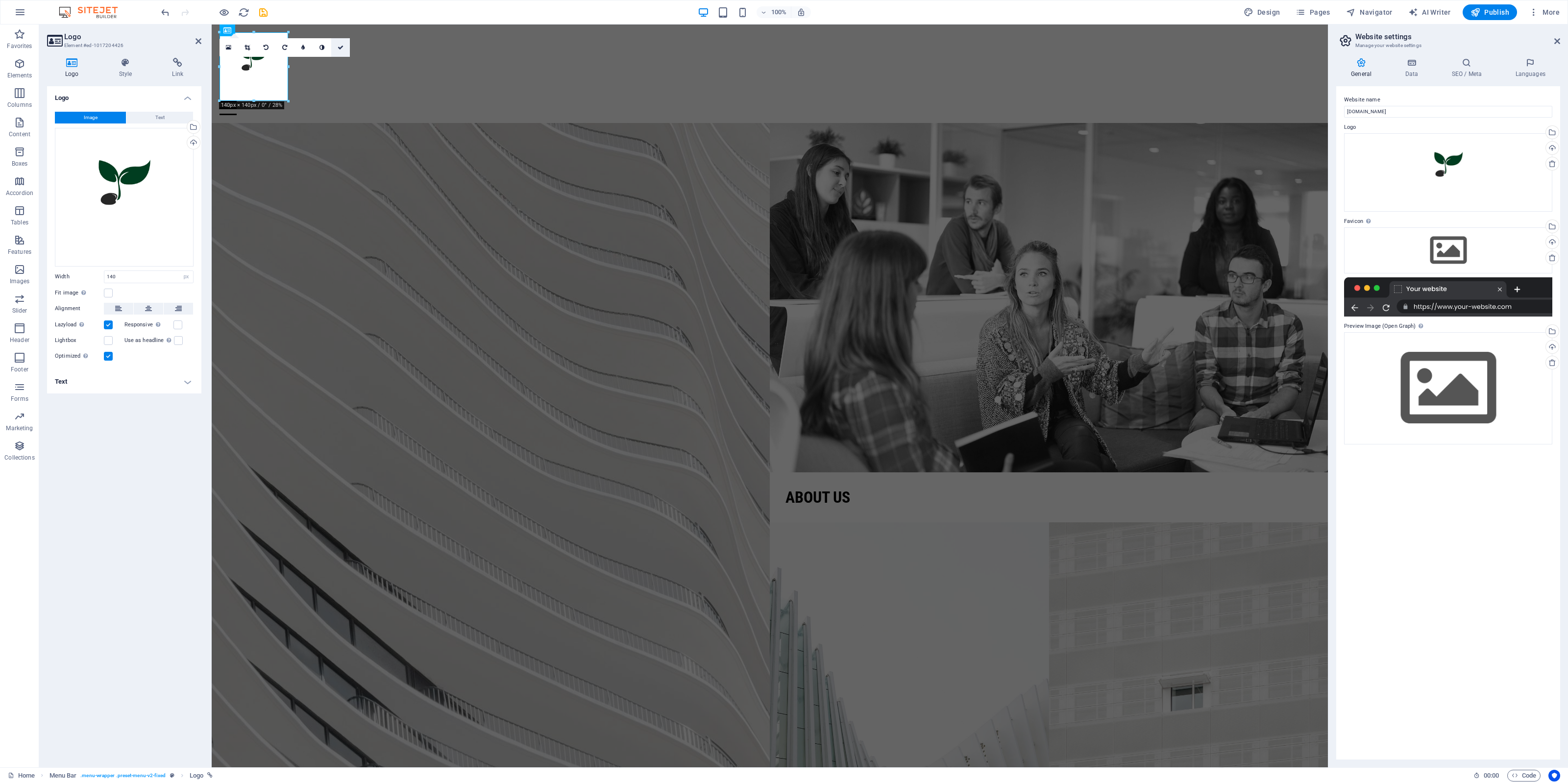
click at [338, 47] on icon at bounding box center [340, 48] width 6 height 6
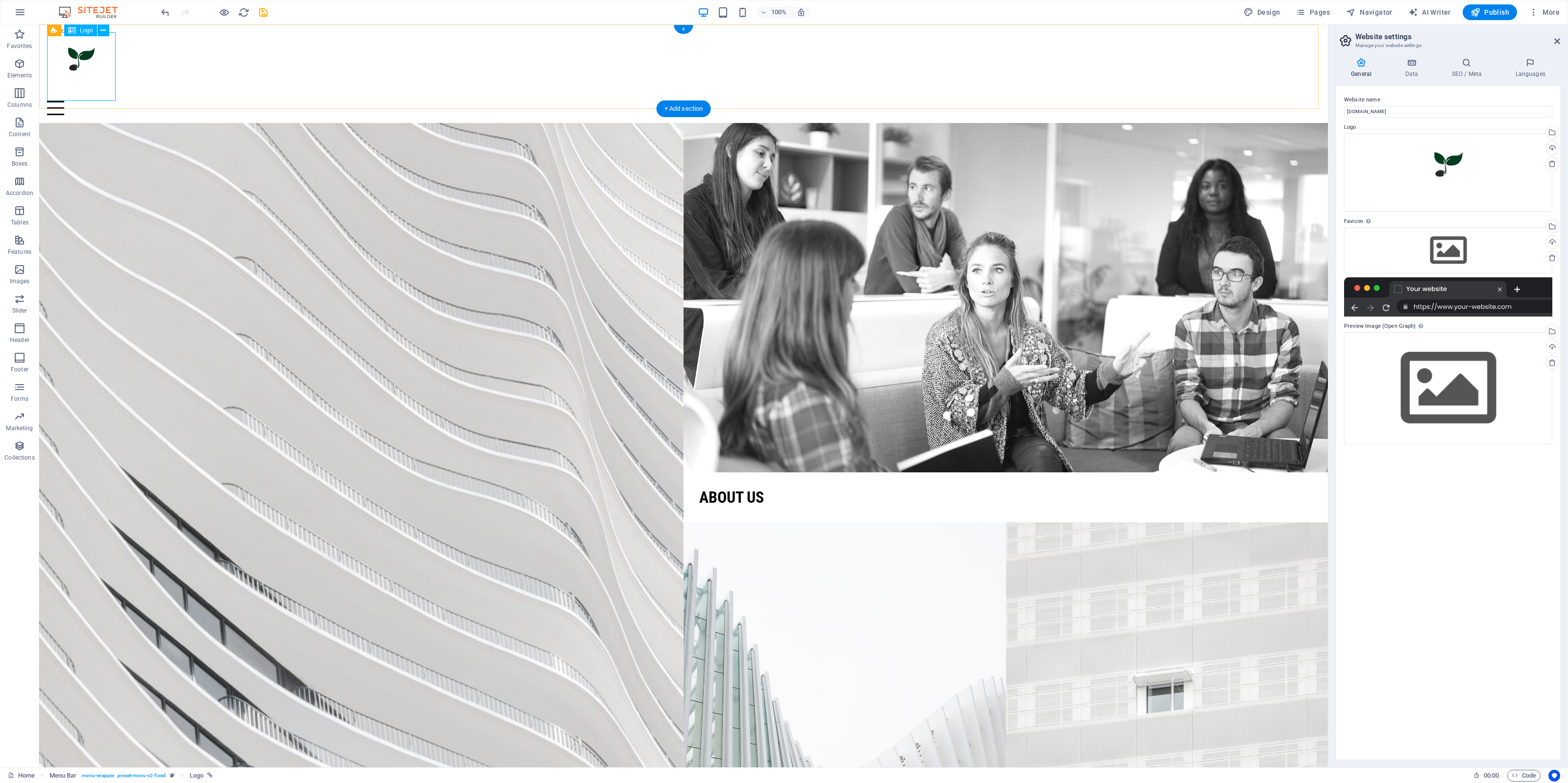
click at [79, 61] on div at bounding box center [683, 66] width 1273 height 68
select select "px"
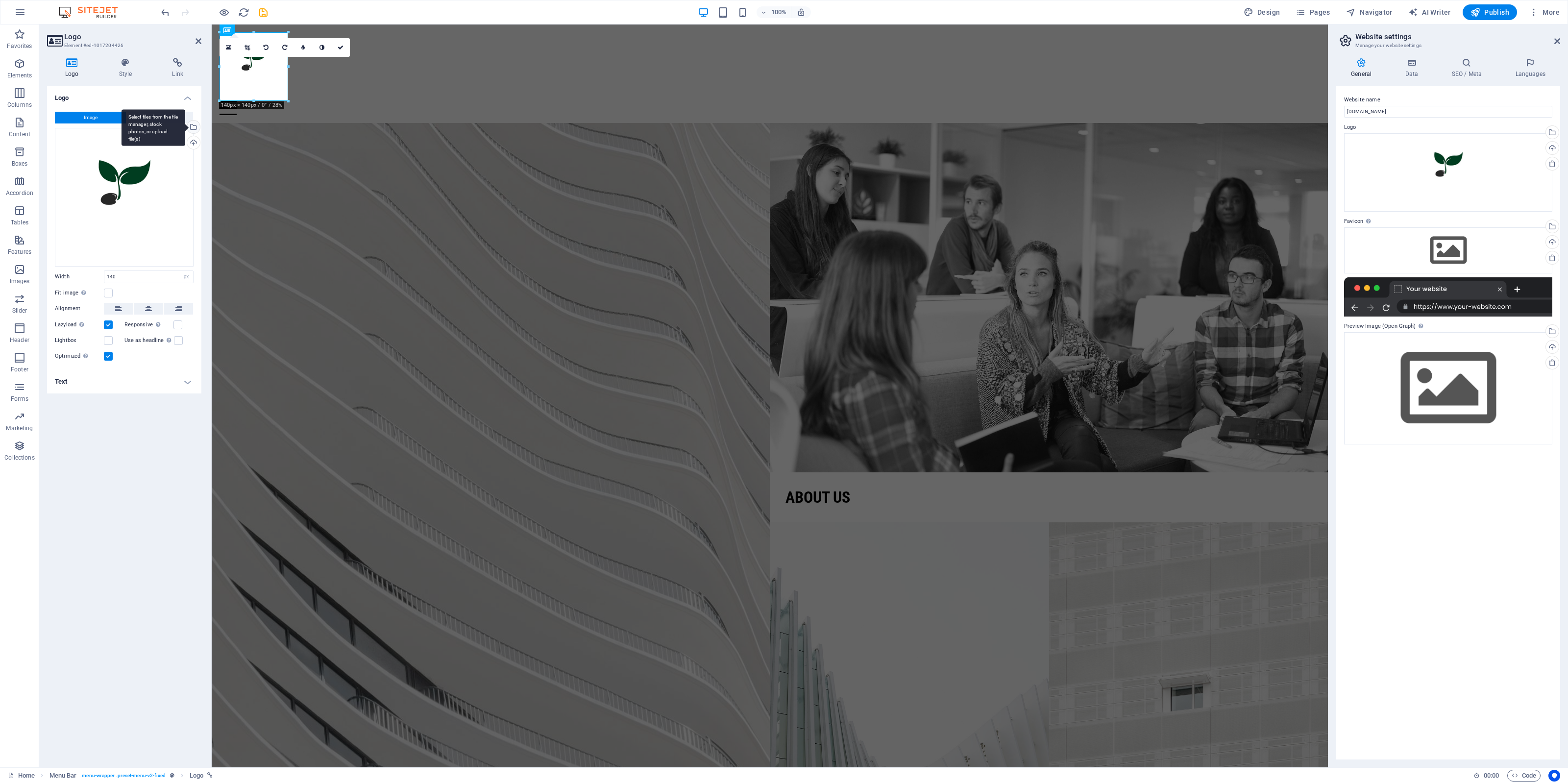
click at [196, 127] on div "Select files from the file manager, stock photos, or upload file(s)" at bounding box center [192, 127] width 15 height 15
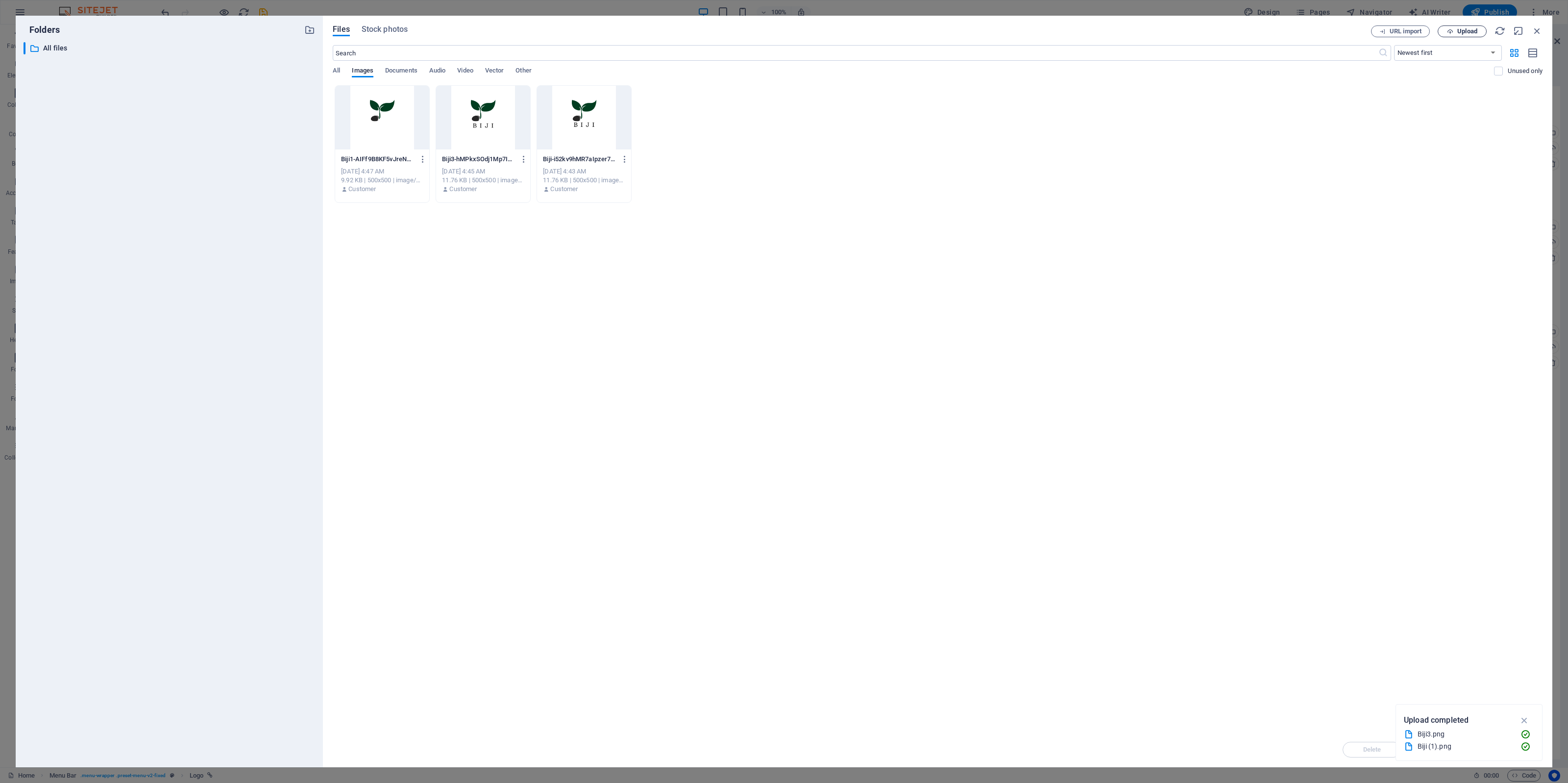
click at [1254, 36] on button "Upload" at bounding box center [1462, 31] width 49 height 12
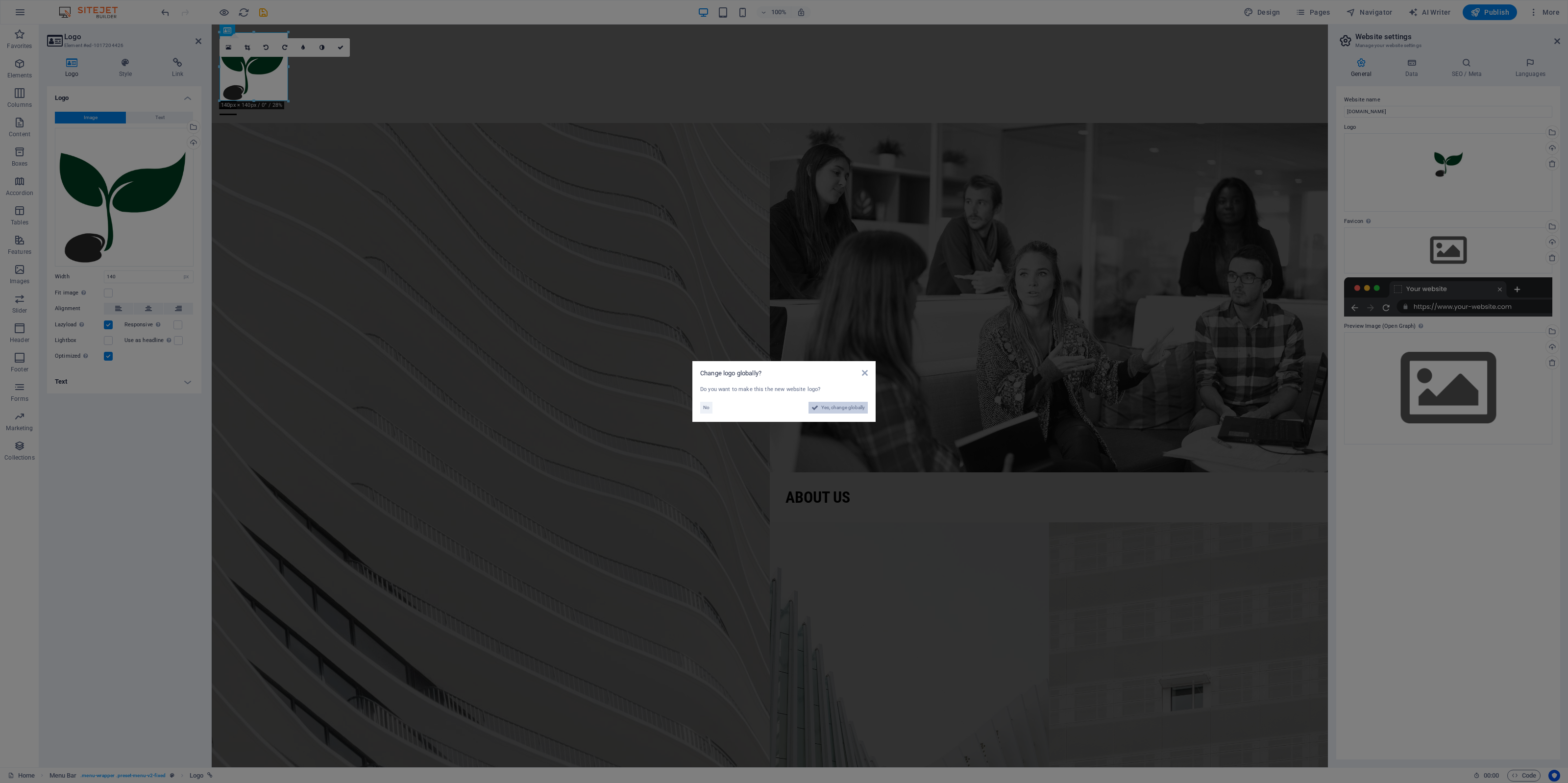
click at [844, 408] on span "Yes, change globally" at bounding box center [843, 408] width 43 height 12
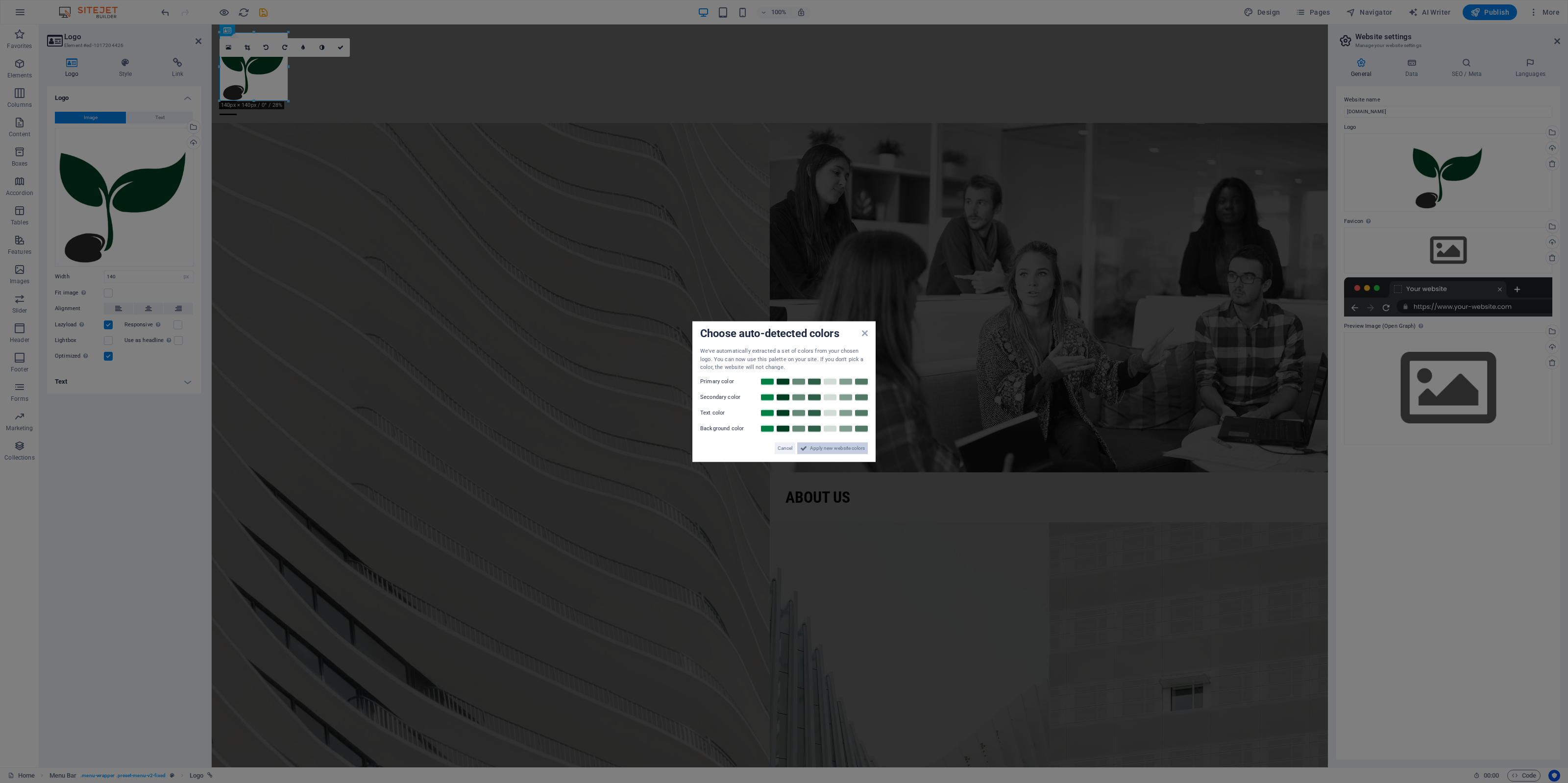
click at [823, 448] on span "Apply new website colors" at bounding box center [837, 448] width 55 height 12
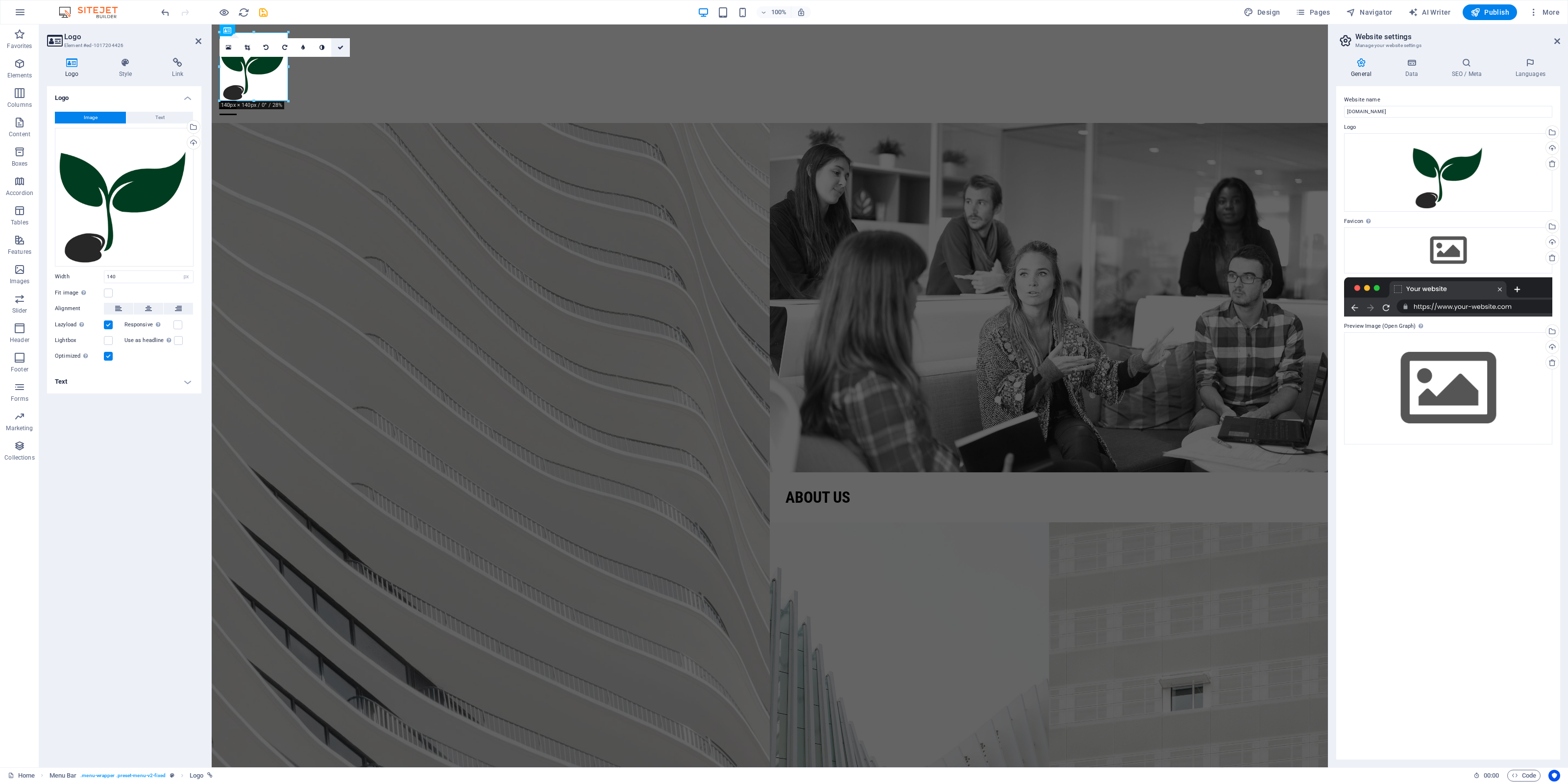
drag, startPoint x: 346, startPoint y: 49, endPoint x: 305, endPoint y: 24, distance: 48.0
click at [346, 49] on link at bounding box center [341, 48] width 19 height 19
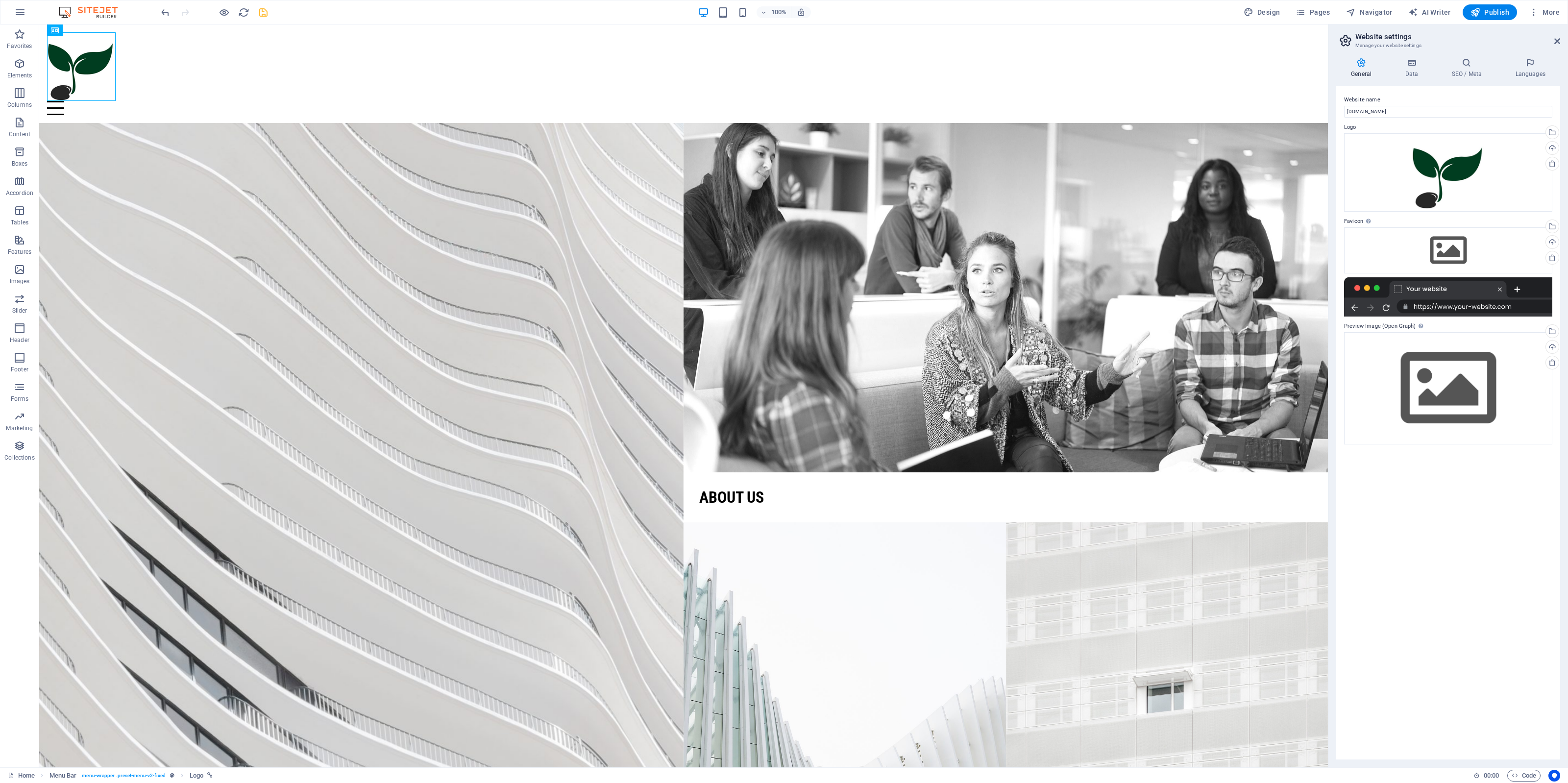
click at [266, 17] on icon "save" at bounding box center [263, 12] width 11 height 11
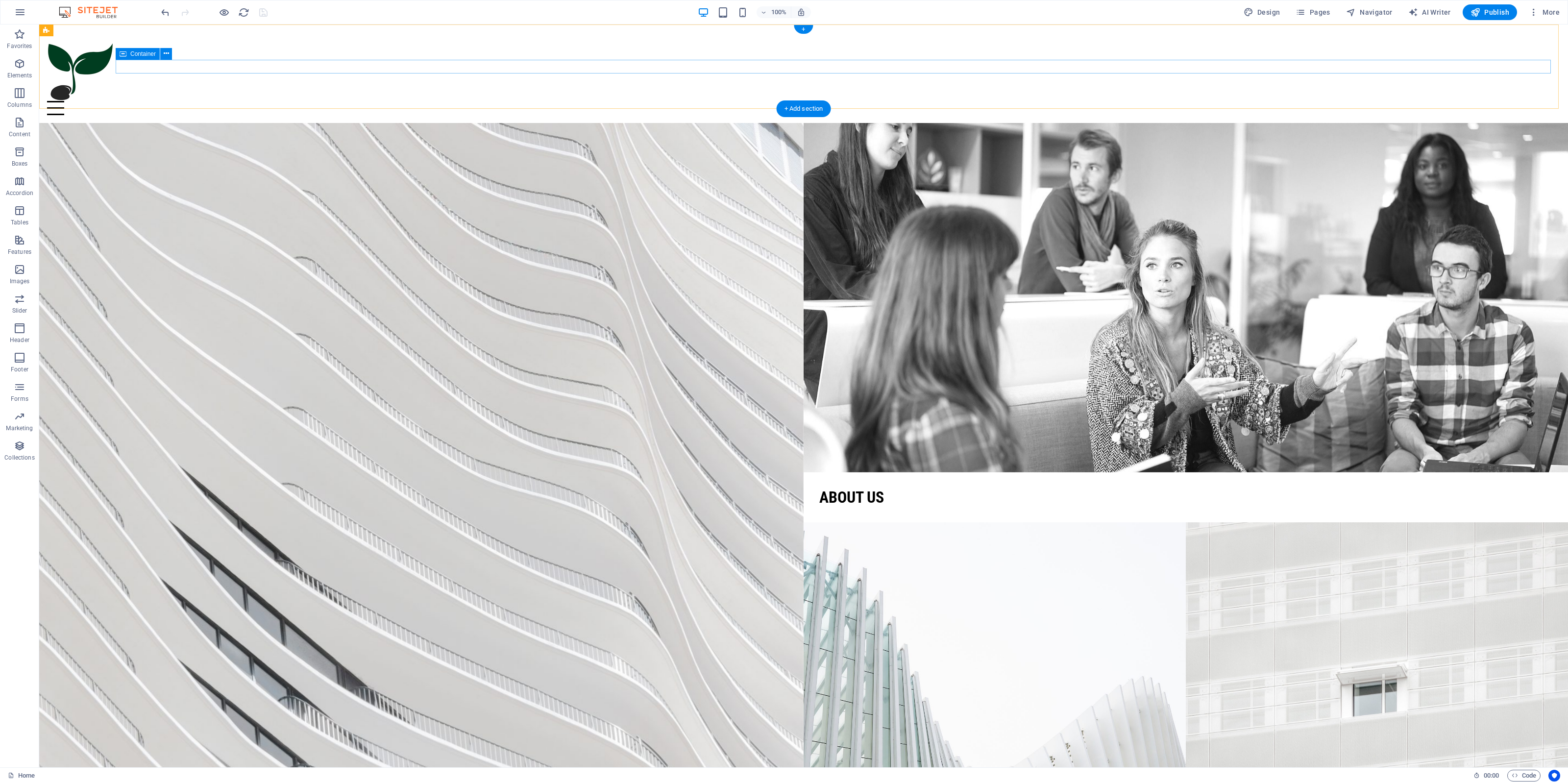
click at [267, 101] on div "Menu" at bounding box center [803, 108] width 1513 height 14
click at [298, 38] on div "Menu Home About us Projects Contact" at bounding box center [803, 74] width 1529 height 99
select select "header"
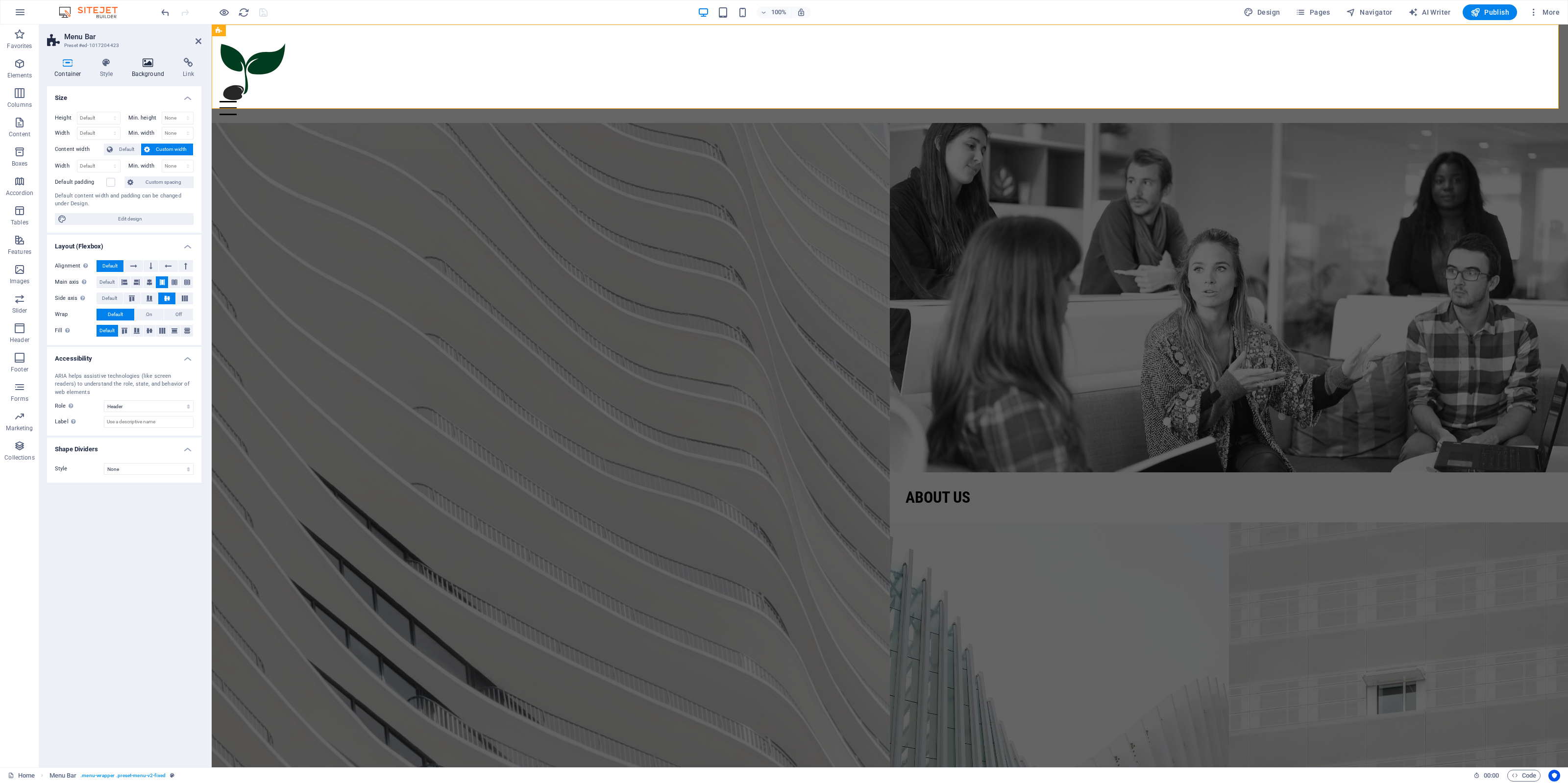
click at [147, 65] on icon at bounding box center [148, 62] width 48 height 10
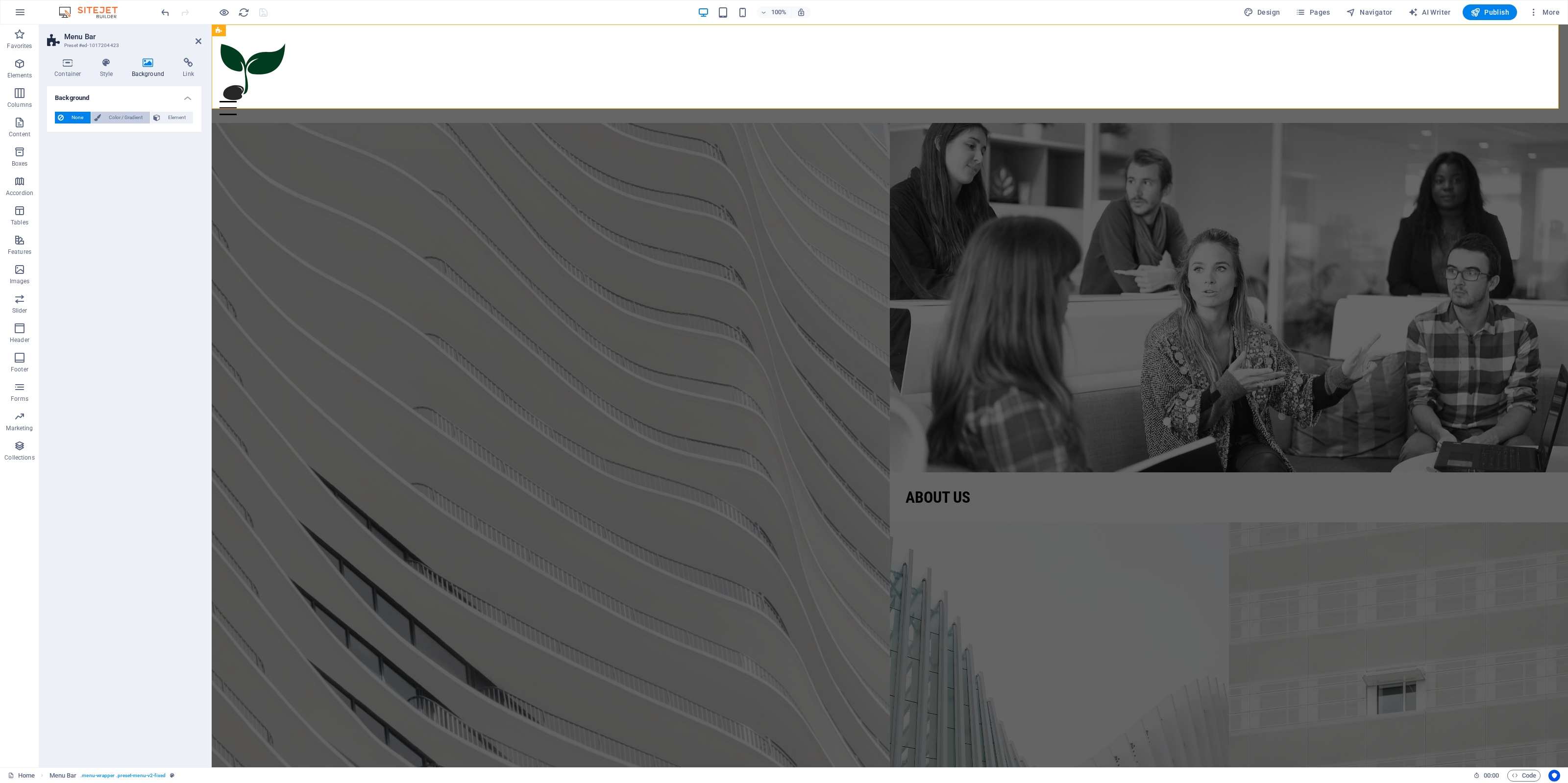
click at [139, 115] on span "Color / Gradient" at bounding box center [125, 118] width 43 height 12
click at [62, 152] on span at bounding box center [61, 157] width 10 height 10
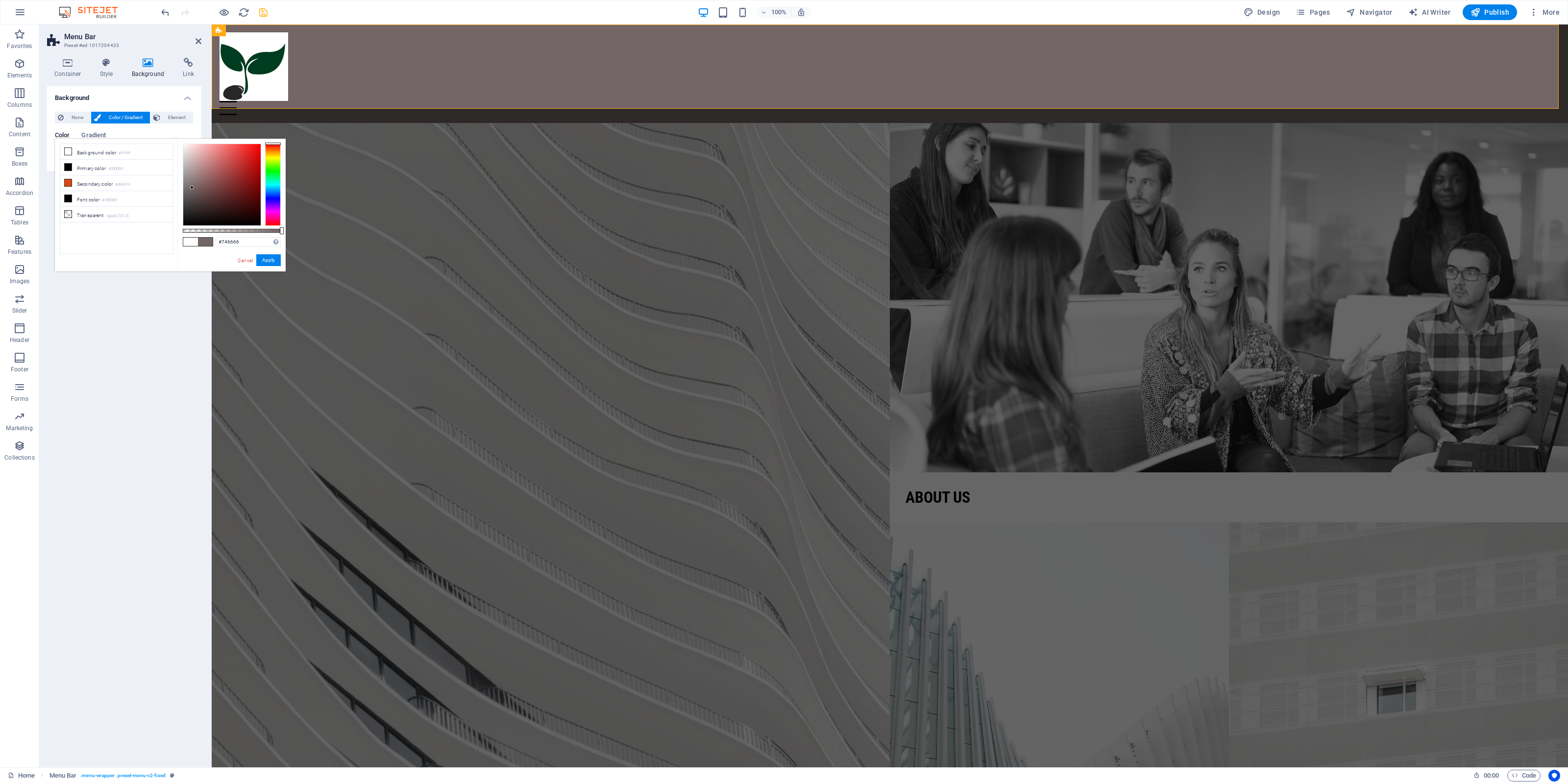
drag, startPoint x: 183, startPoint y: 141, endPoint x: 192, endPoint y: 188, distance: 47.9
click at [192, 188] on div at bounding box center [192, 188] width 3 height 3
drag, startPoint x: 254, startPoint y: 241, endPoint x: 224, endPoint y: 238, distance: 30.1
click at [222, 241] on input "#746666" at bounding box center [247, 241] width 65 height 10
type input "#333333"
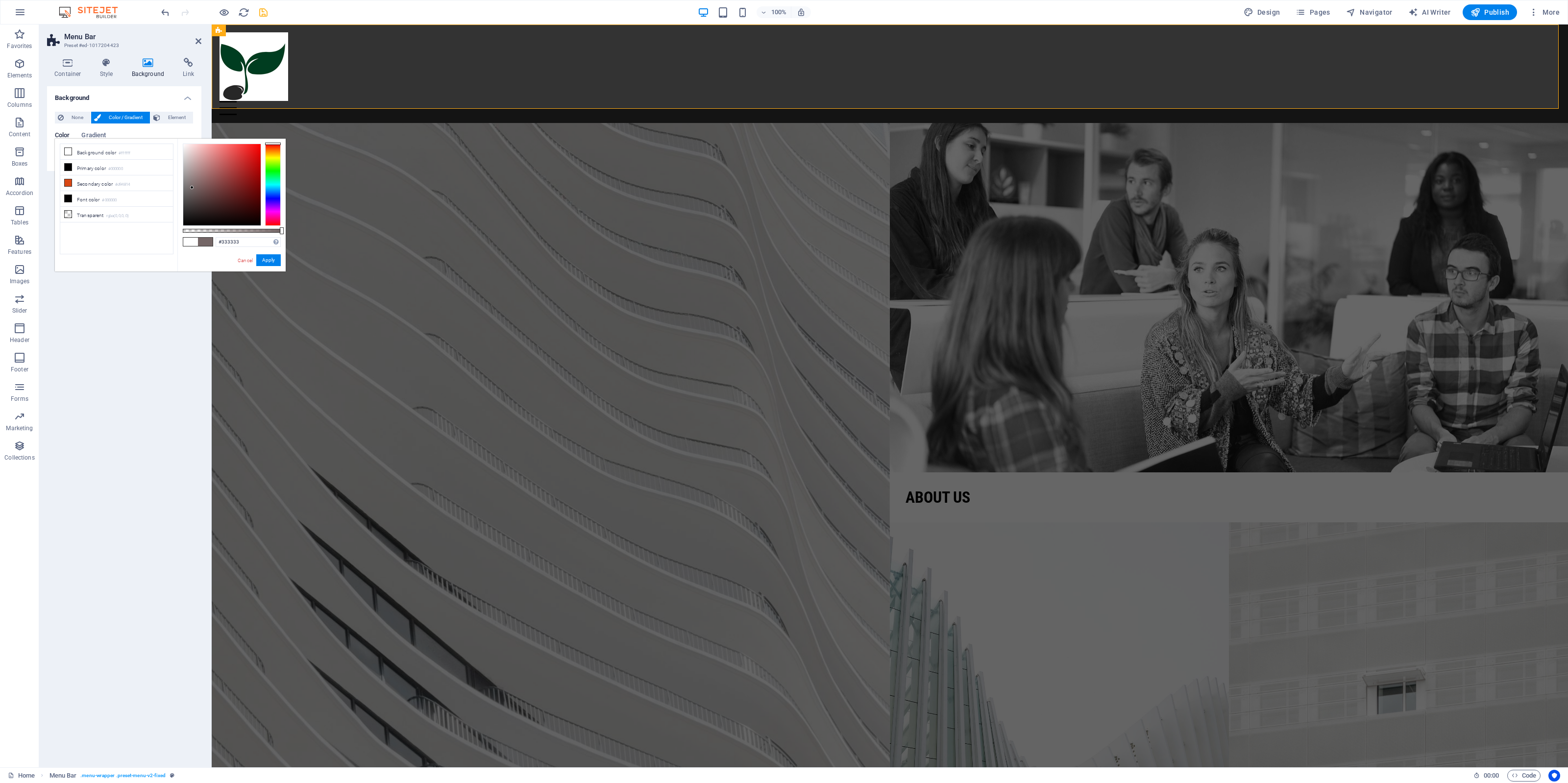
click at [205, 263] on div "#333333 Supported formats #0852ed rgb(8, 82, 237) rgba(8, 82, 237, 90%) hsv(221…" at bounding box center [231, 276] width 108 height 275
click at [260, 260] on button "Apply" at bounding box center [268, 260] width 24 height 12
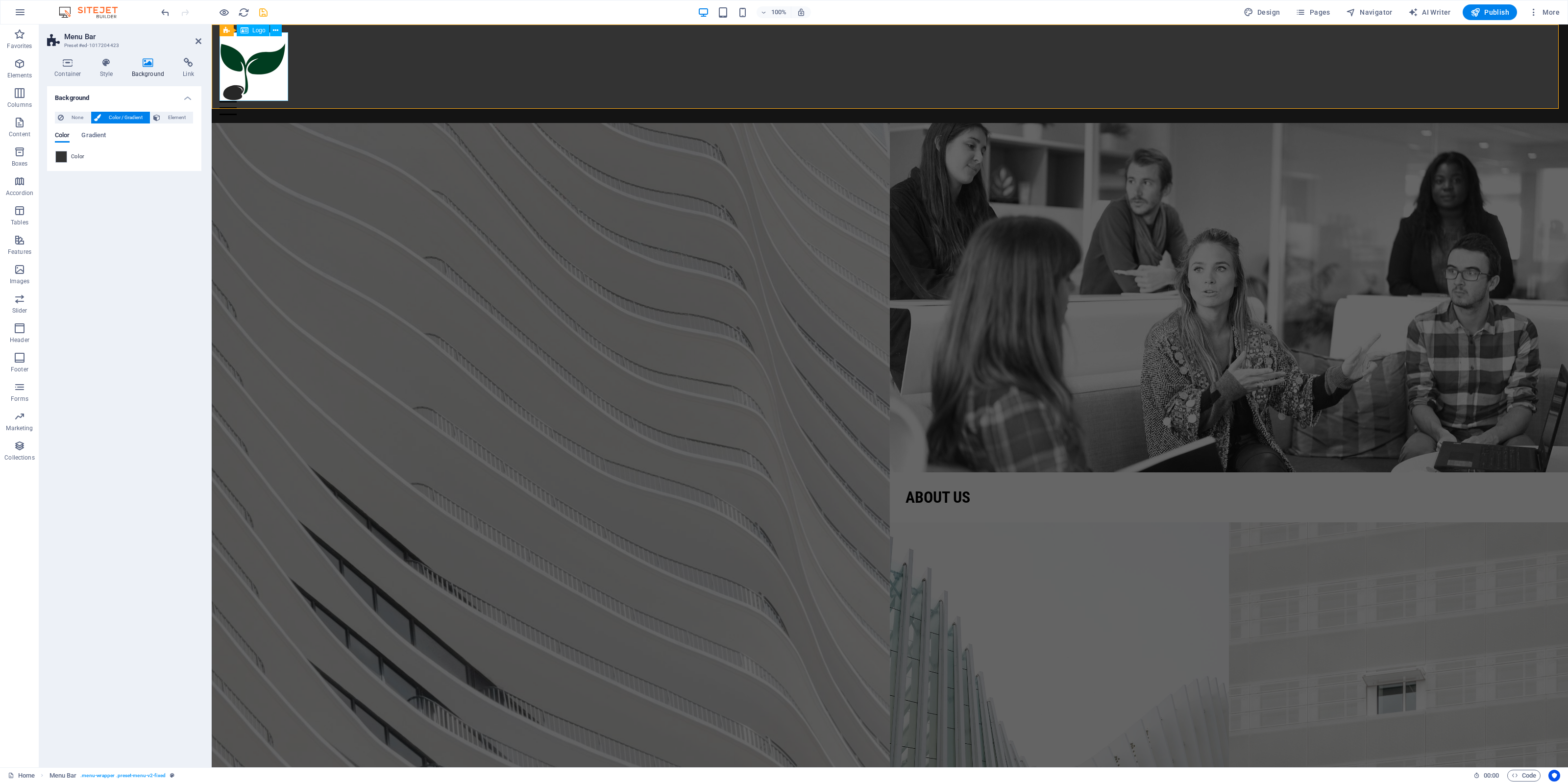
click at [246, 72] on div at bounding box center [890, 66] width 1341 height 68
select select "px"
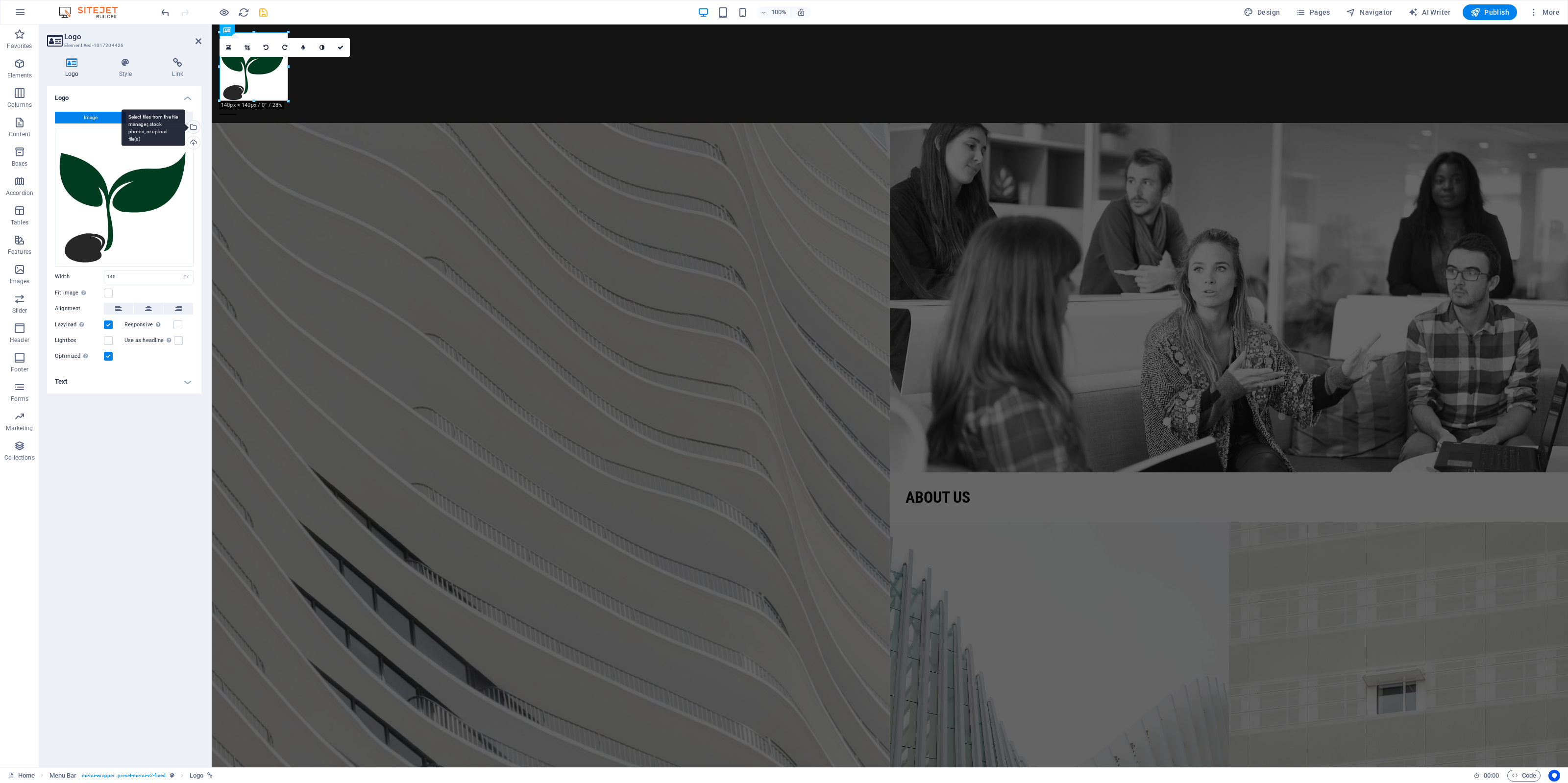
click at [194, 129] on div "Select files from the file manager, stock photos, or upload file(s)" at bounding box center [192, 127] width 15 height 15
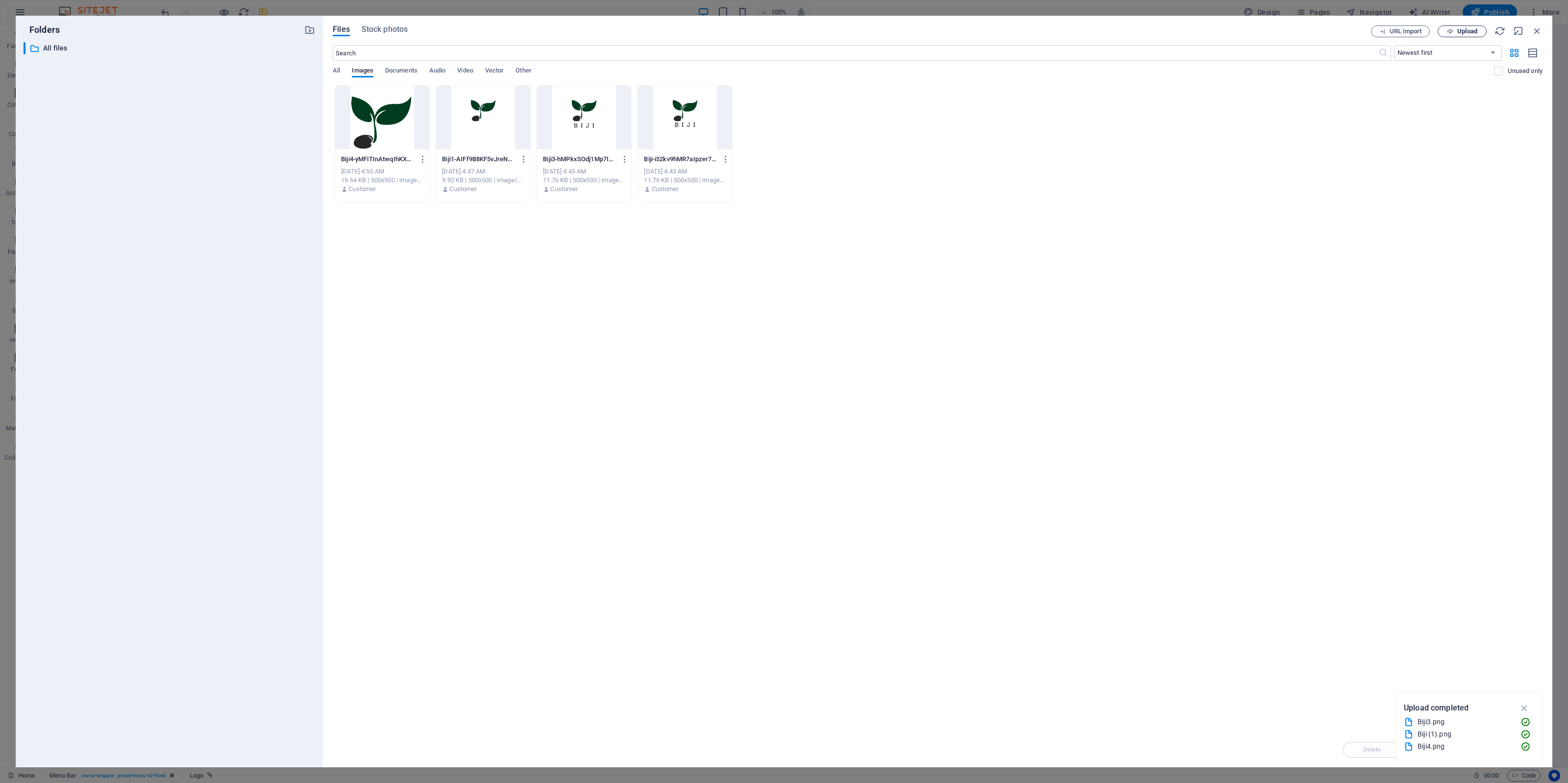
click at [1254, 32] on span "Upload" at bounding box center [1462, 31] width 40 height 6
click at [1254, 35] on span "Upload" at bounding box center [1467, 31] width 20 height 6
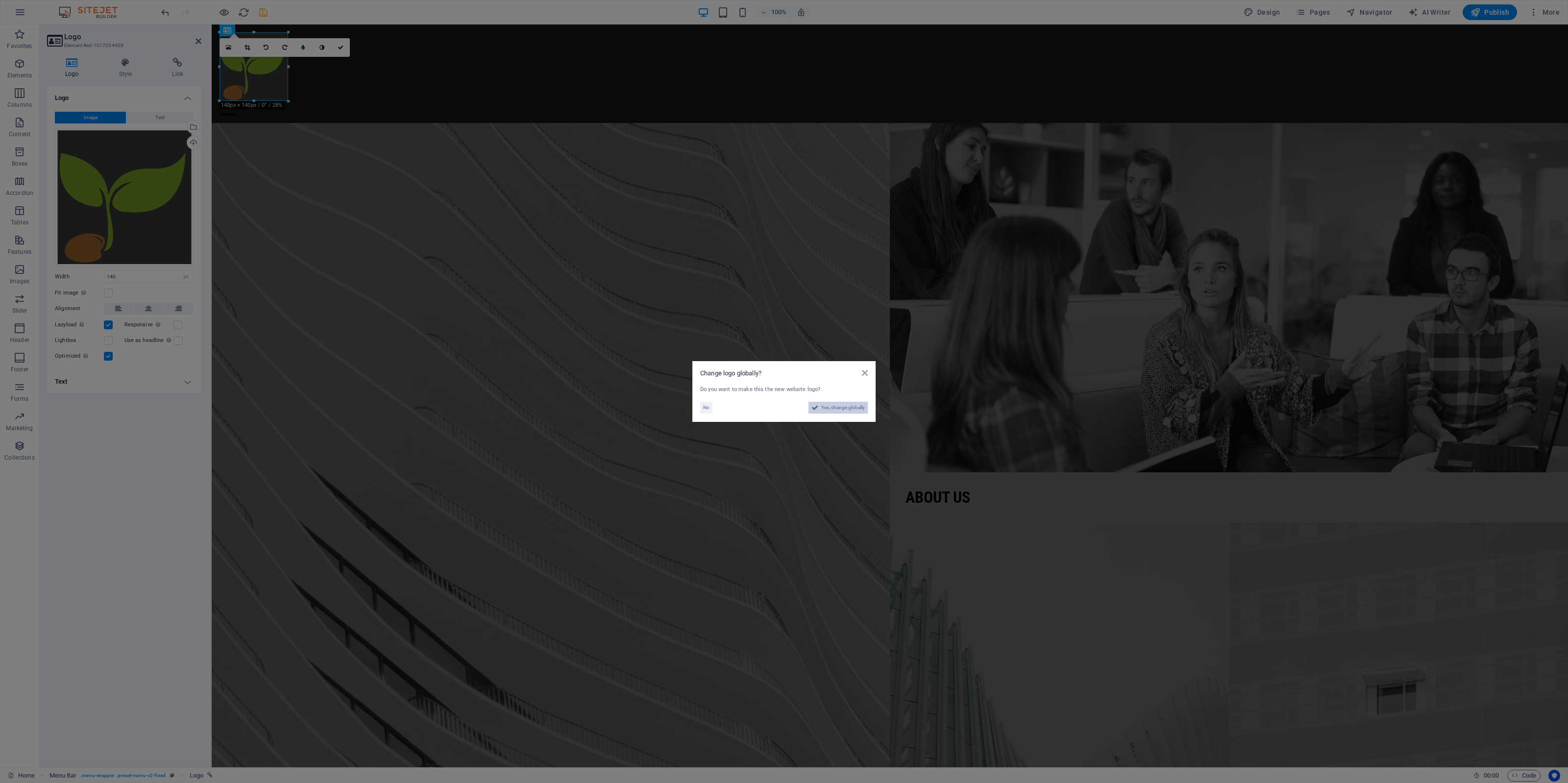
click at [825, 406] on span "Yes, change globally" at bounding box center [843, 408] width 43 height 12
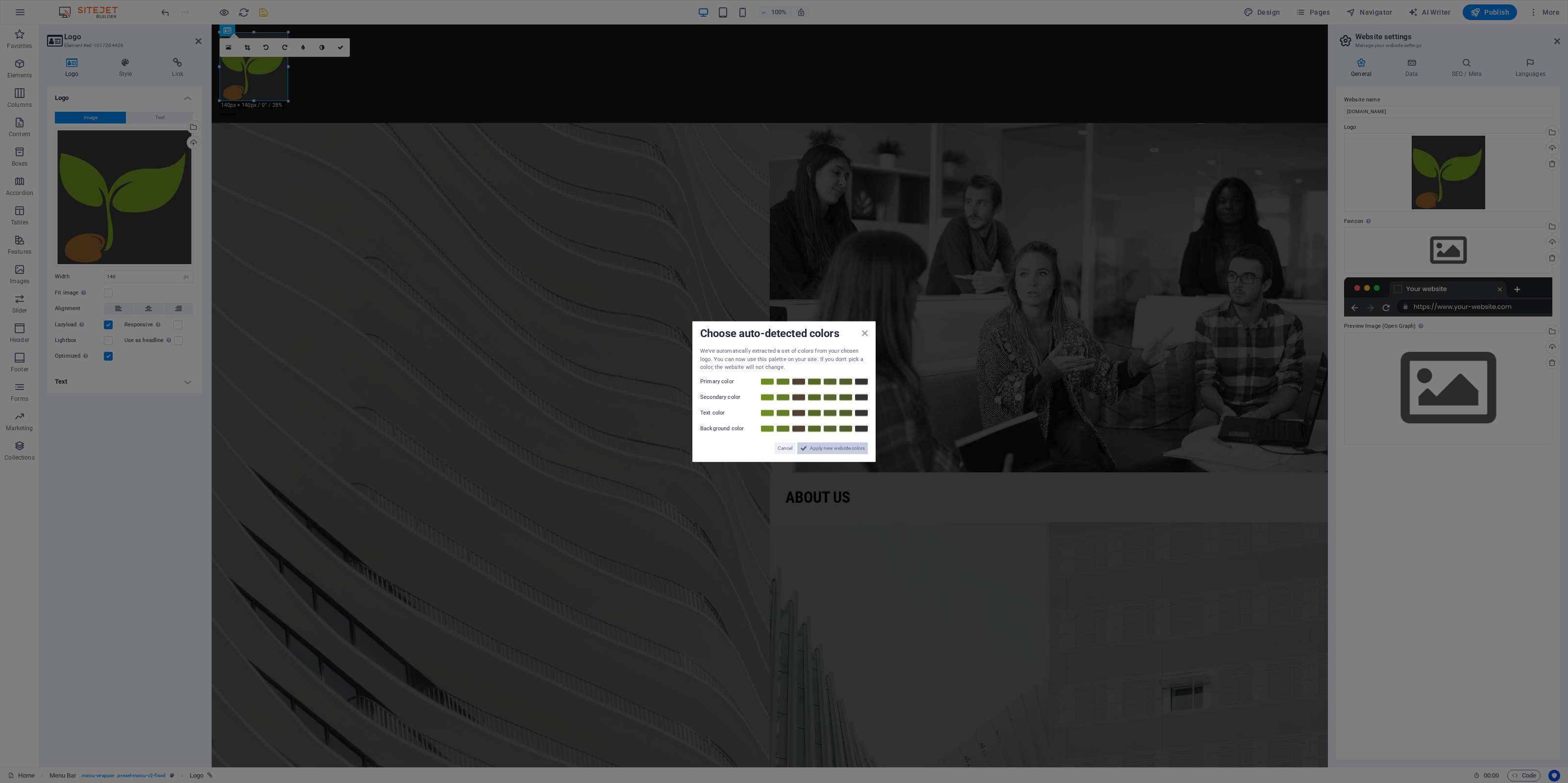
click at [826, 446] on span "Apply new website colors" at bounding box center [837, 448] width 55 height 12
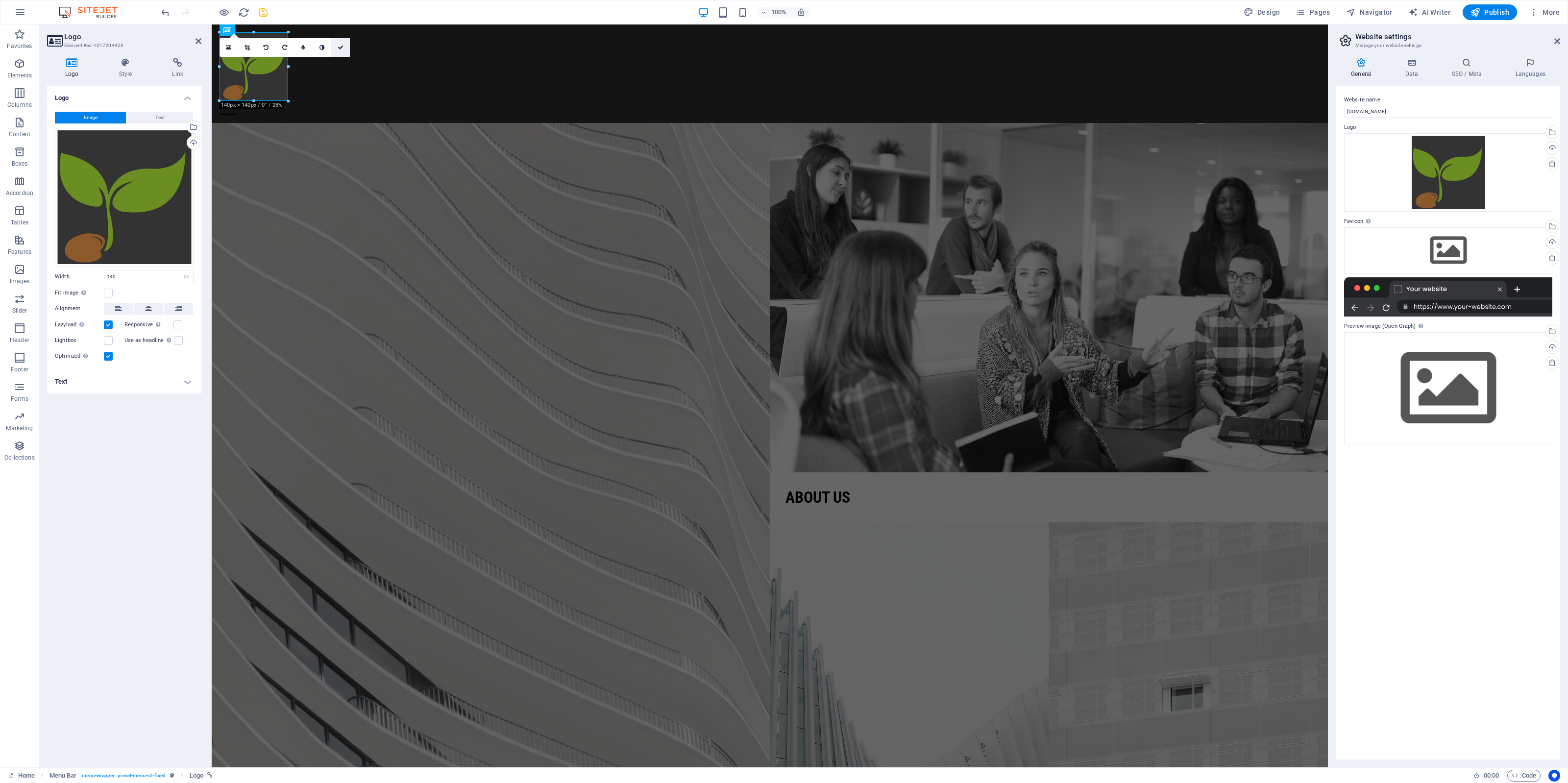
click at [338, 50] on link at bounding box center [341, 48] width 19 height 19
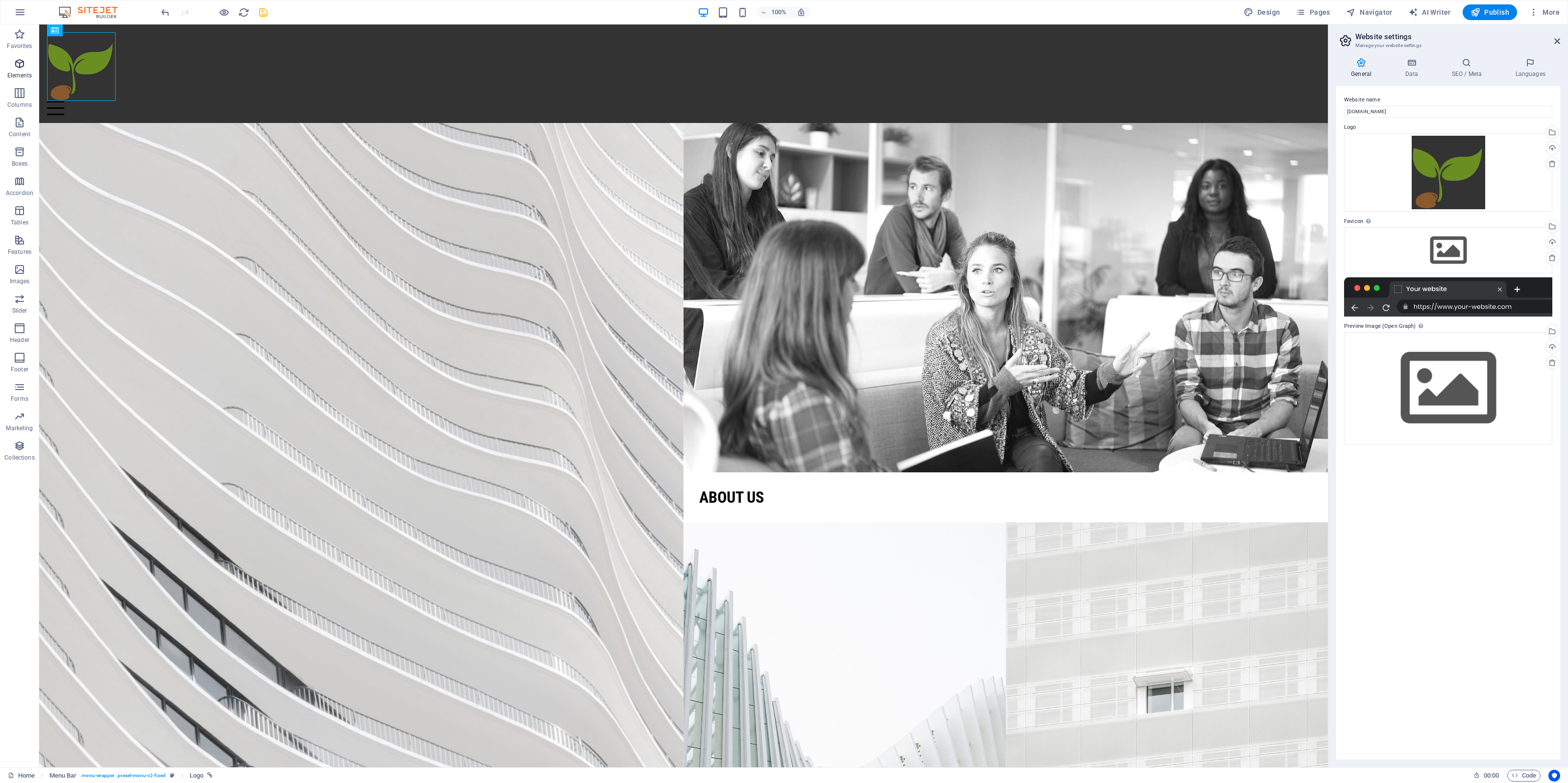
click at [23, 65] on icon "button" at bounding box center [20, 64] width 12 height 12
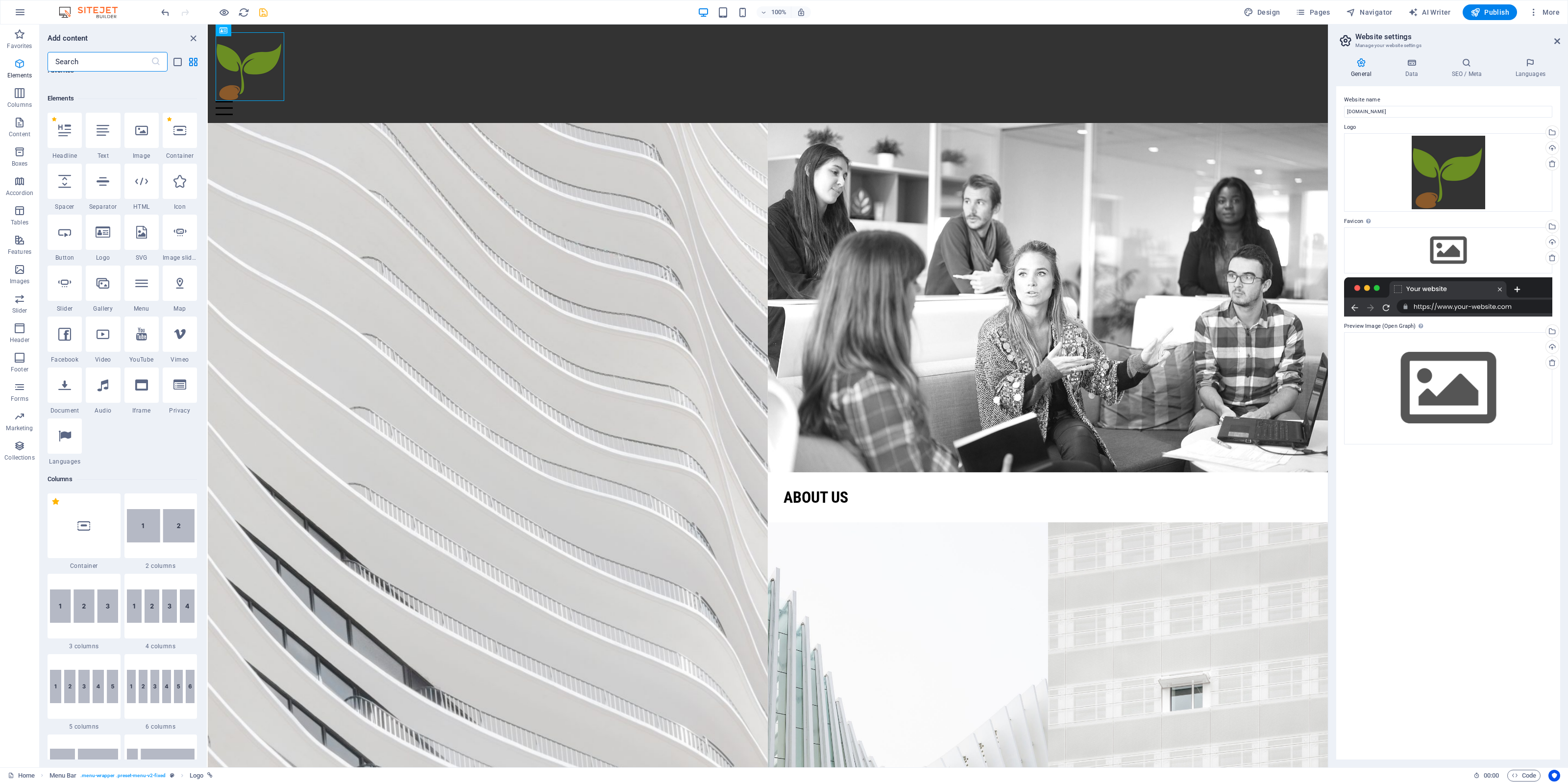
scroll to position [104, 0]
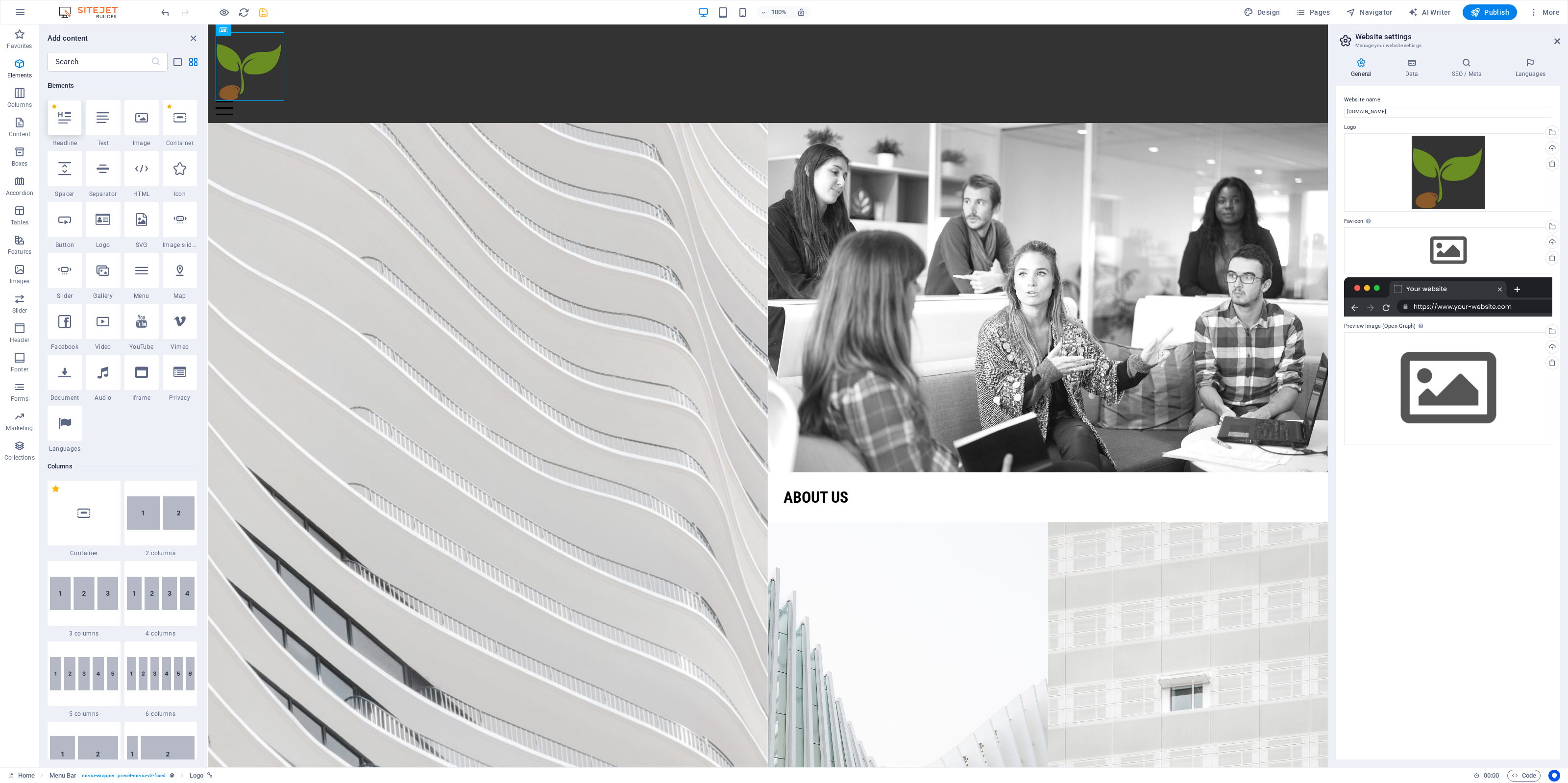
click at [69, 121] on icon at bounding box center [64, 118] width 13 height 13
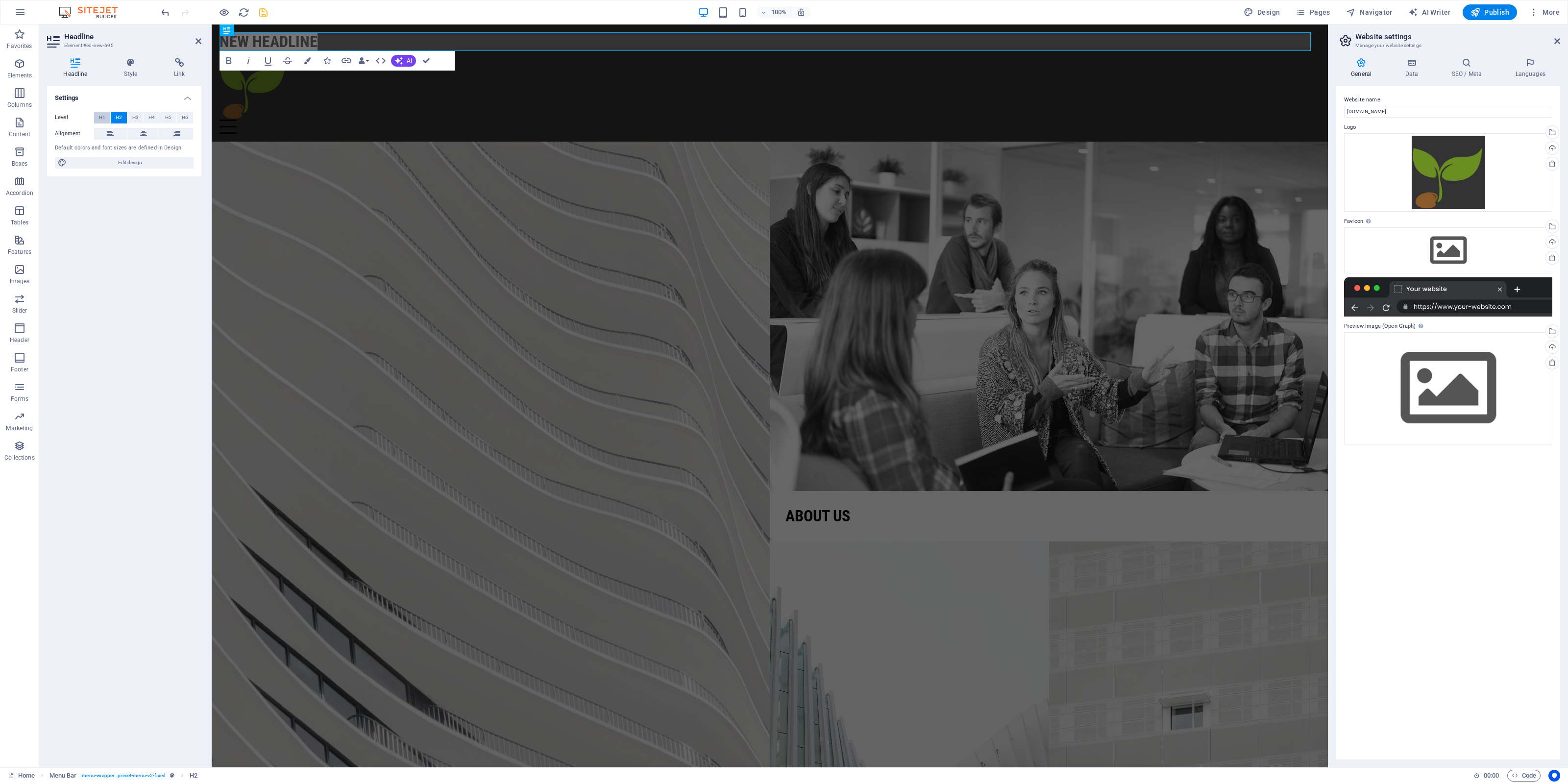
click at [105, 116] on span "H1" at bounding box center [101, 118] width 6 height 12
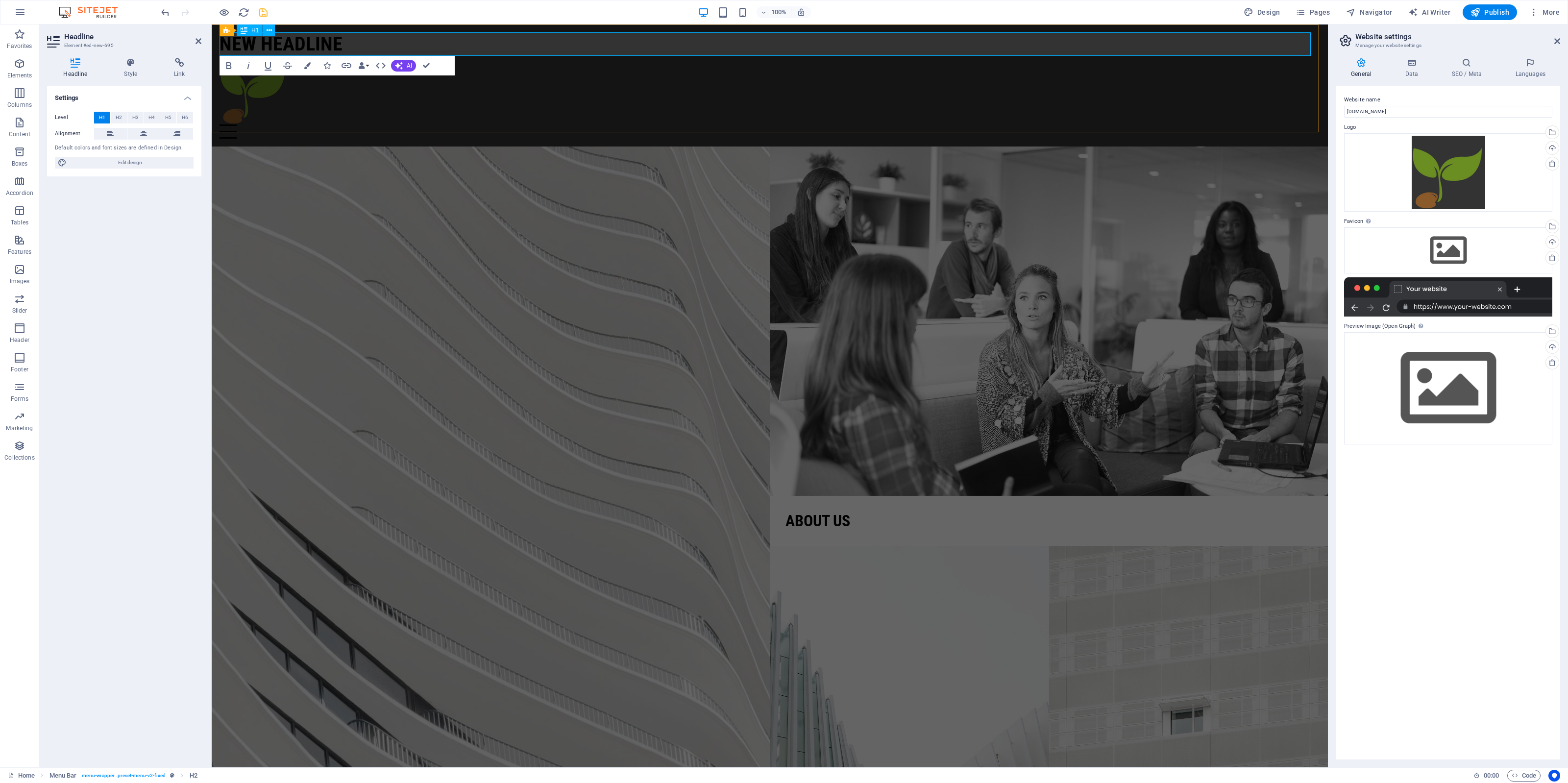
click at [278, 47] on h1 "New headline" at bounding box center [770, 43] width 1101 height 23
drag, startPoint x: 278, startPoint y: 47, endPoint x: 278, endPoint y: 56, distance: 9.0
click at [278, 56] on header "New headline Menu Home About us Projects Contact" at bounding box center [770, 85] width 1116 height 122
click at [132, 284] on div "Settings Level H1 H2 H3 H4 H5 H6 Alignment Default colors and font sizes are de…" at bounding box center [124, 423] width 154 height 673
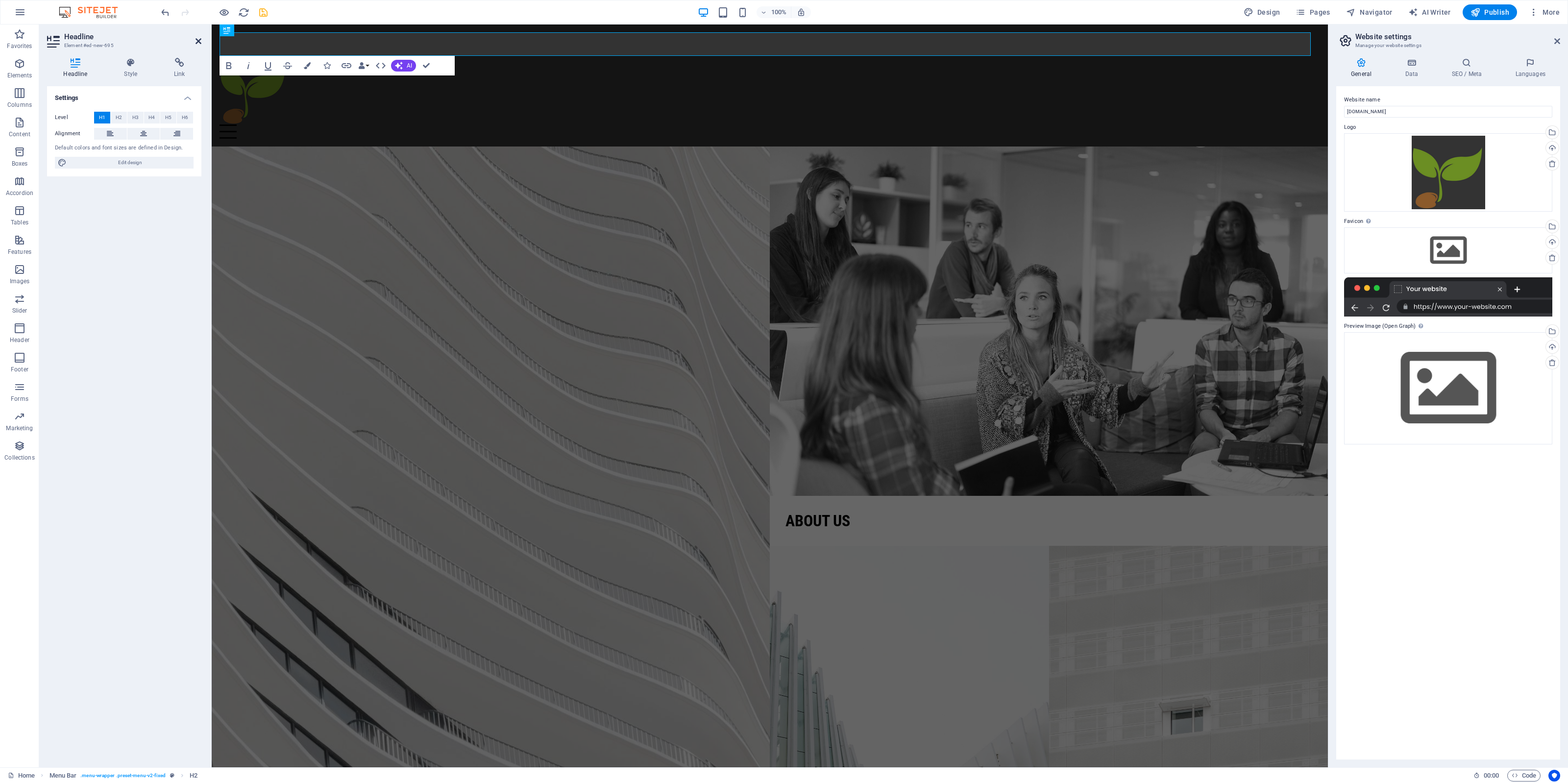
click at [200, 41] on icon at bounding box center [198, 41] width 6 height 8
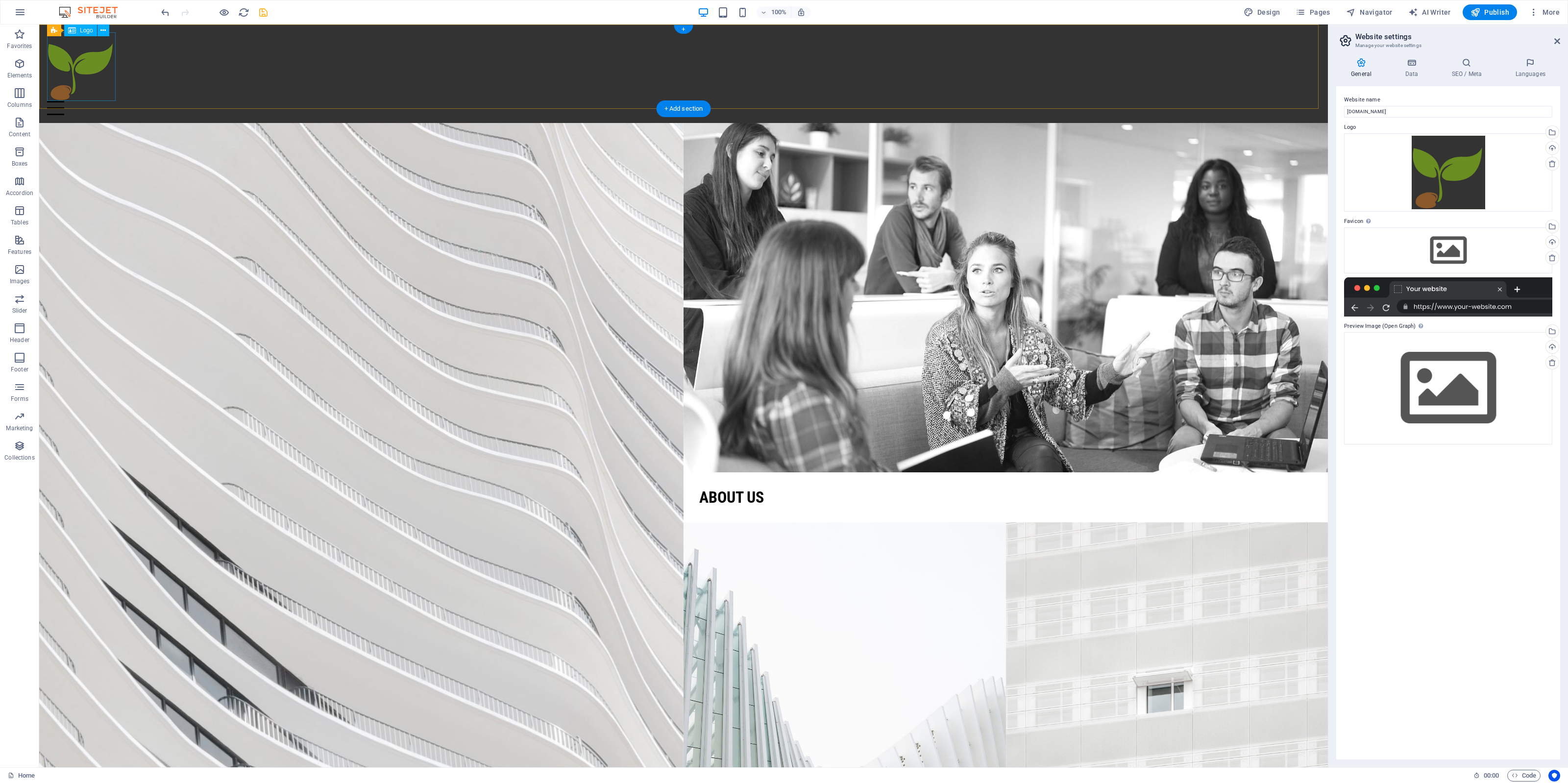
click at [72, 67] on div at bounding box center [683, 66] width 1273 height 68
select select "px"
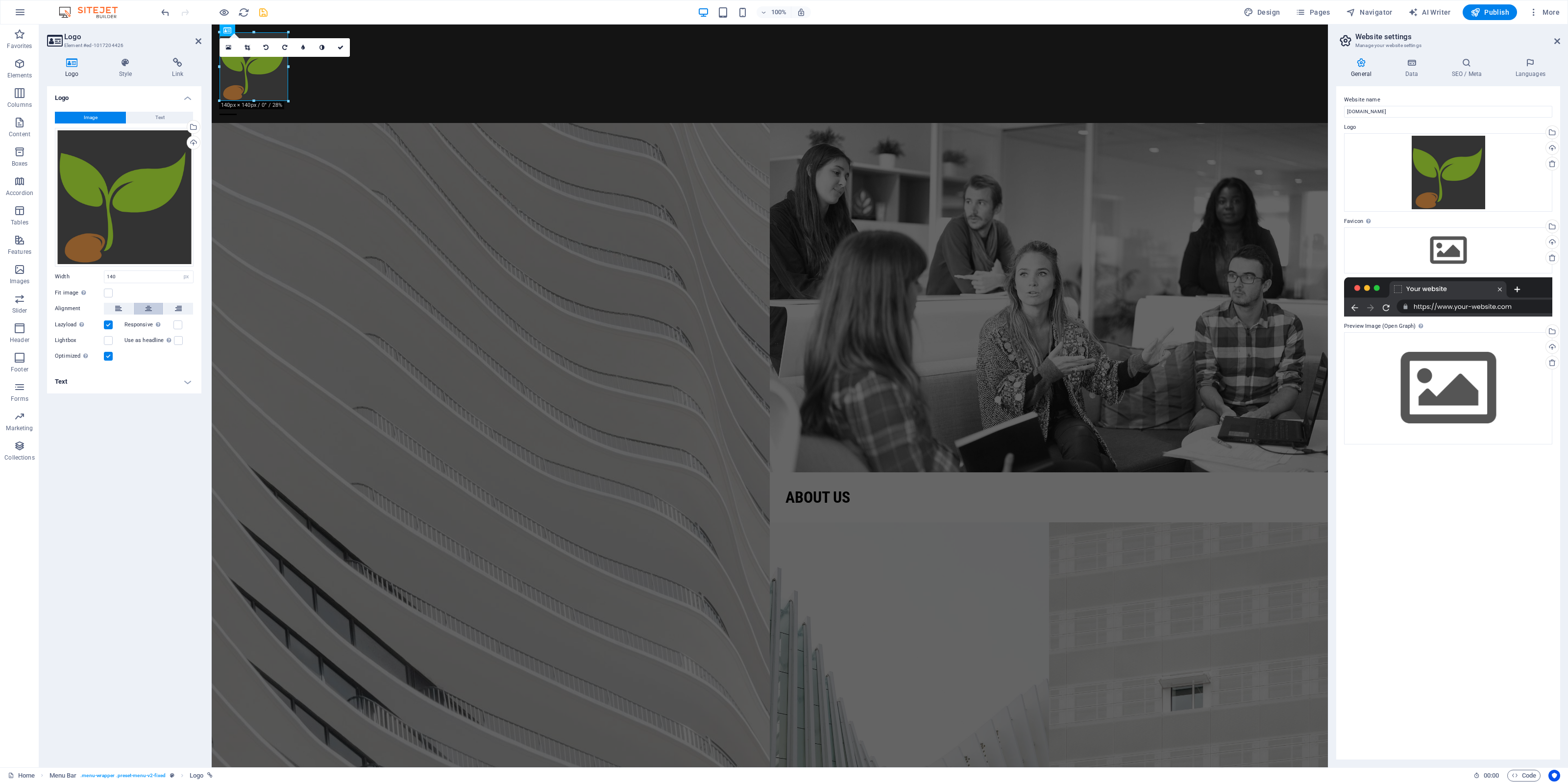
click at [150, 312] on icon at bounding box center [149, 309] width 7 height 12
click at [112, 309] on button at bounding box center [119, 309] width 29 height 12
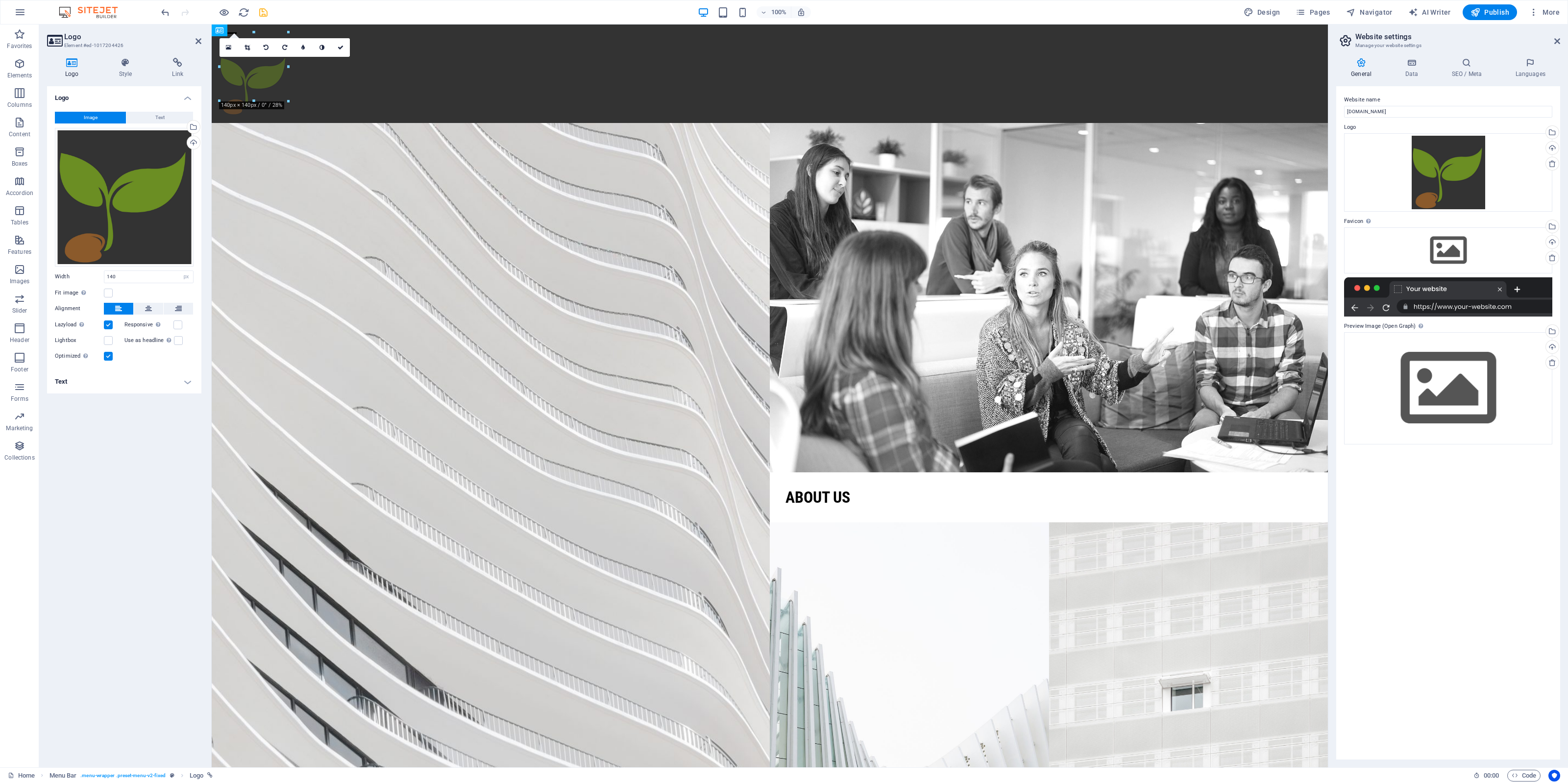
drag, startPoint x: 255, startPoint y: 71, endPoint x: 439, endPoint y: 67, distance: 184.0
click at [165, 13] on icon "undo" at bounding box center [165, 12] width 11 height 11
click at [90, 476] on div "Logo Image Text Drag files here, click to choose files or select files from Fil…" at bounding box center [124, 423] width 154 height 673
click at [337, 48] on link at bounding box center [341, 48] width 19 height 19
